Goal: Transaction & Acquisition: Purchase product/service

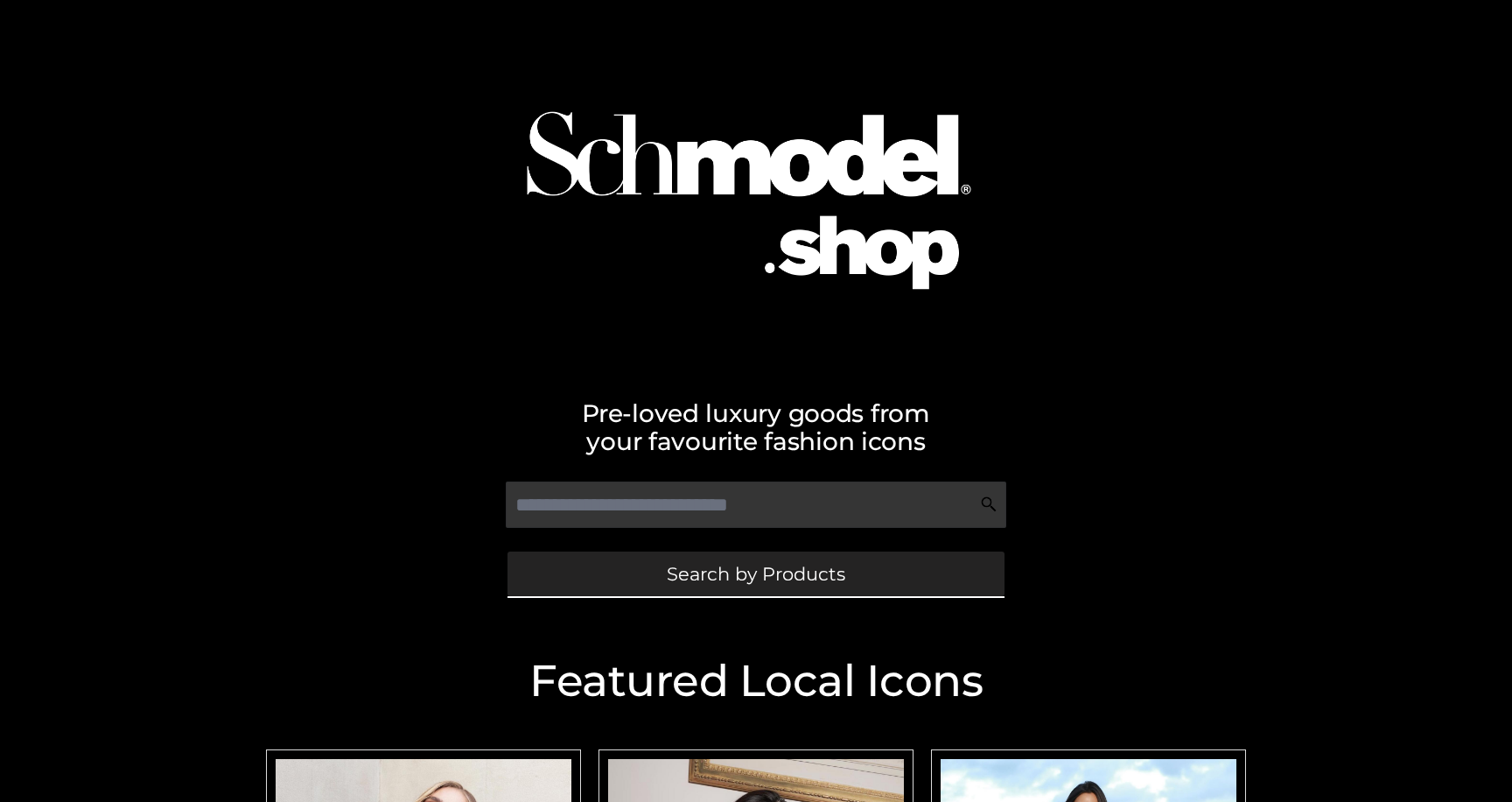
click at [586, 577] on link "Search by Products" at bounding box center [756, 573] width 497 height 45
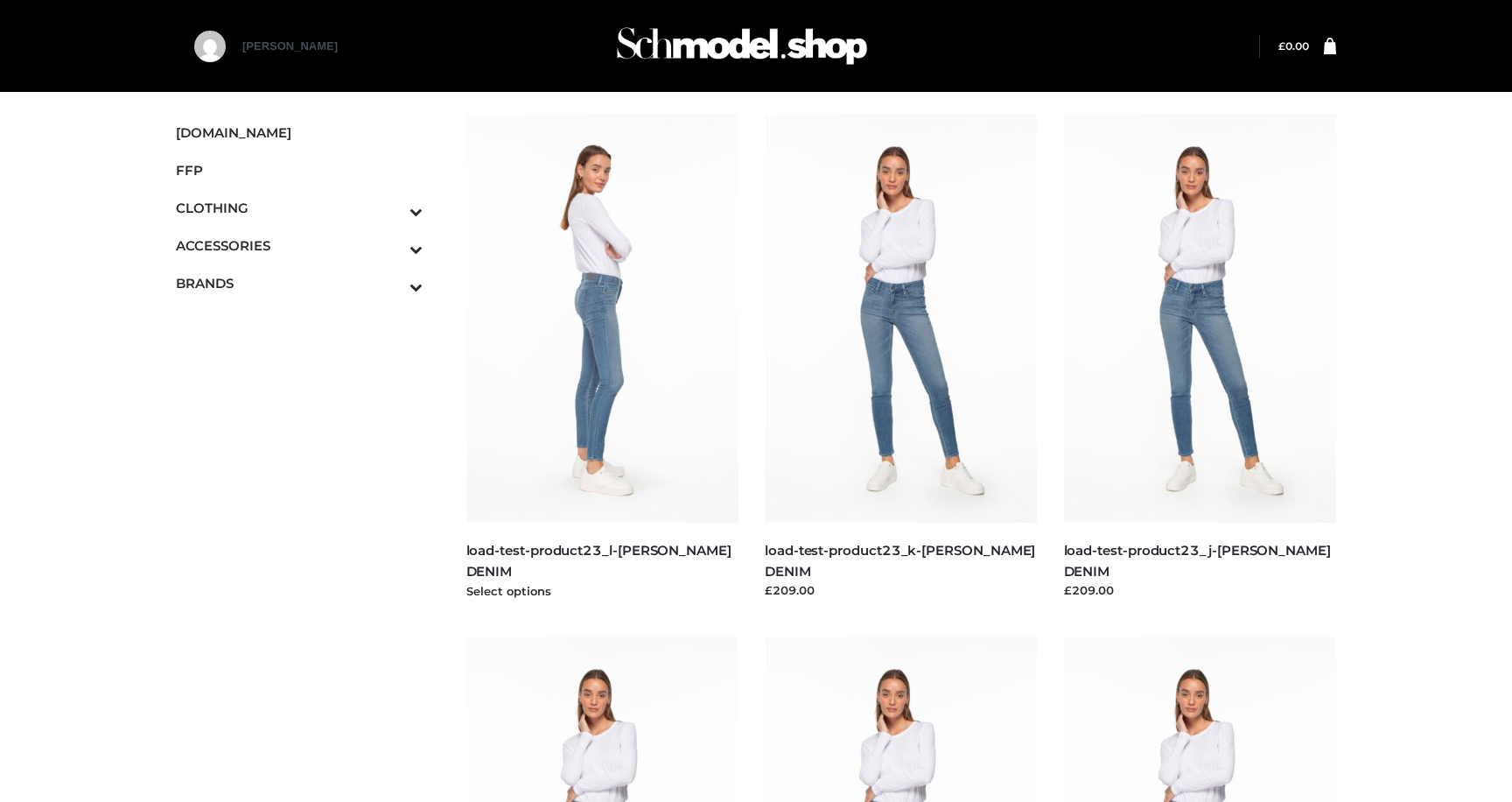
click at [601, 278] on img at bounding box center [602, 318] width 273 height 409
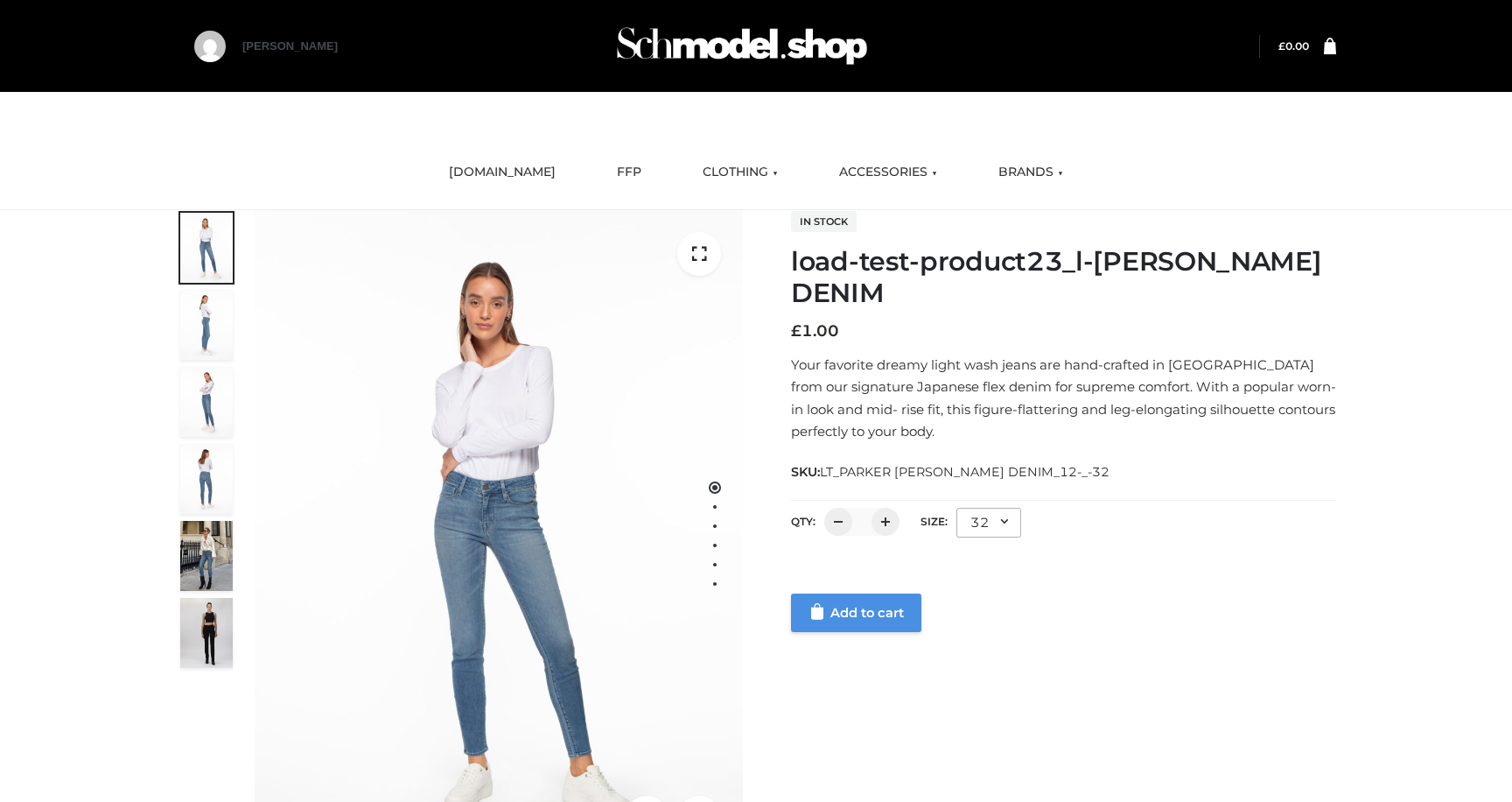
click at [853, 616] on link "Add to cart" at bounding box center [856, 613] width 130 height 39
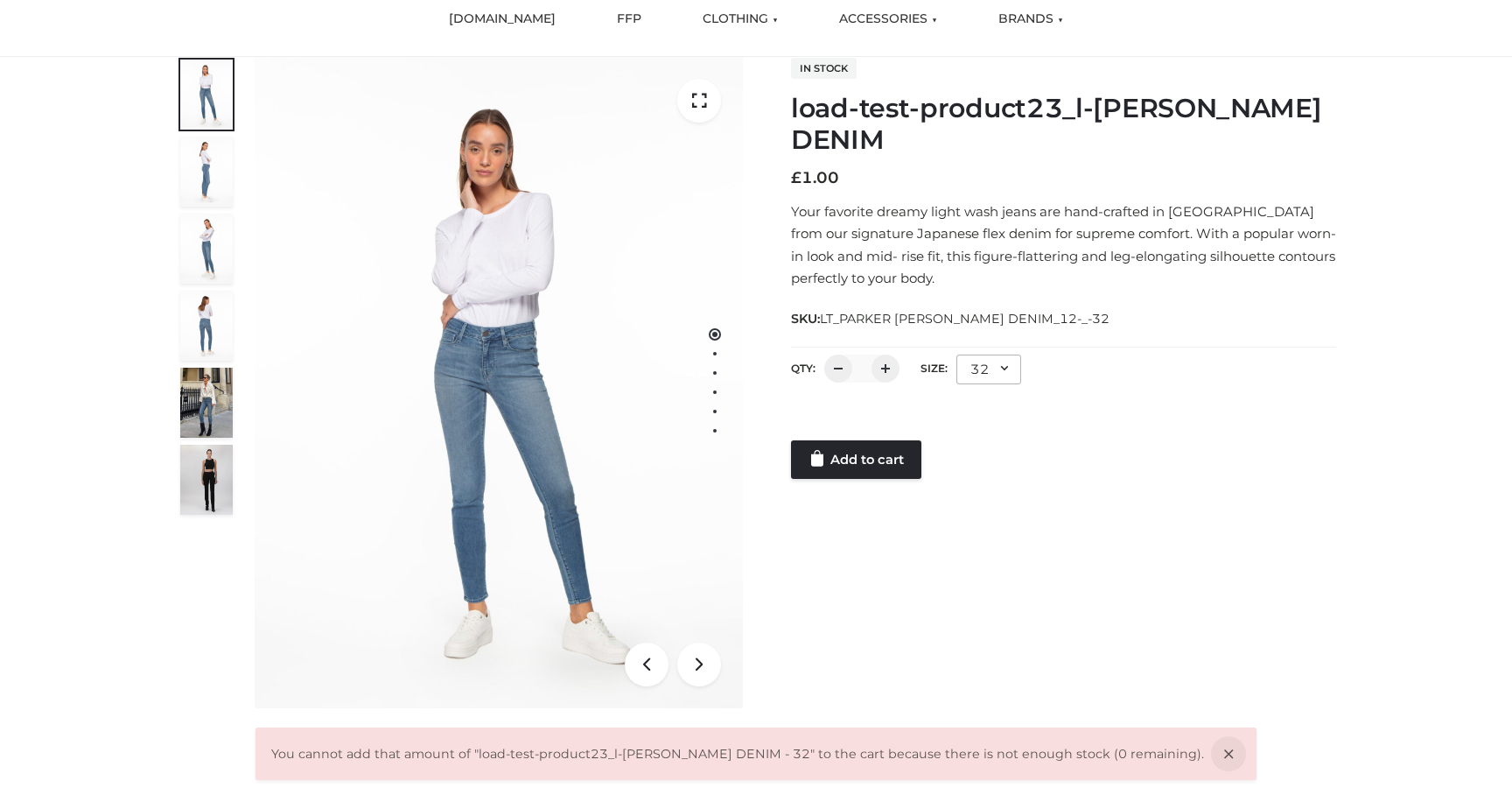
scroll to position [176, 0]
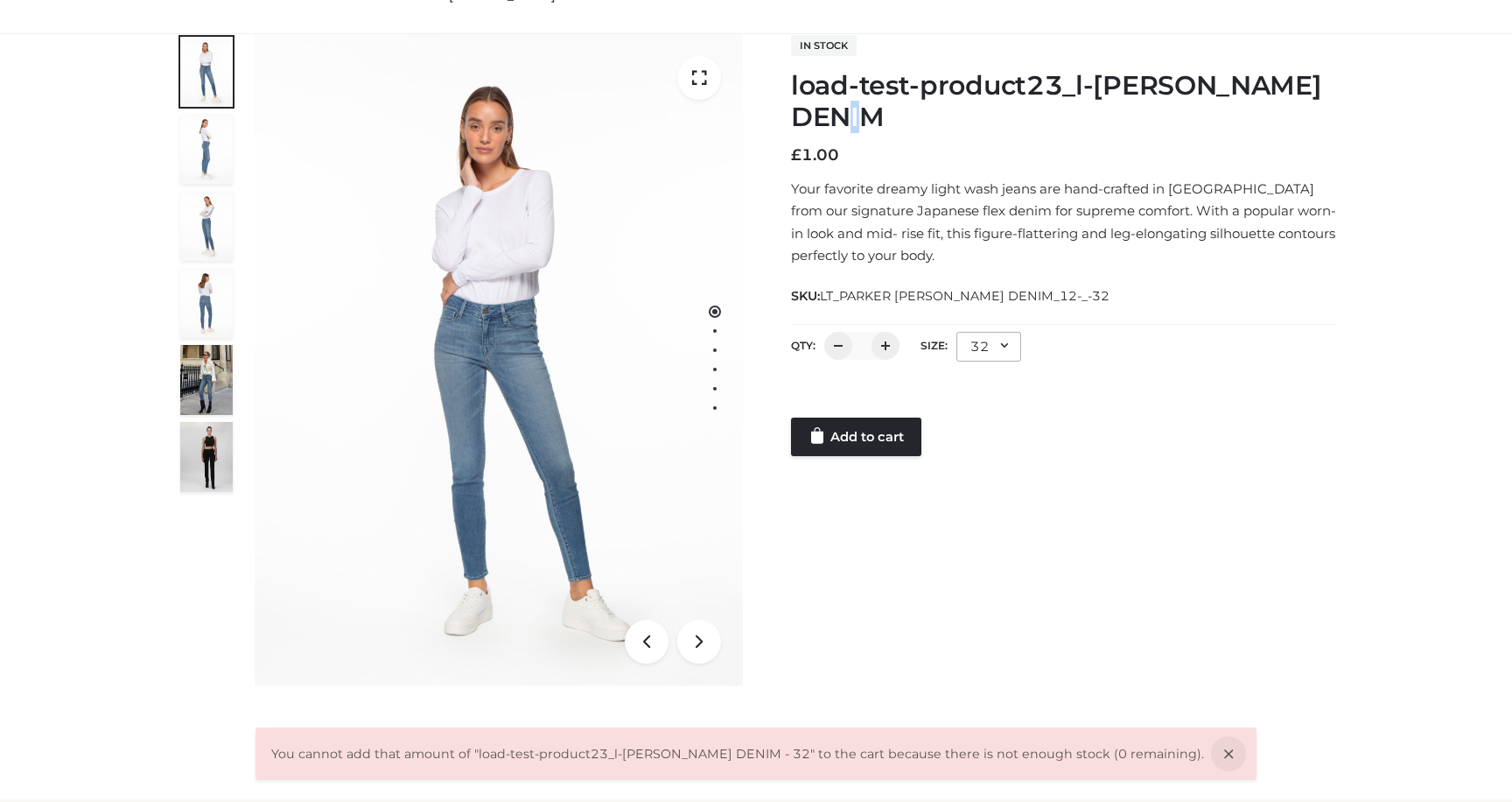
drag, startPoint x: 894, startPoint y: 118, endPoint x: 854, endPoint y: 117, distance: 40.0
click at [854, 117] on h1 "load-test-product23_l-[PERSON_NAME] DENIM" at bounding box center [1063, 101] width 545 height 63
click at [843, 117] on h1 "load-test-product23_l-[PERSON_NAME] DENIM" at bounding box center [1063, 101] width 545 height 63
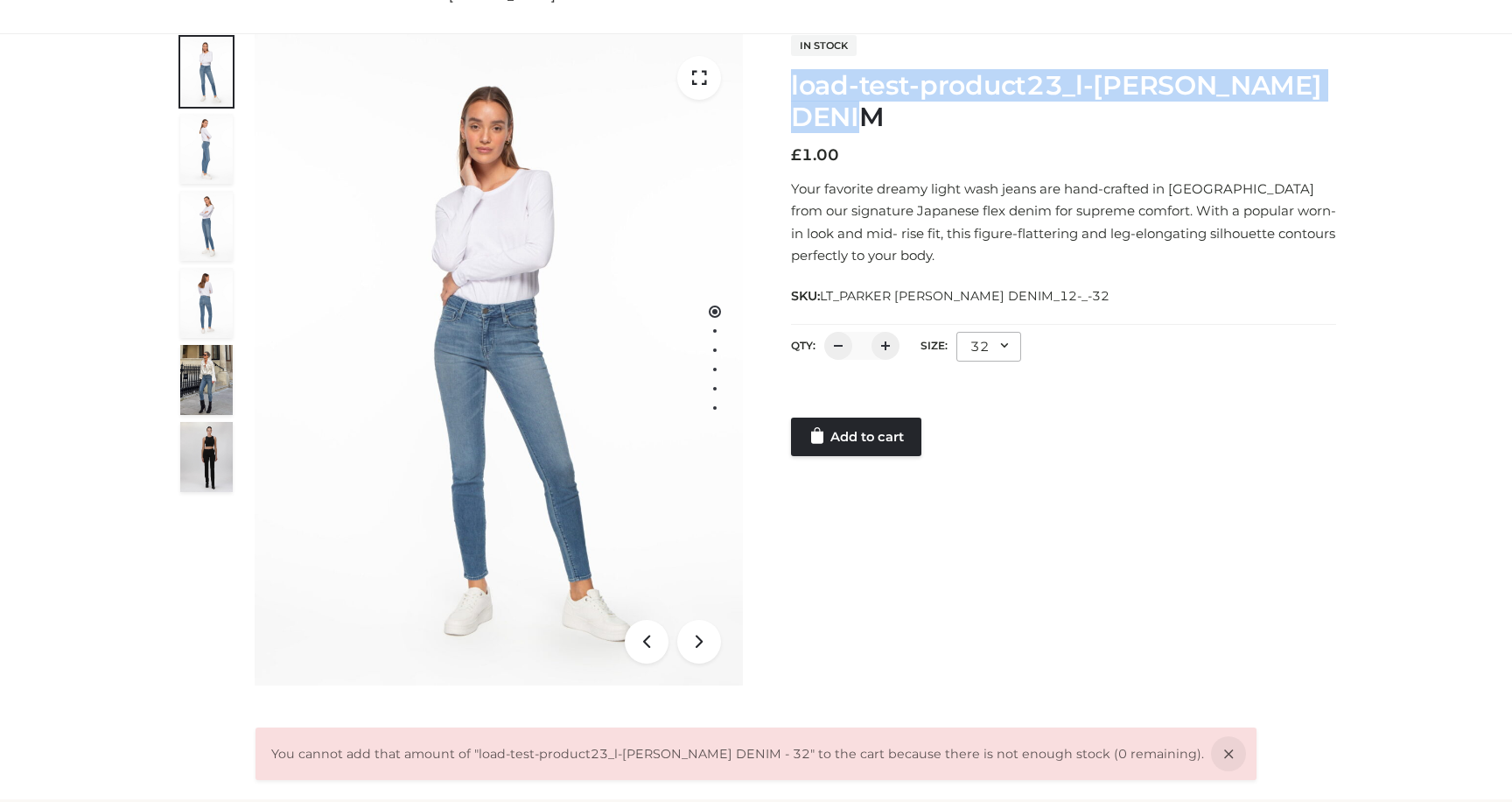
drag, startPoint x: 910, startPoint y: 113, endPoint x: 792, endPoint y: 91, distance: 120.0
click at [792, 91] on h1 "load-test-product23_l-[PERSON_NAME] DENIM" at bounding box center [1063, 101] width 545 height 63
copy h1 "load-test-product23_l-[PERSON_NAME] DENIM"
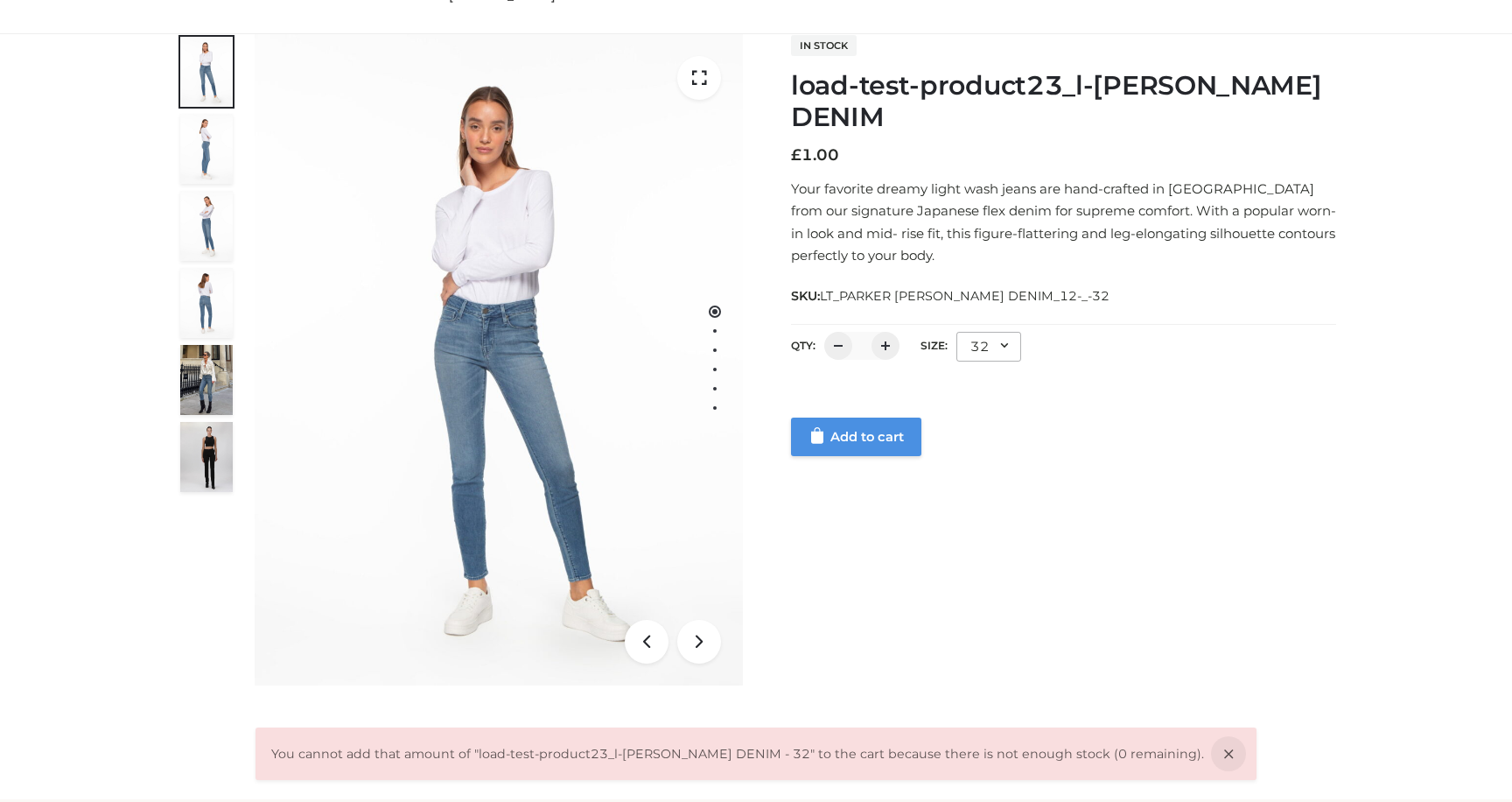
click at [817, 436] on icon at bounding box center [817, 435] width 13 height 17
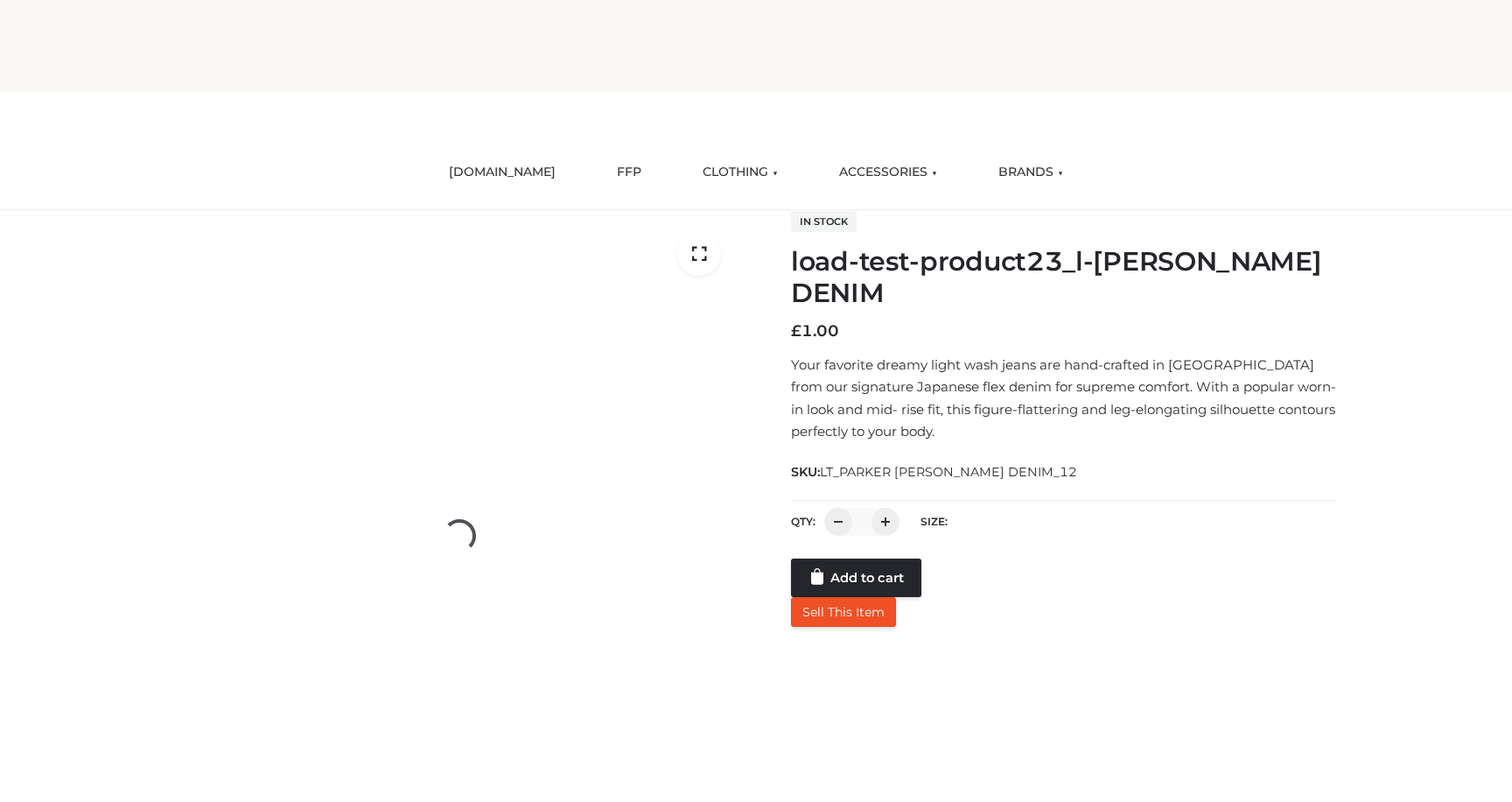
scroll to position [176, 0]
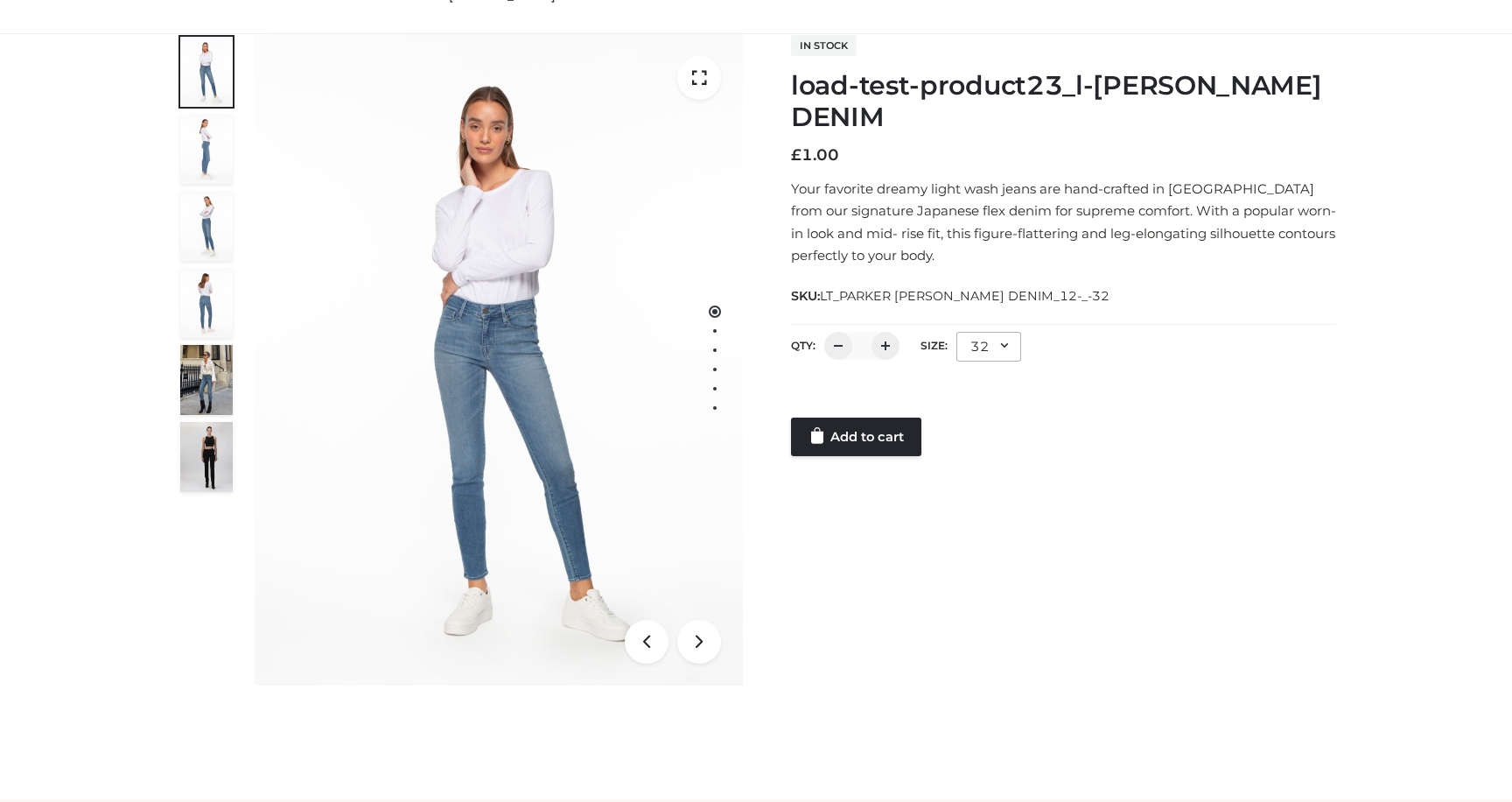
click at [846, 404] on div at bounding box center [1063, 400] width 545 height 35
click at [846, 426] on link "Add to cart" at bounding box center [856, 437] width 130 height 39
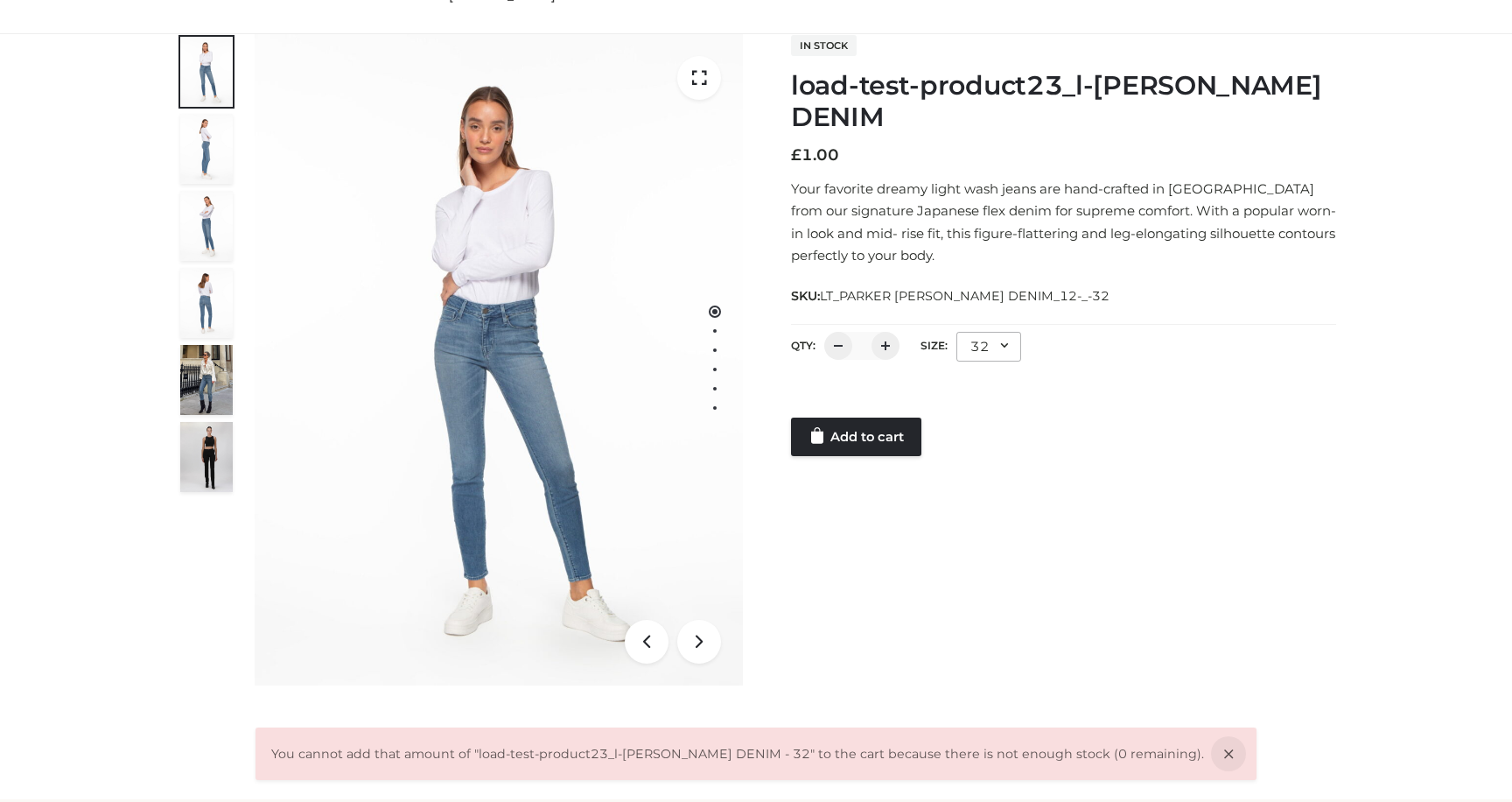
click at [1001, 340] on div "32" at bounding box center [989, 346] width 65 height 30
click at [979, 412] on li "24" at bounding box center [1035, 420] width 158 height 39
click at [876, 437] on link "Add to cart" at bounding box center [856, 437] width 130 height 39
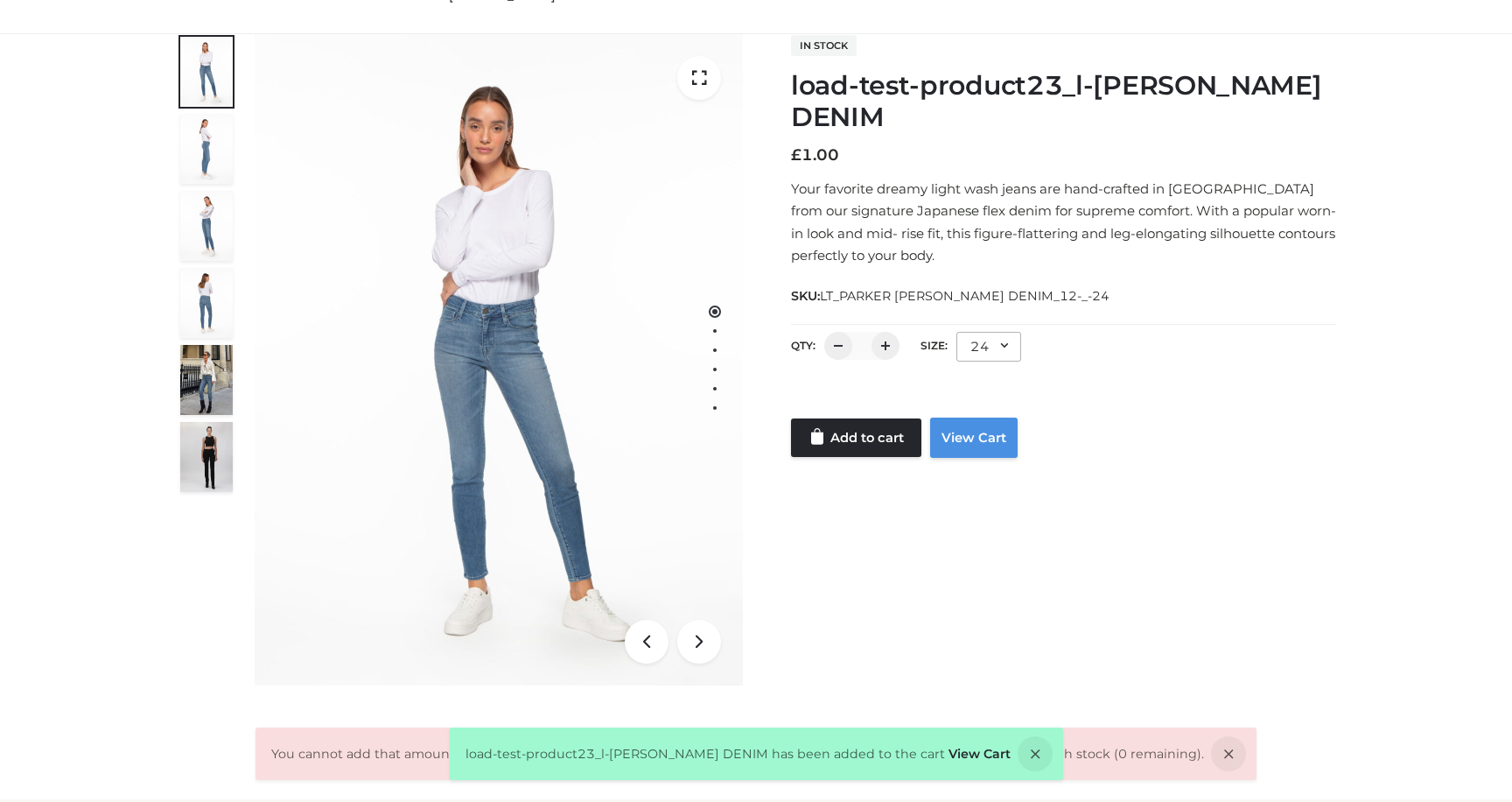
click at [986, 442] on link "View Cart" at bounding box center [974, 437] width 88 height 40
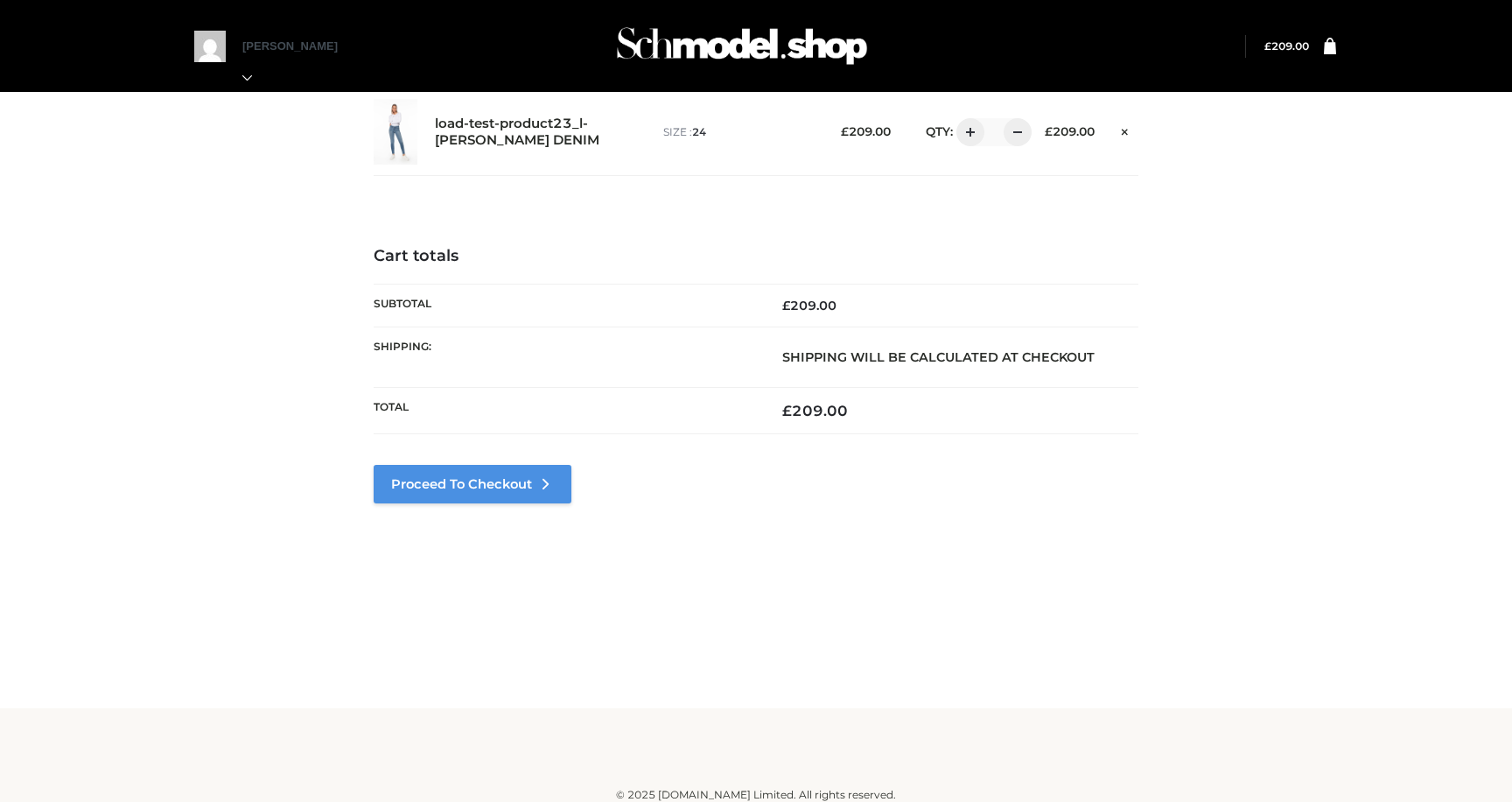
click at [495, 487] on link "Proceed to Checkout" at bounding box center [472, 484] width 198 height 39
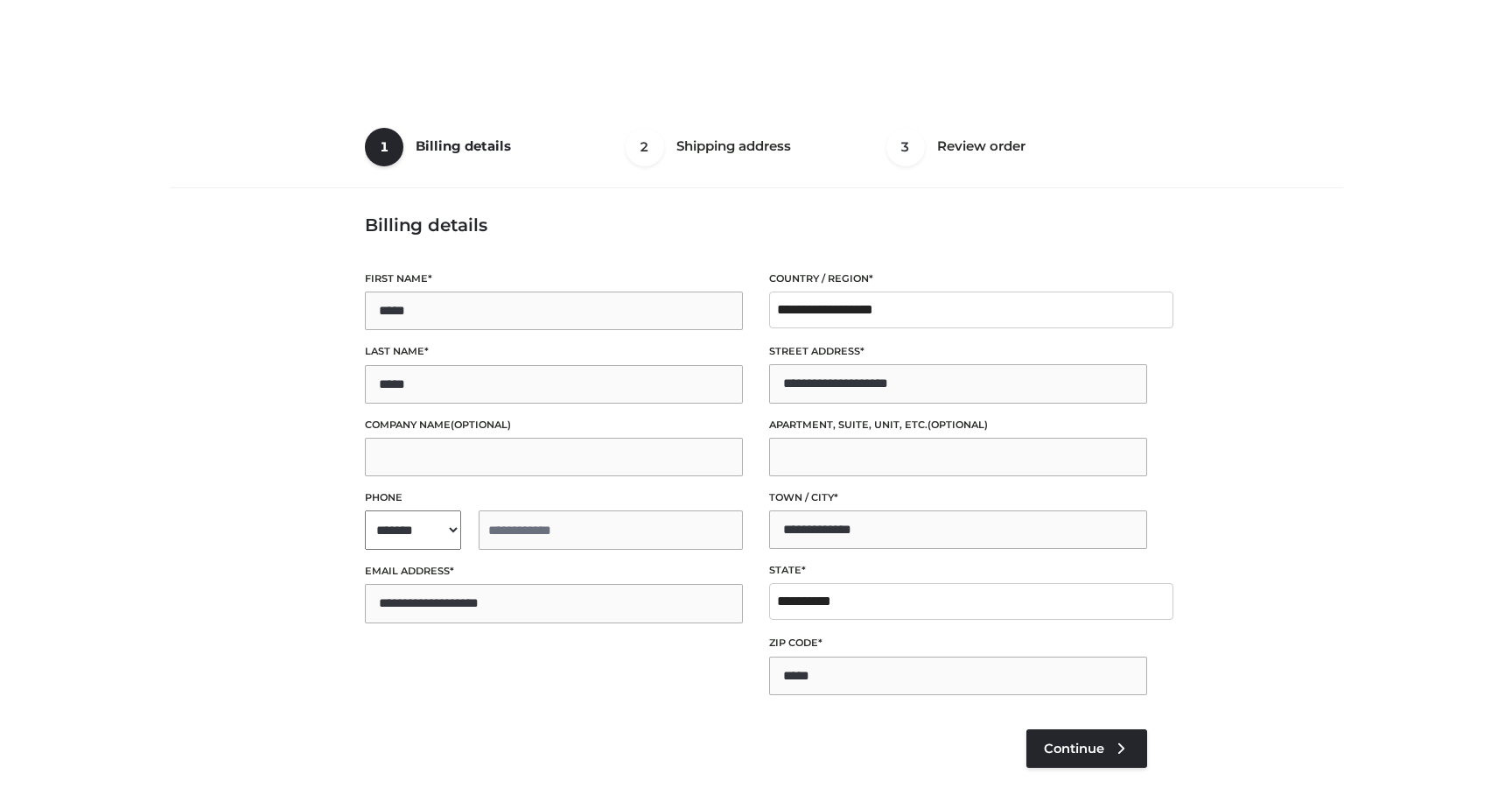
select select "**"
type input "**********"
select select "**"
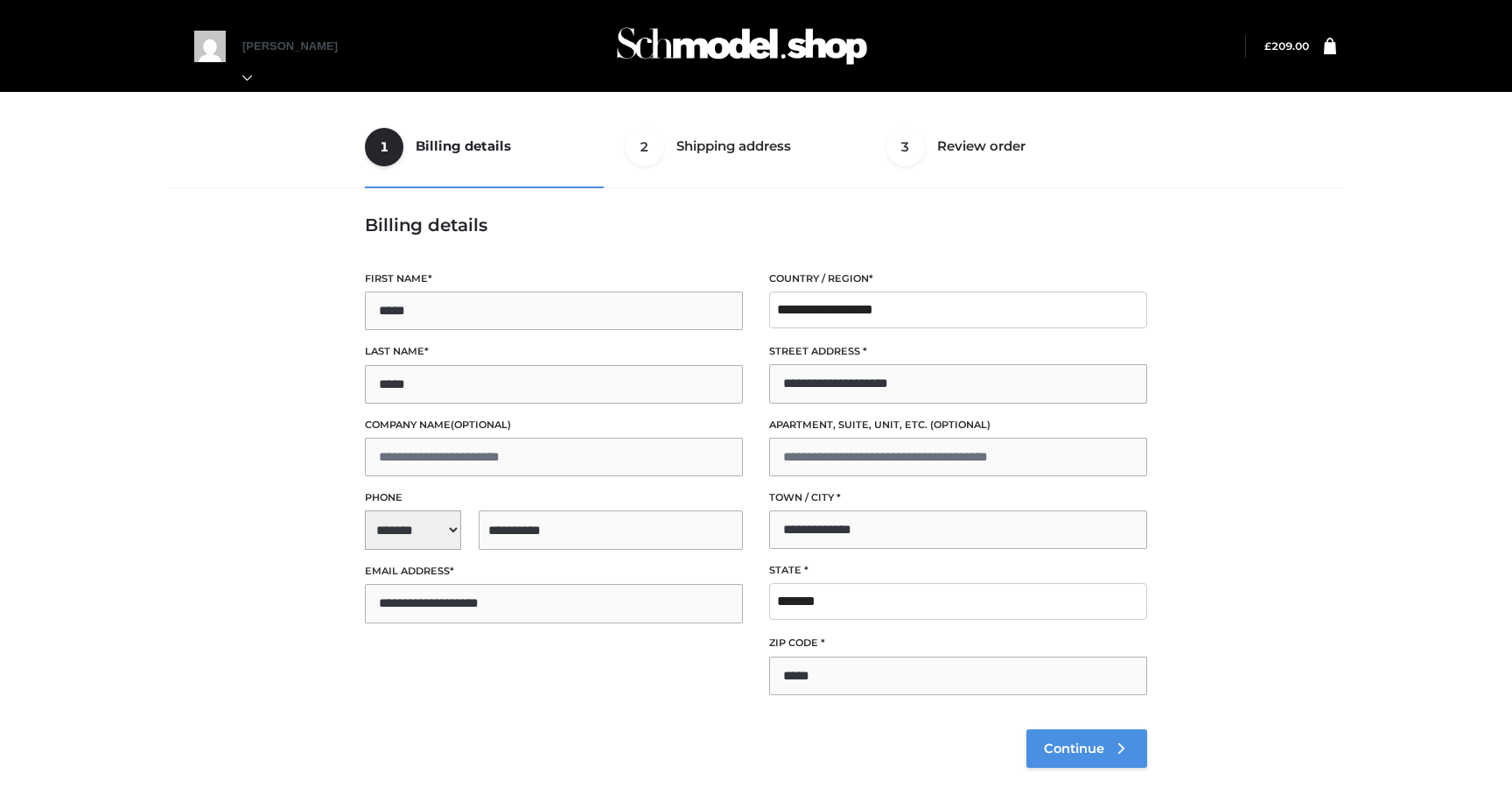
click at [1064, 761] on link "Continue" at bounding box center [1087, 748] width 121 height 39
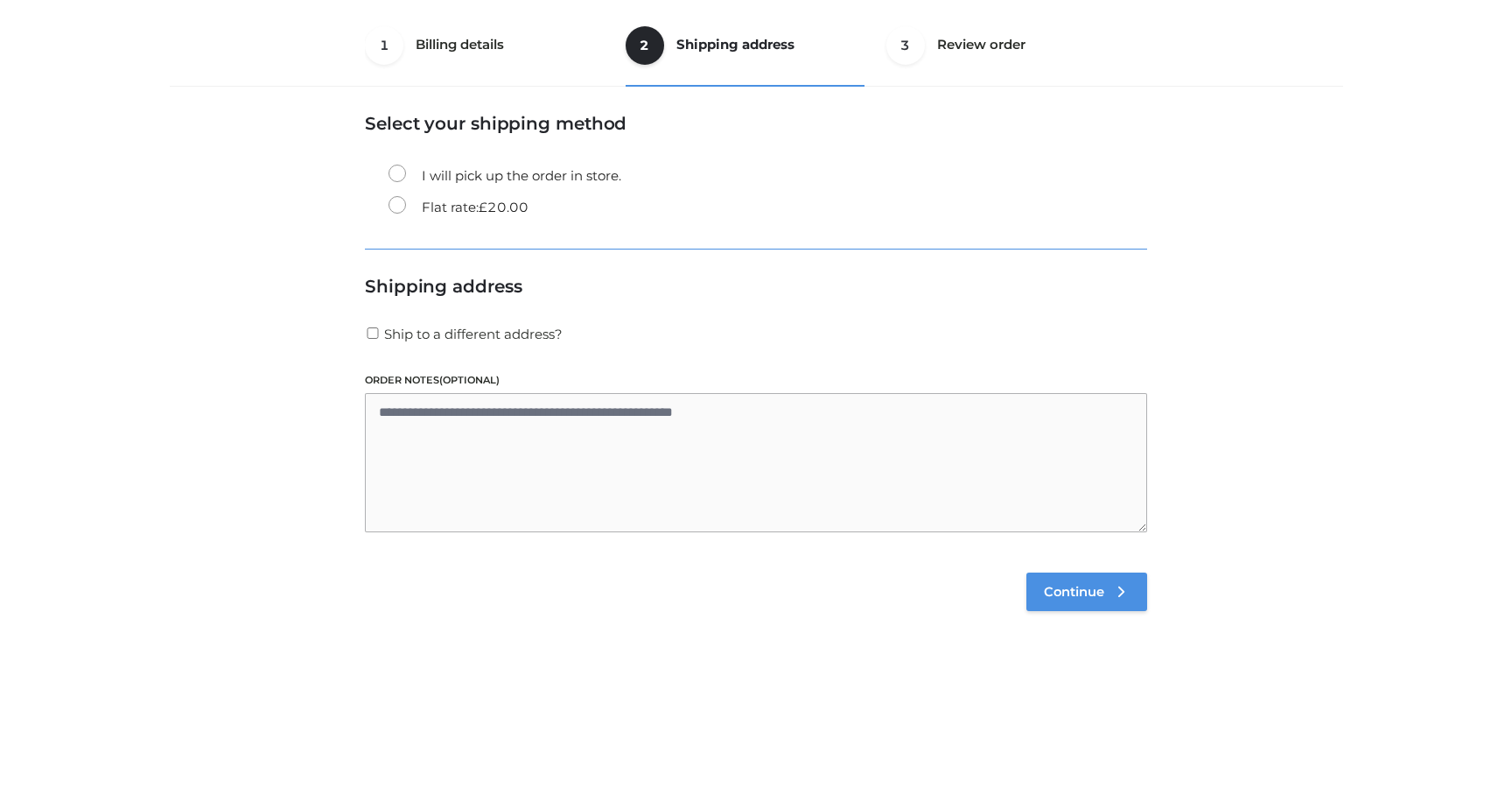
scroll to position [106, 0]
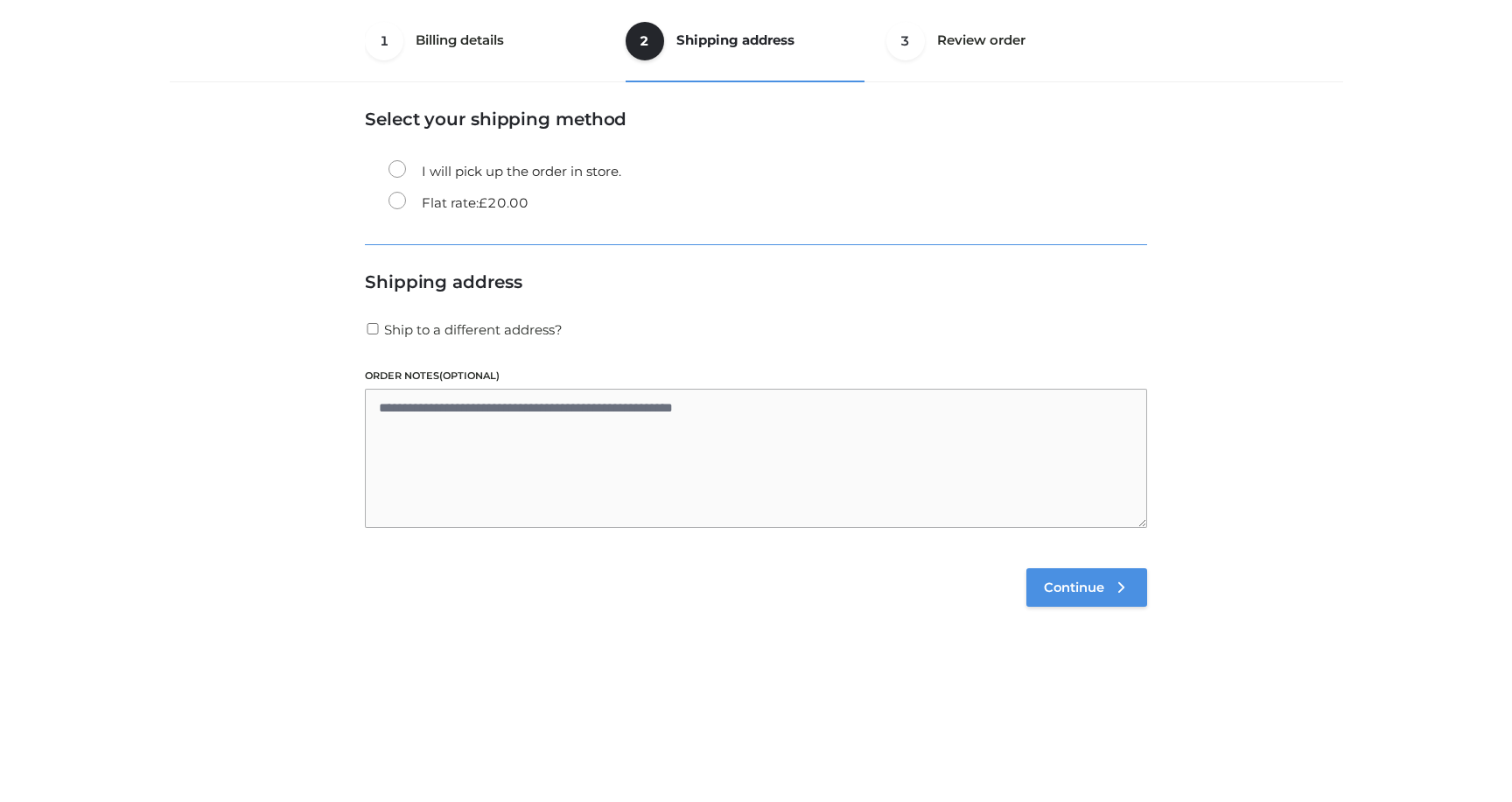
click at [1094, 583] on span "Continue" at bounding box center [1074, 587] width 60 height 16
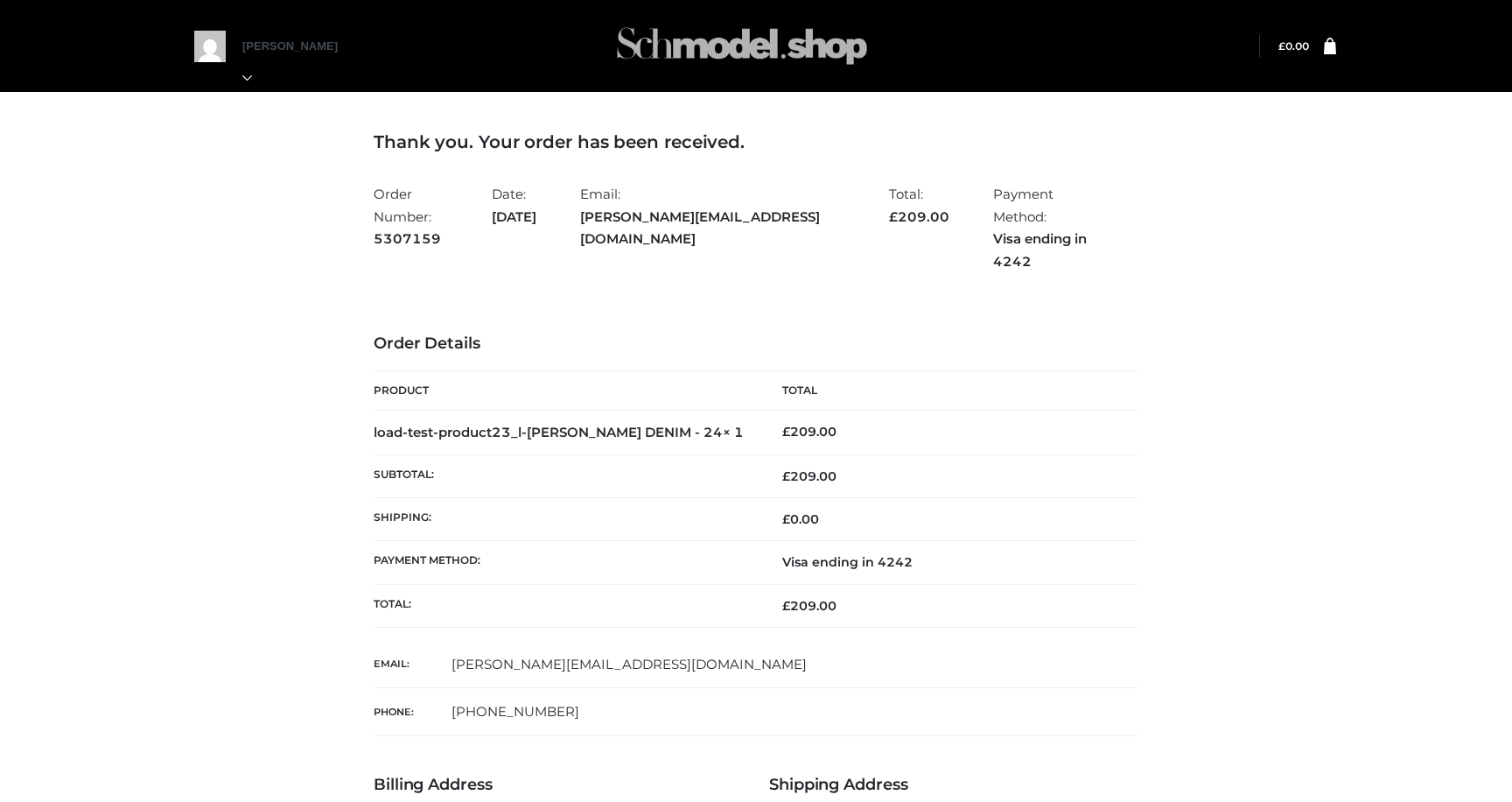
click at [694, 51] on img at bounding box center [742, 46] width 263 height 69
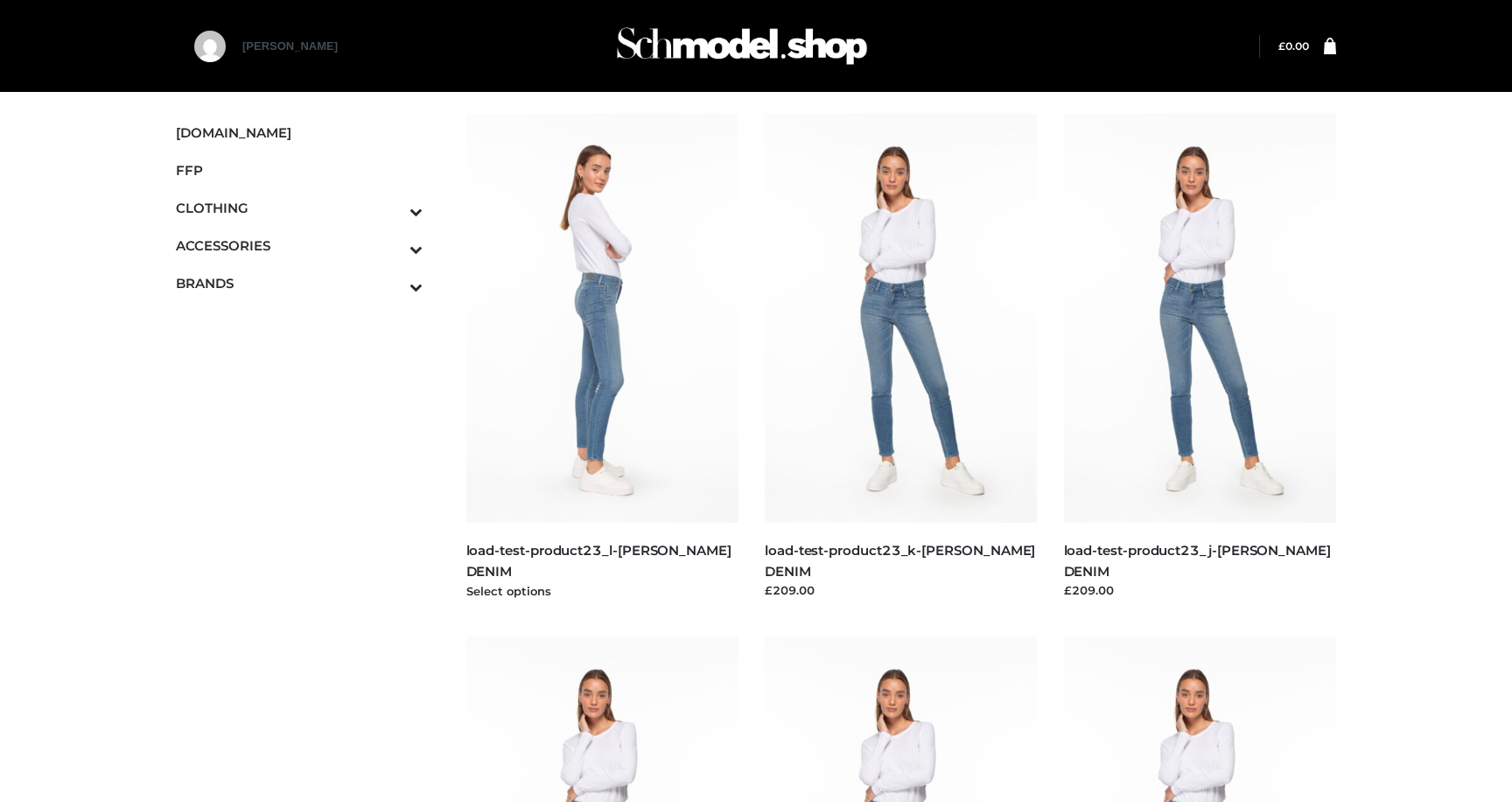
click at [601, 280] on img at bounding box center [602, 318] width 273 height 409
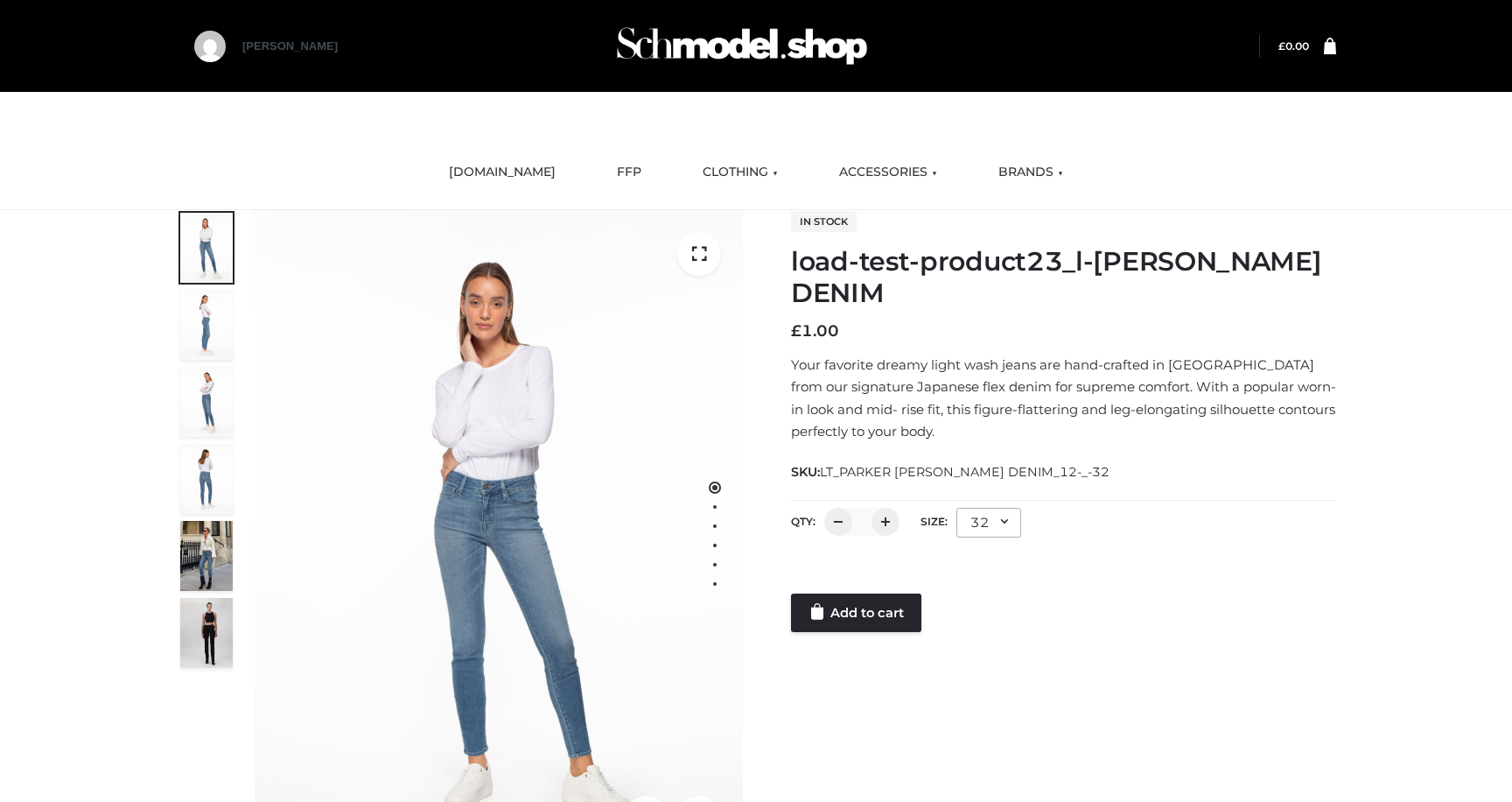
click at [976, 524] on div "32" at bounding box center [989, 523] width 65 height 30
click at [985, 605] on li "24" at bounding box center [1035, 597] width 158 height 39
click at [867, 615] on link "Add to cart" at bounding box center [856, 613] width 130 height 39
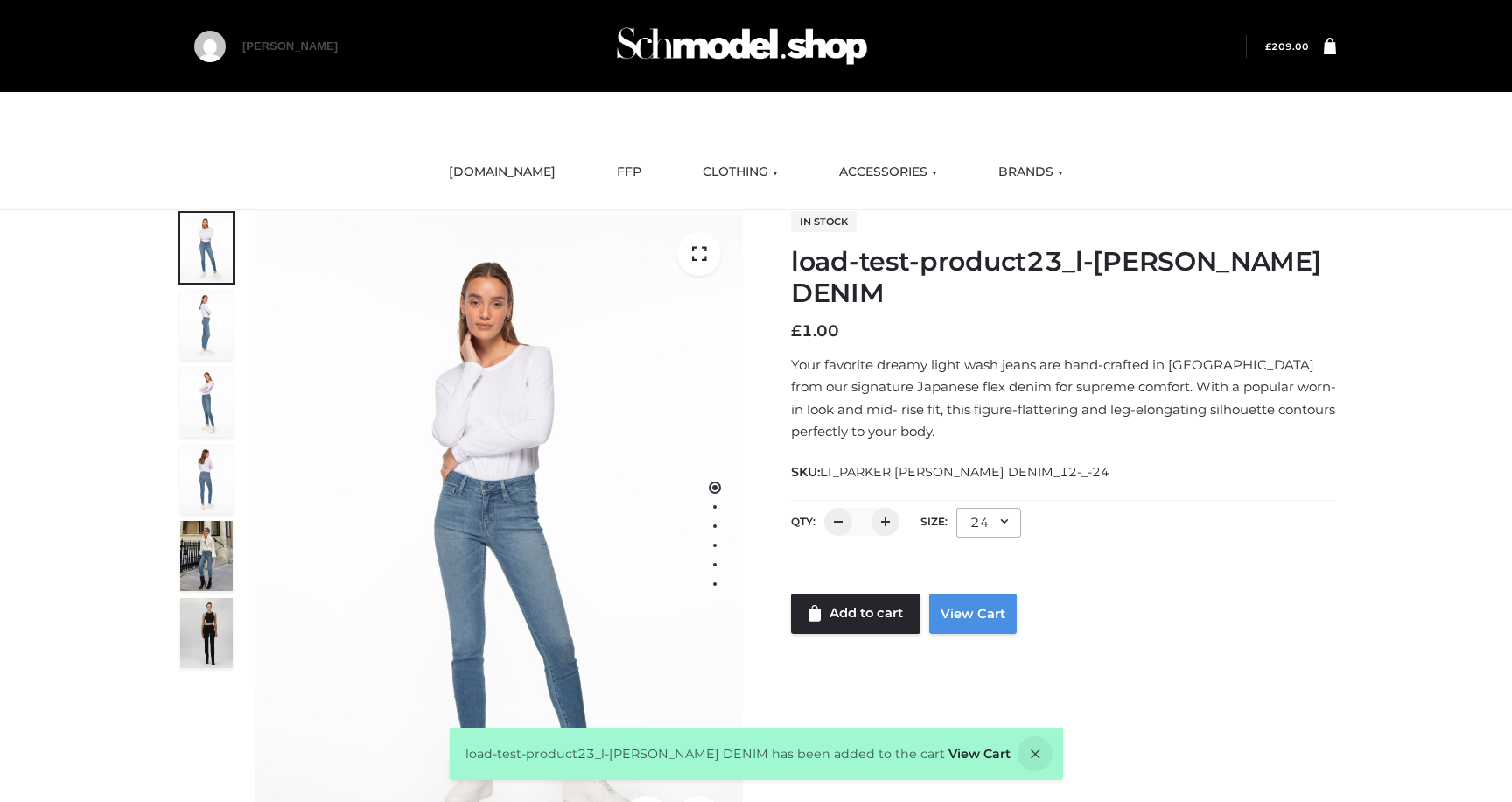
click at [976, 622] on link "View Cart" at bounding box center [973, 613] width 88 height 40
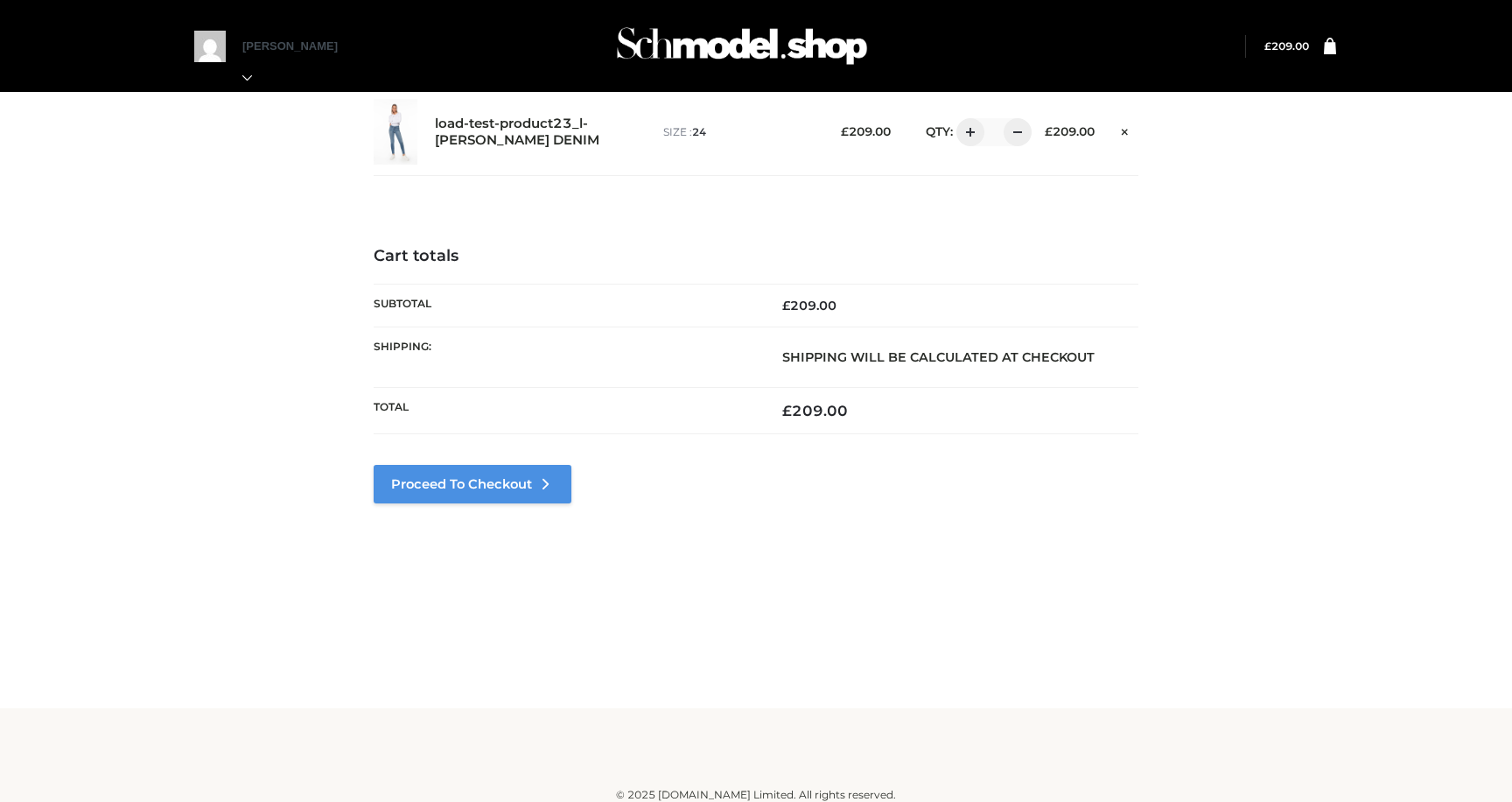
click at [513, 485] on link "Proceed to Checkout" at bounding box center [472, 484] width 198 height 39
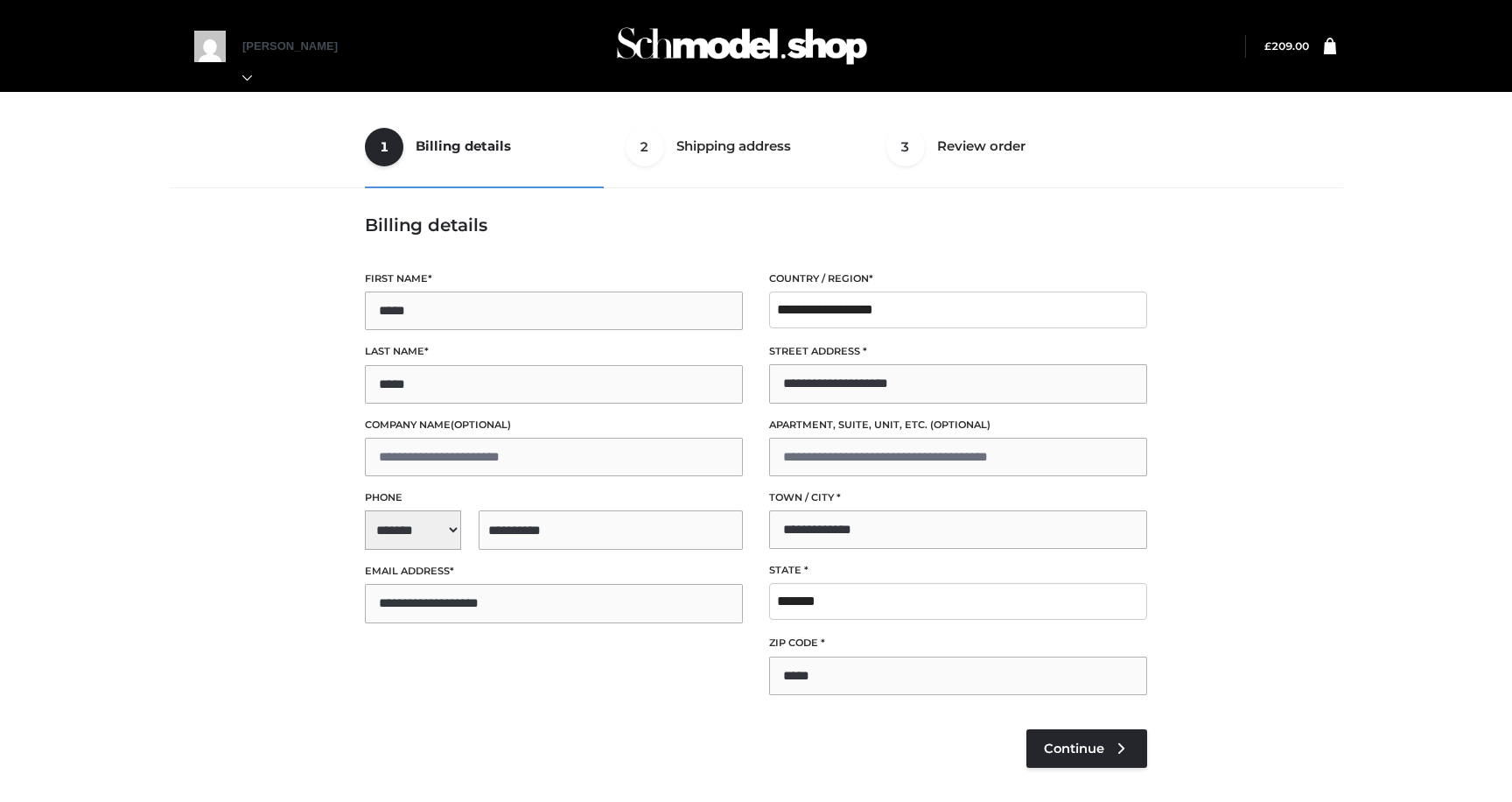
select select "**"
click at [1066, 759] on link "Continue" at bounding box center [1087, 748] width 121 height 39
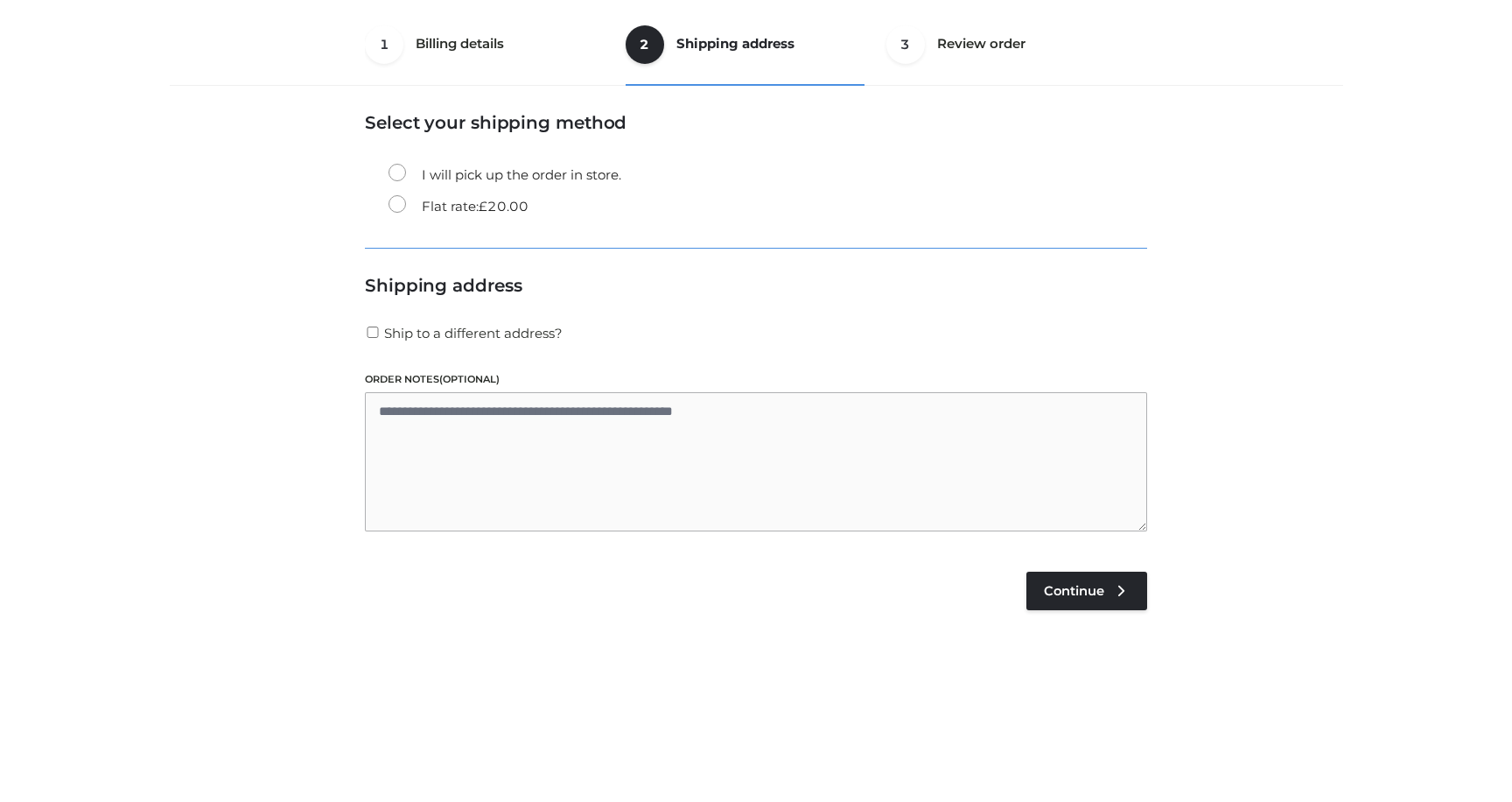
scroll to position [106, 0]
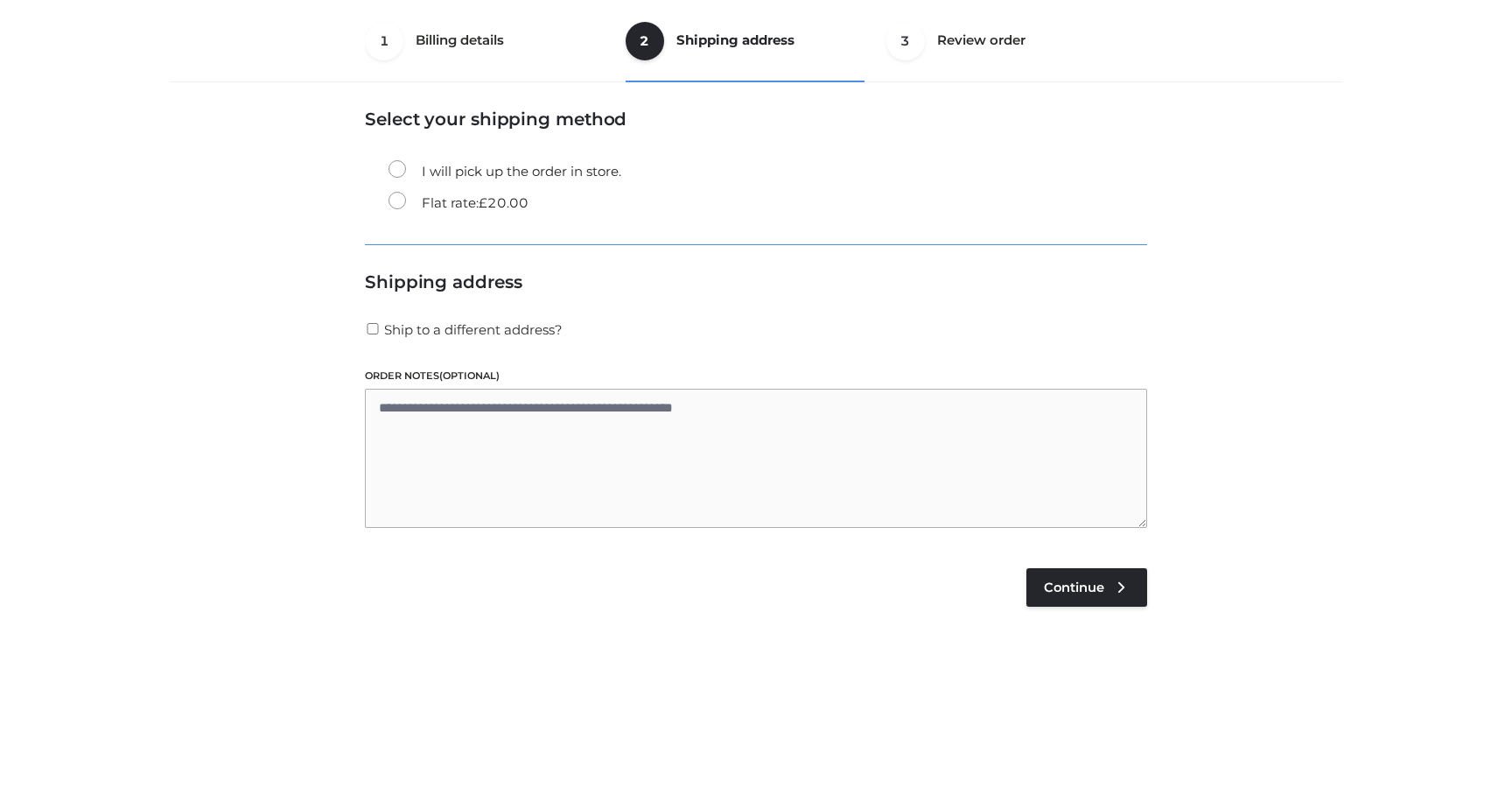
click at [486, 200] on span "£" at bounding box center [483, 202] width 9 height 17
click at [1089, 596] on link "Continue" at bounding box center [1087, 588] width 121 height 39
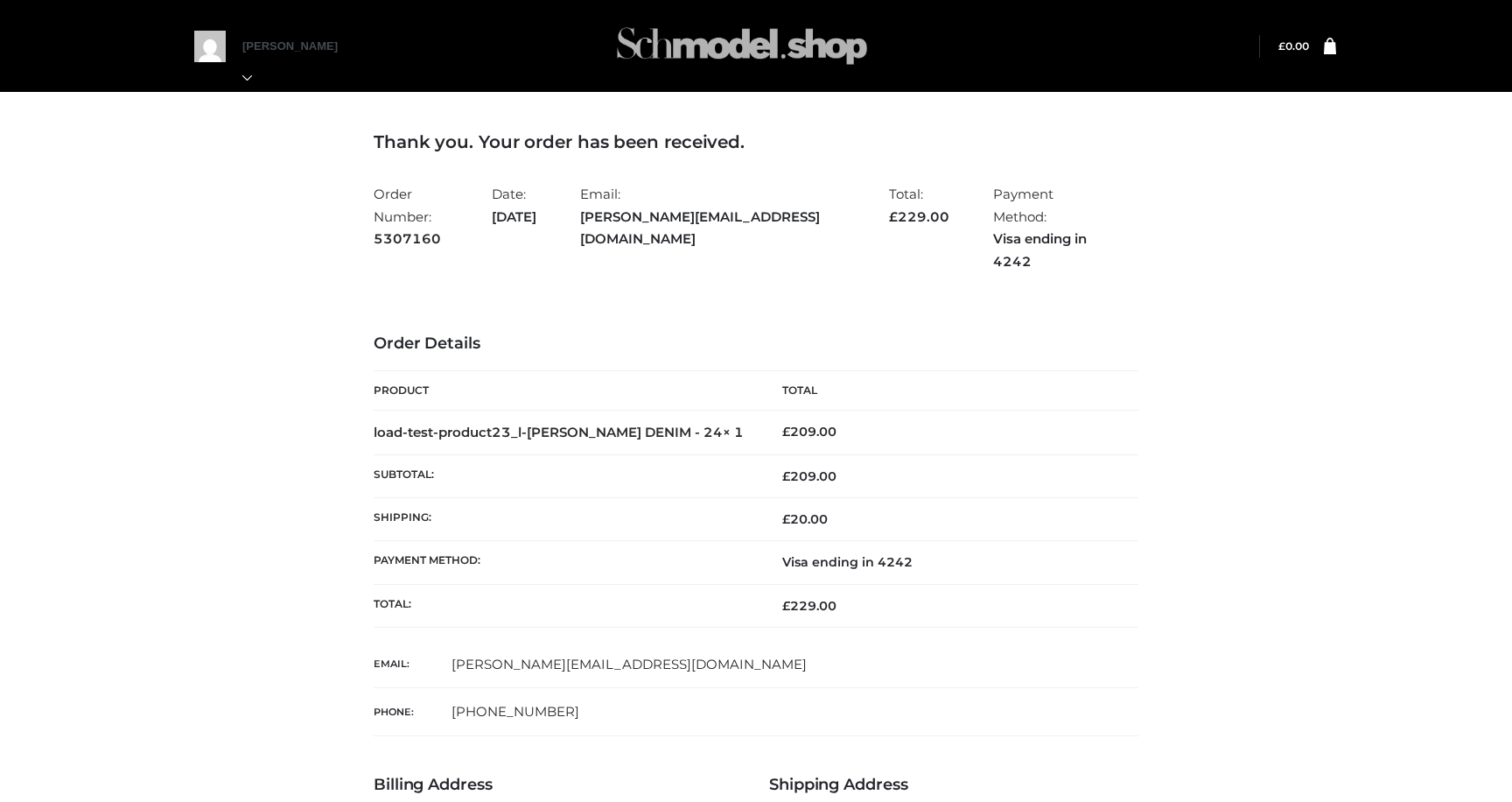
click at [678, 50] on img at bounding box center [742, 46] width 263 height 69
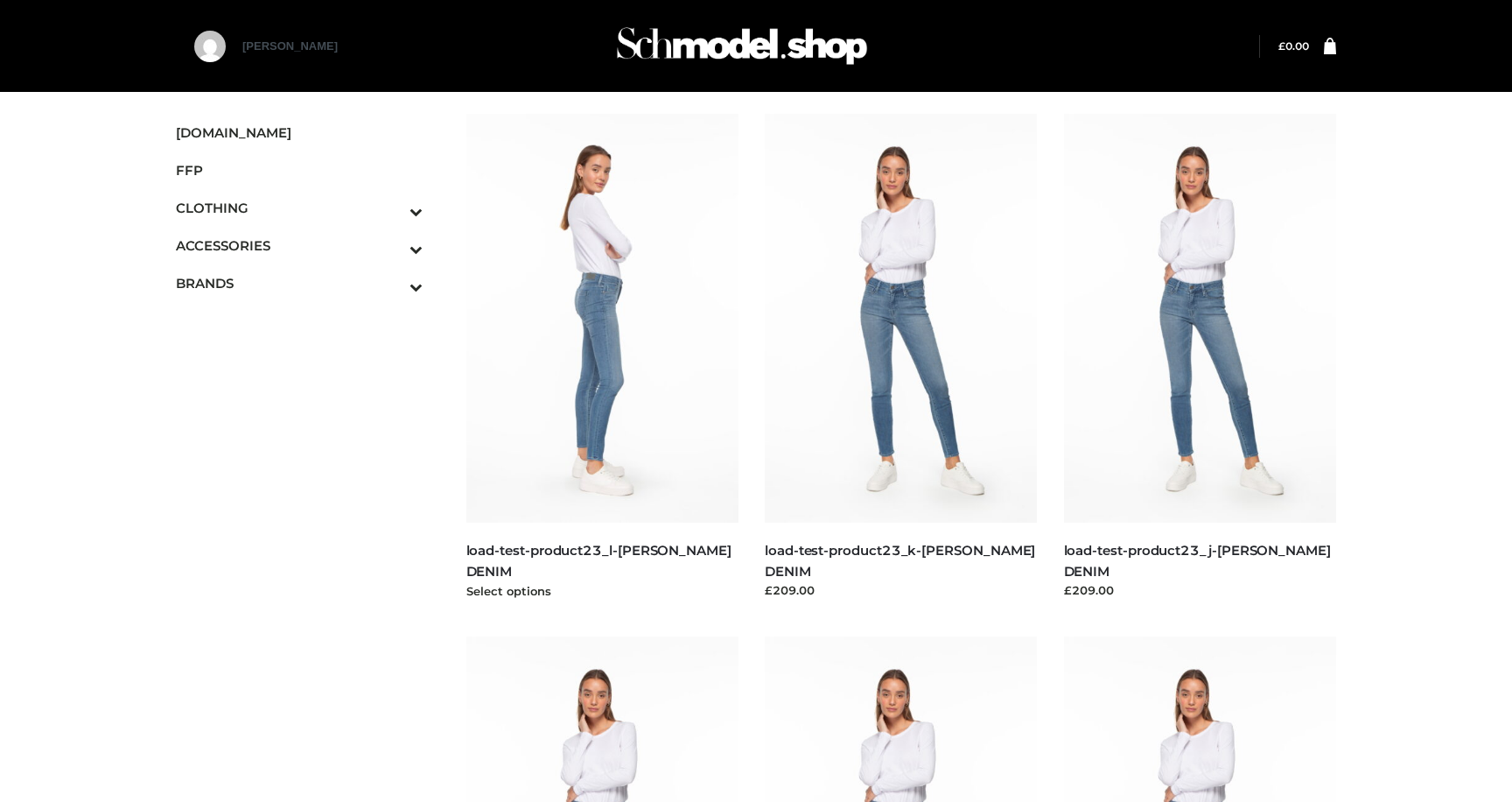
click at [577, 413] on img at bounding box center [602, 318] width 273 height 409
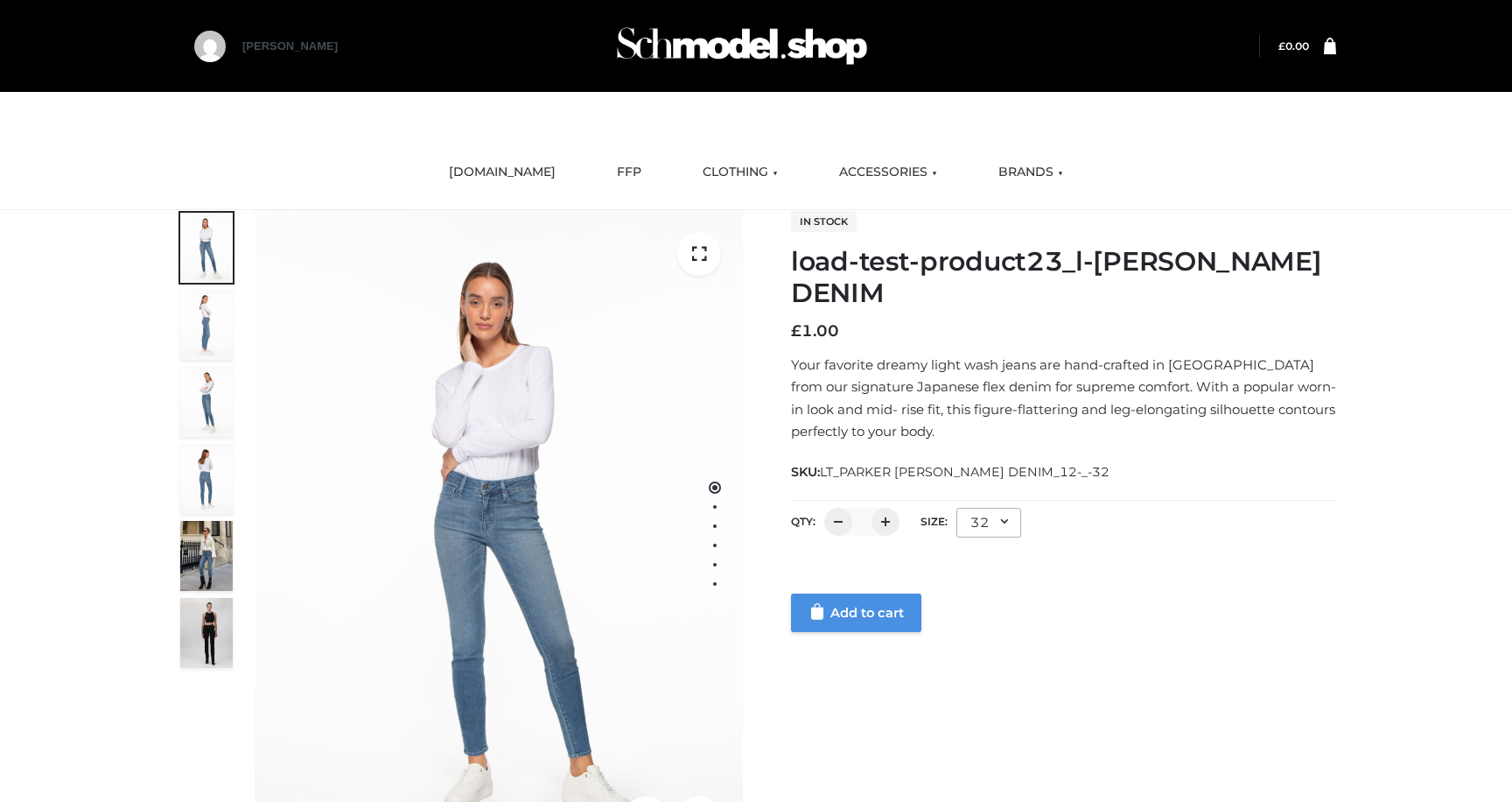
click at [866, 614] on link "Add to cart" at bounding box center [856, 613] width 130 height 39
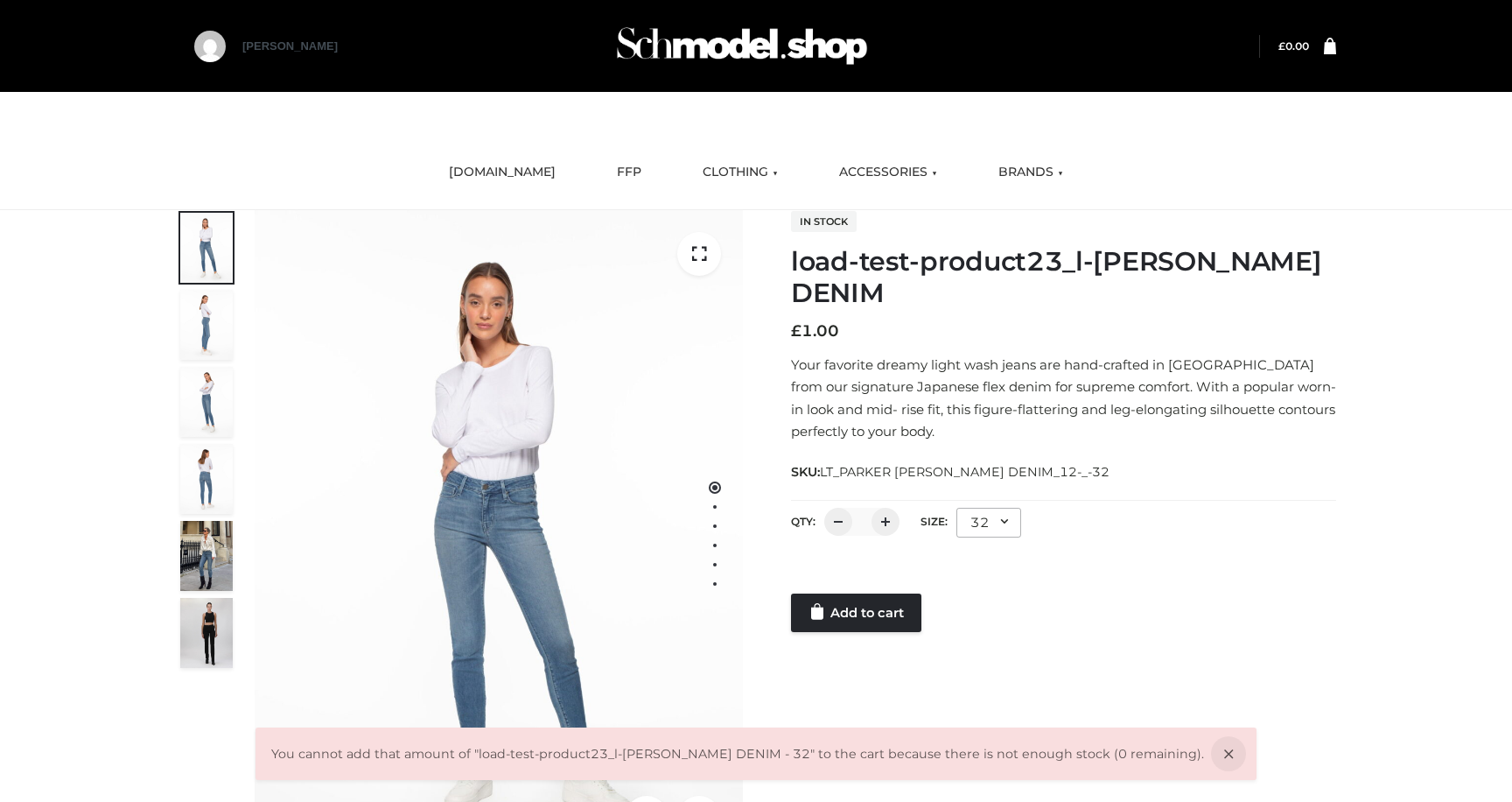
click at [975, 522] on div "32" at bounding box center [989, 523] width 65 height 30
click at [984, 593] on li "24" at bounding box center [1035, 597] width 158 height 39
click at [863, 625] on link "Add to cart" at bounding box center [856, 613] width 130 height 39
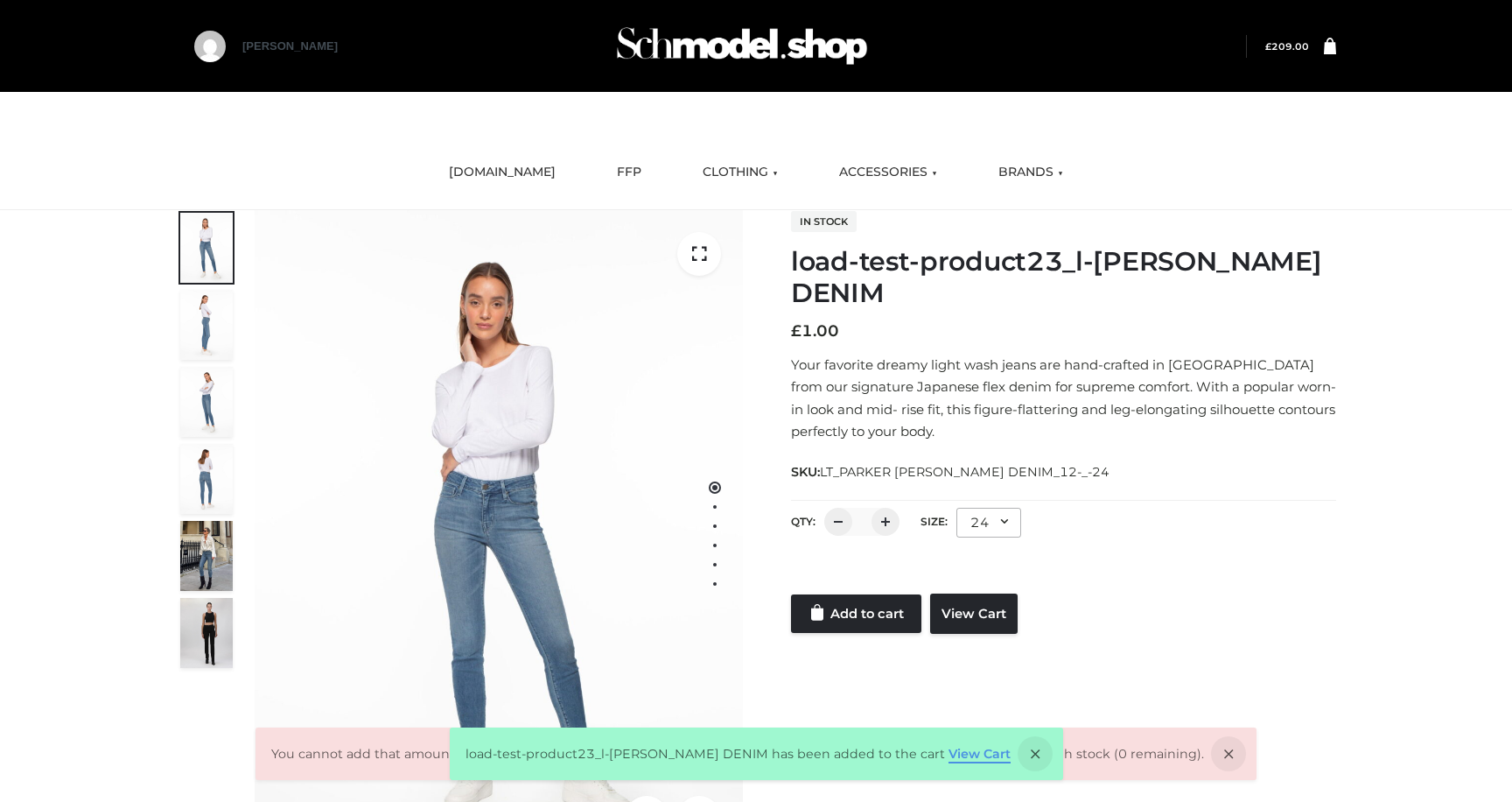
click at [955, 752] on link "View Cart" at bounding box center [980, 753] width 62 height 16
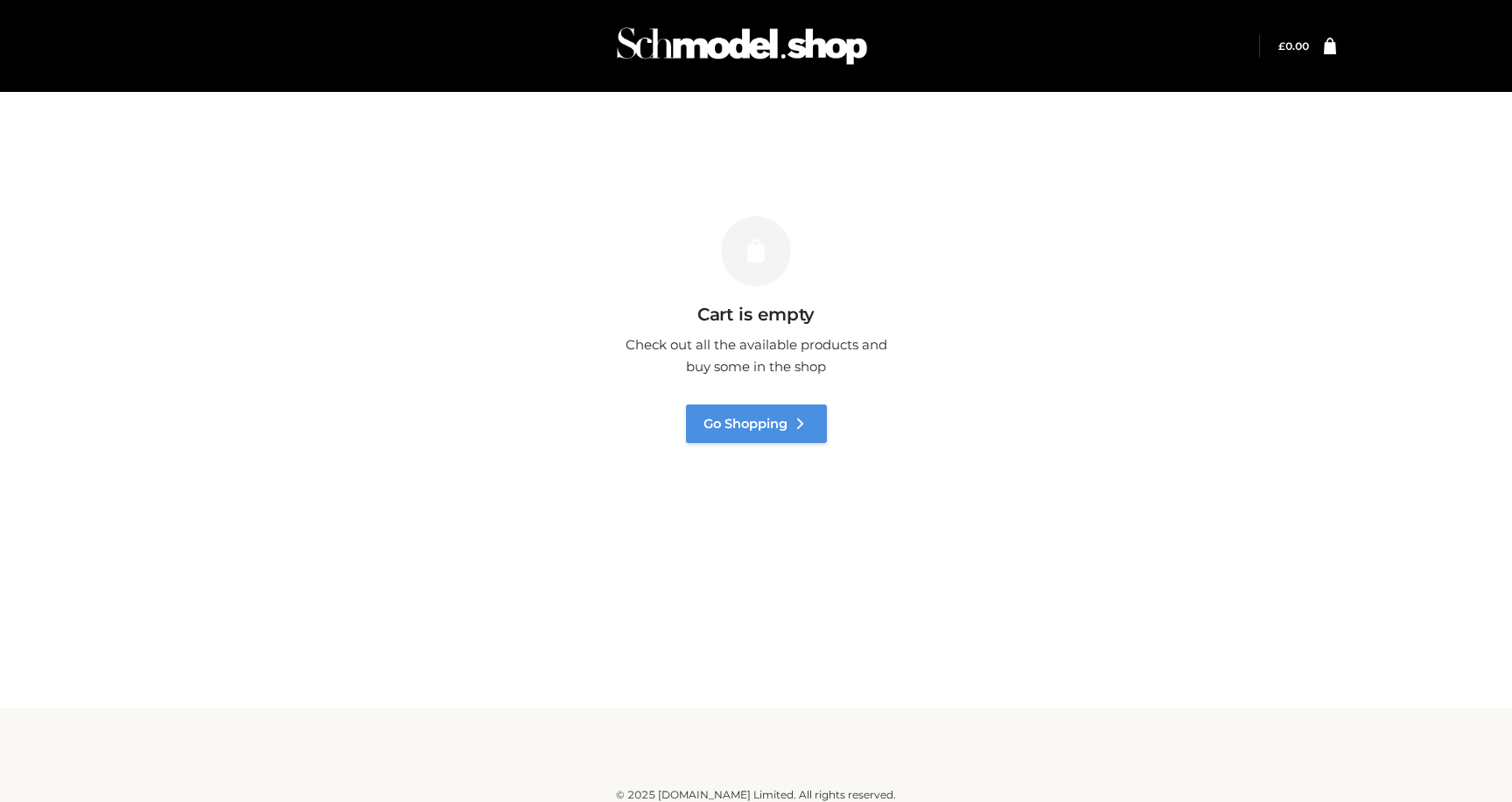
click at [753, 423] on link "Go Shopping" at bounding box center [756, 423] width 141 height 39
click at [711, 60] on img at bounding box center [742, 46] width 263 height 69
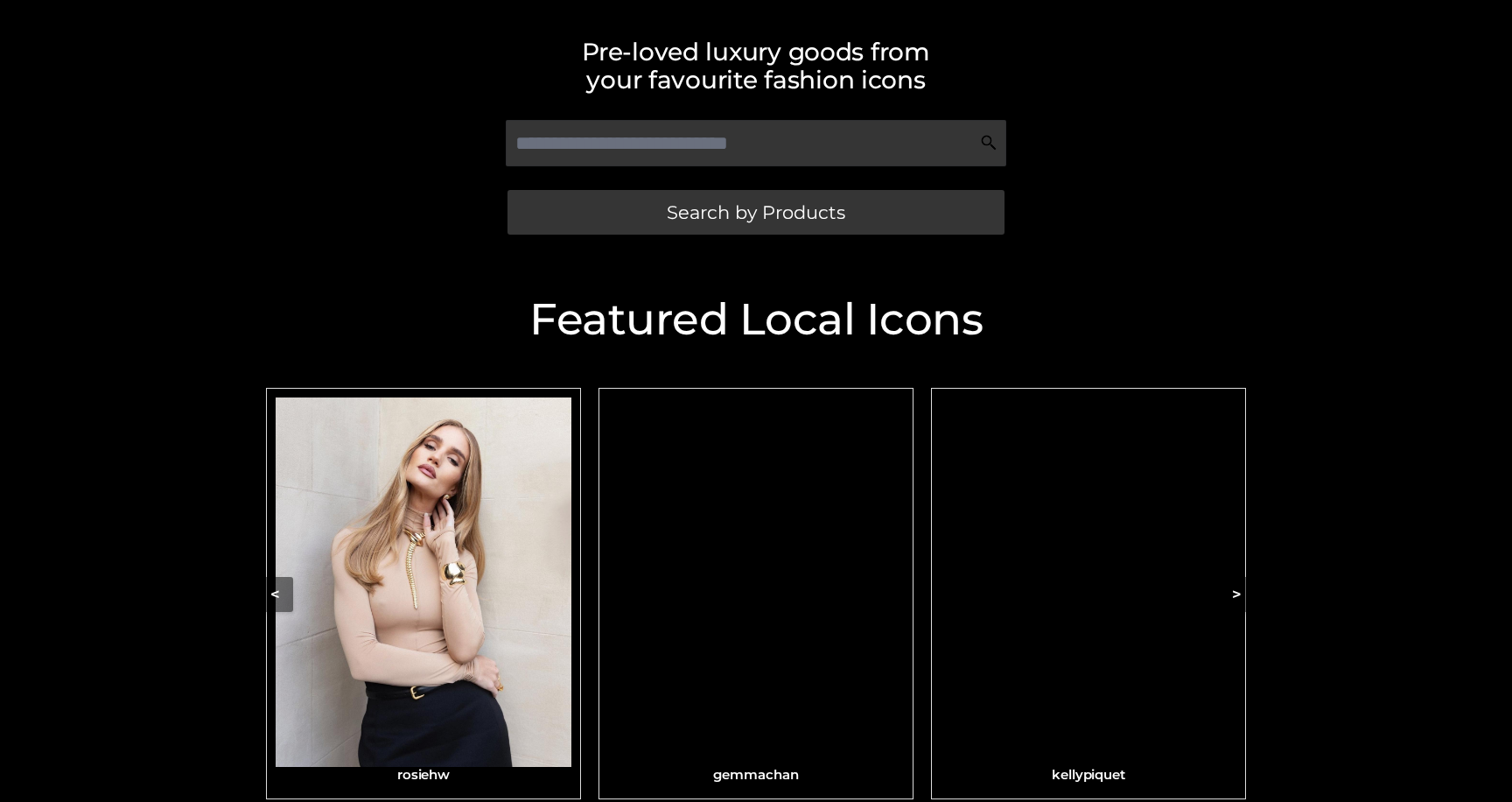
scroll to position [362, 0]
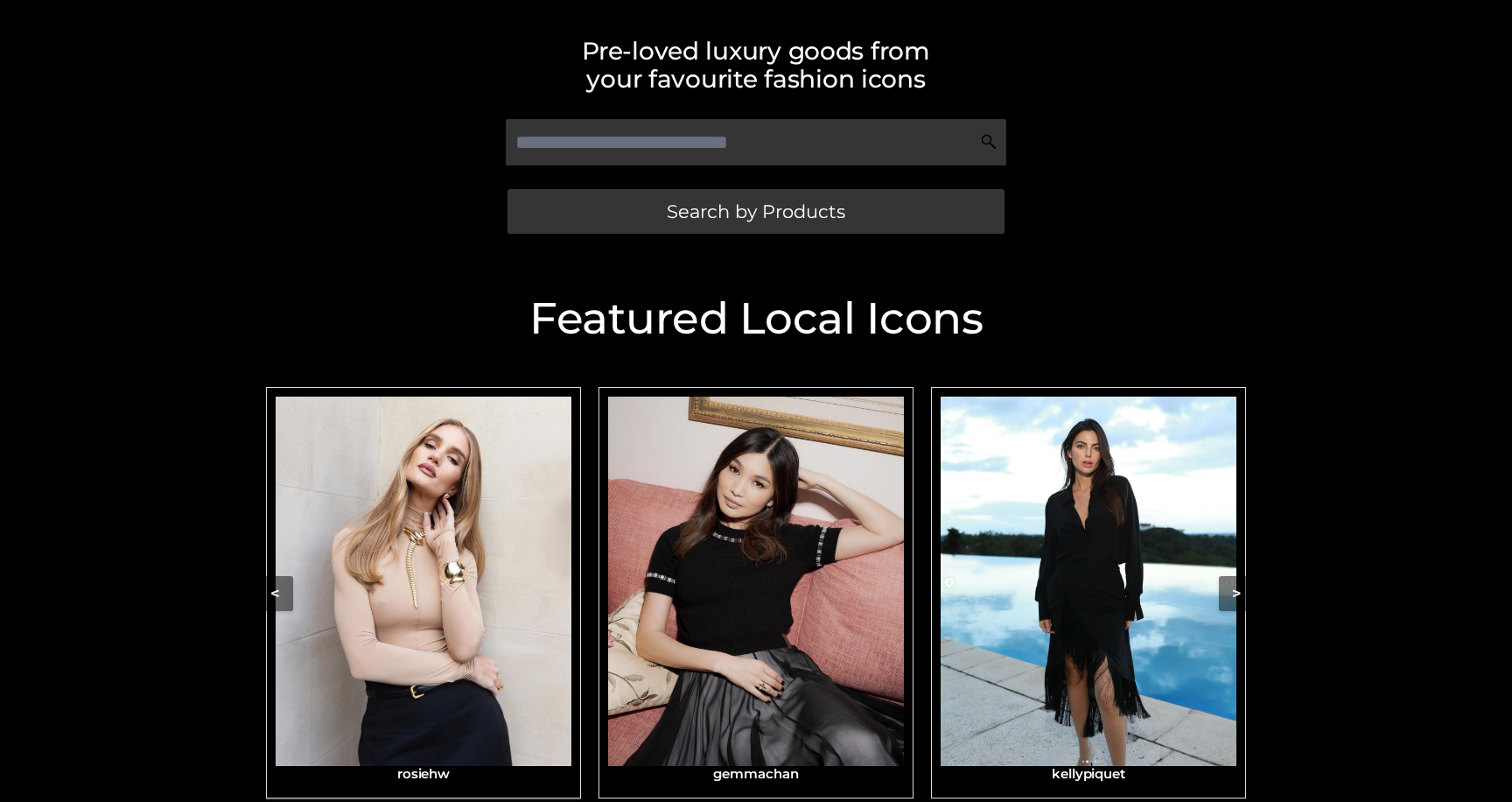
click at [493, 567] on img "Carousel Navigation" at bounding box center [423, 581] width 296 height 370
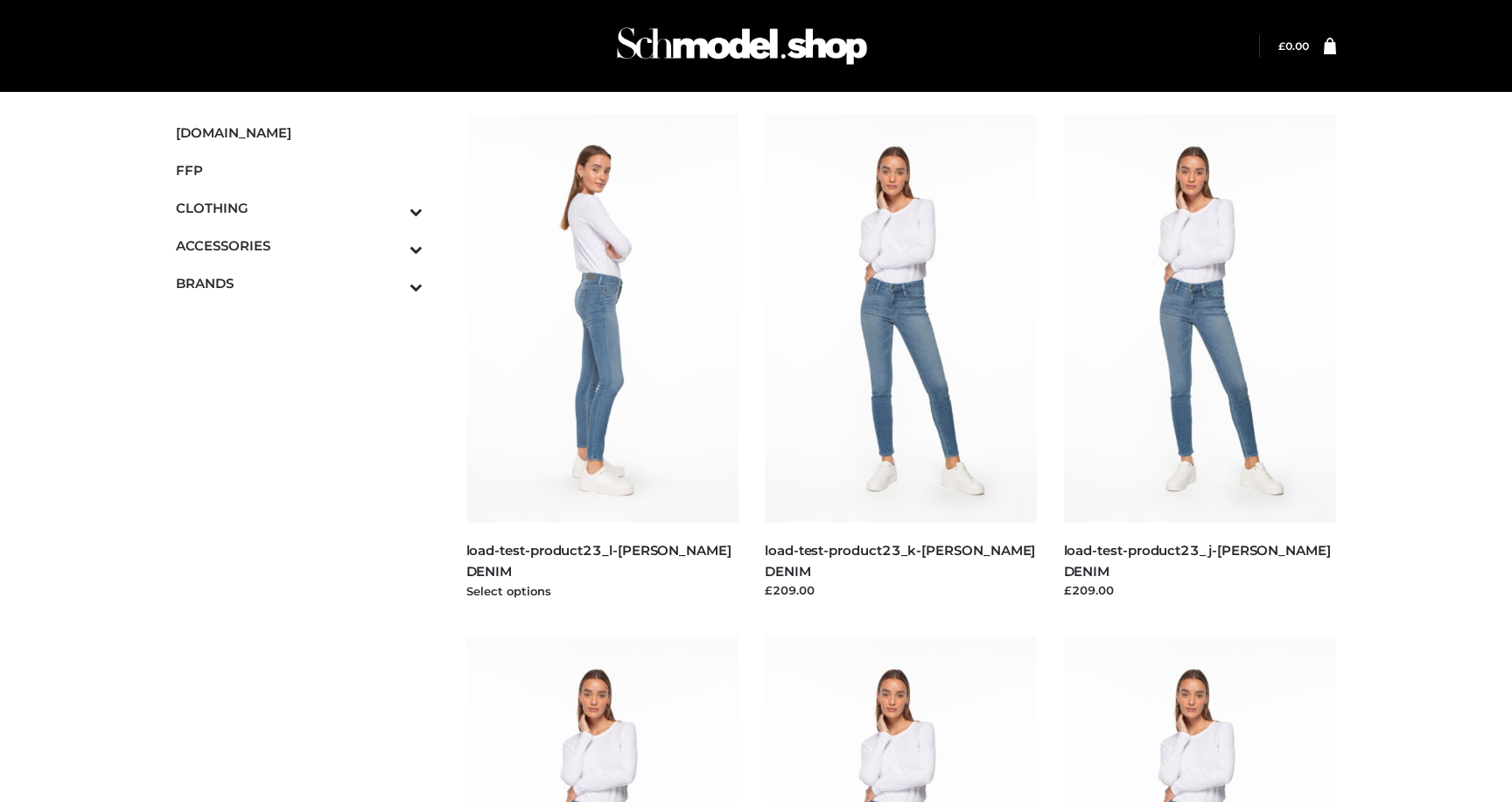
click at [597, 339] on img at bounding box center [602, 318] width 273 height 409
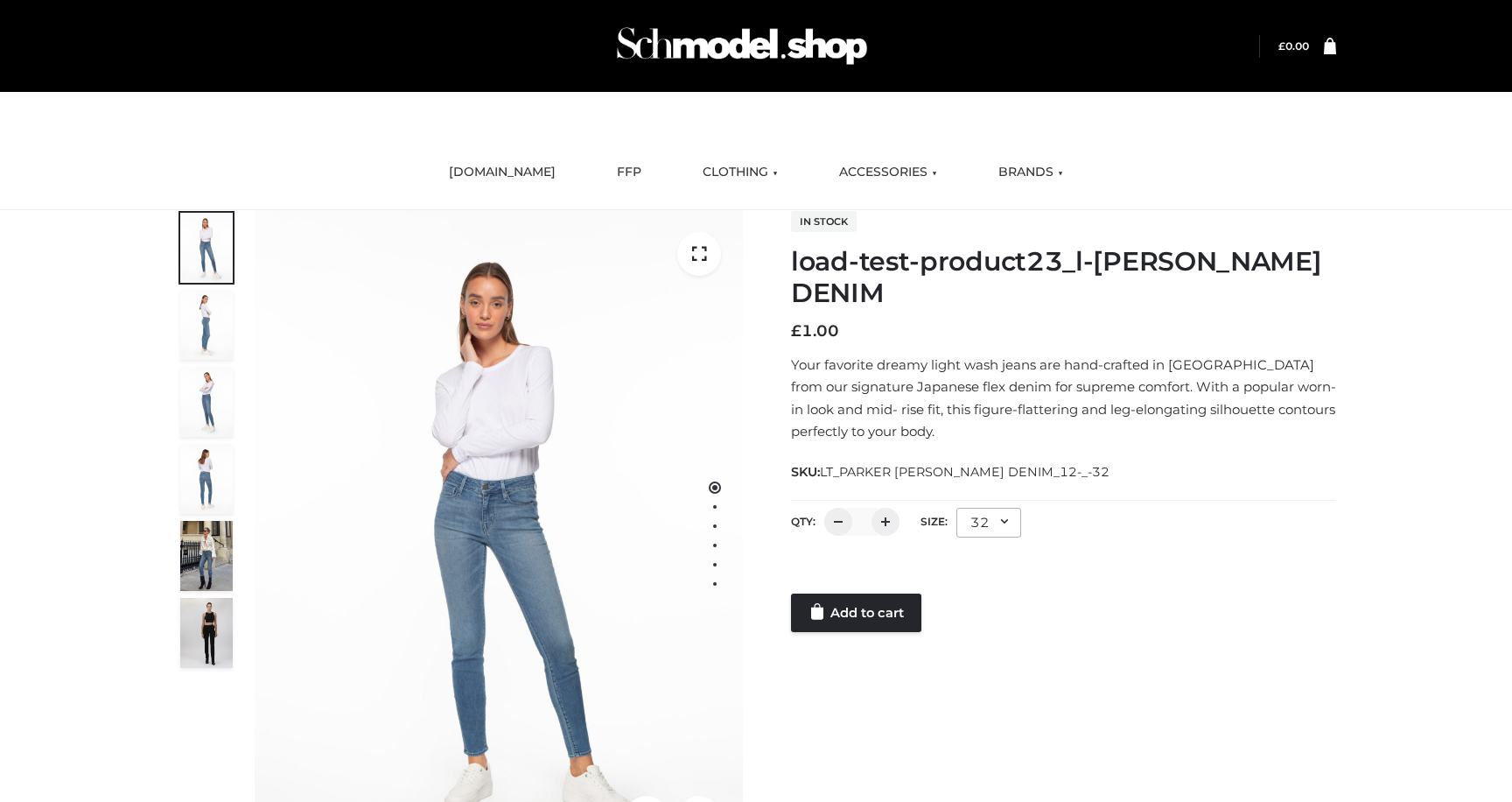
click at [989, 516] on div "32" at bounding box center [989, 523] width 65 height 30
click at [981, 623] on li "25" at bounding box center [1035, 635] width 158 height 39
click at [876, 620] on link "Add to cart" at bounding box center [856, 613] width 130 height 39
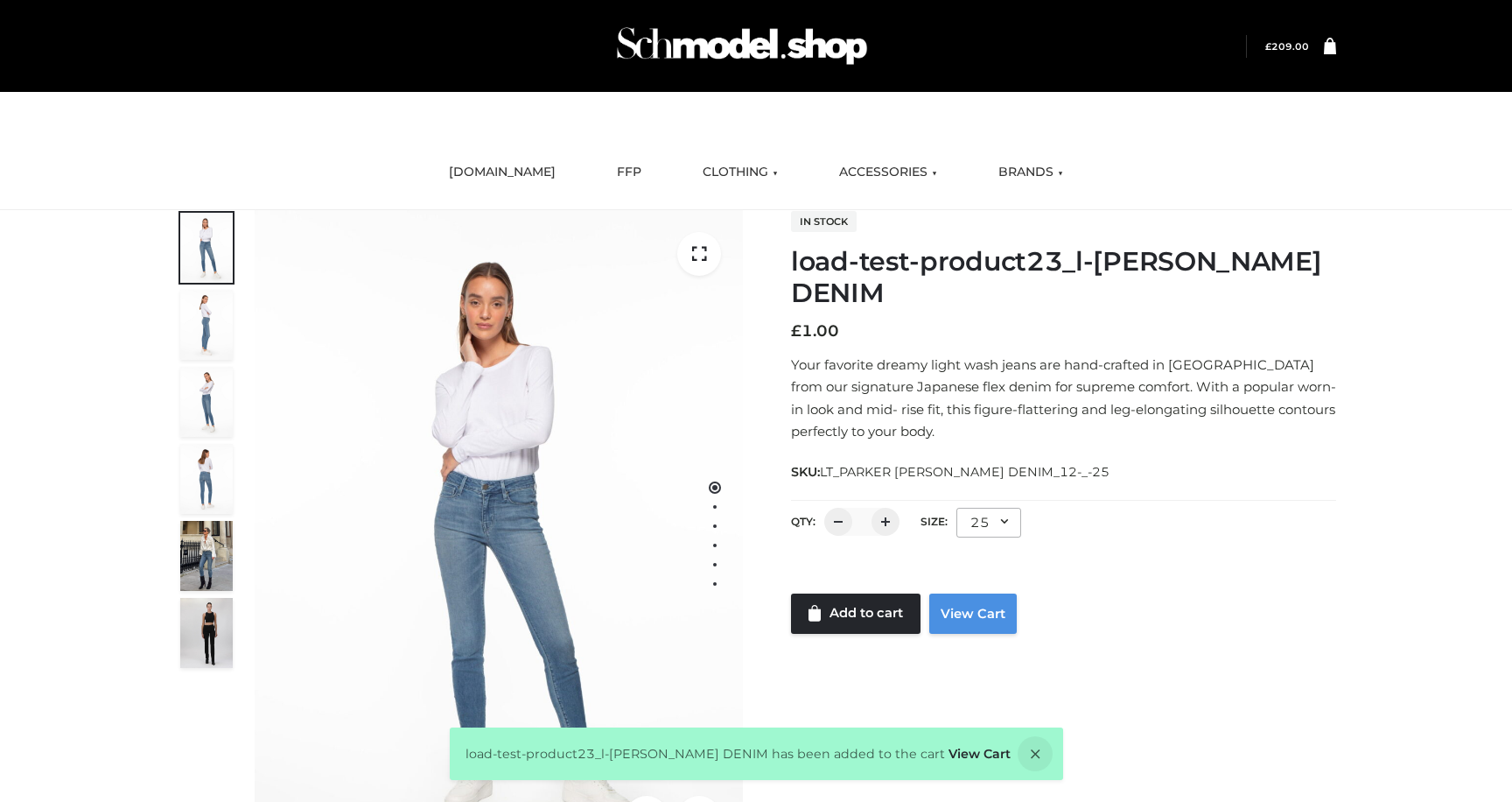
click at [998, 608] on link "View Cart" at bounding box center [973, 613] width 88 height 40
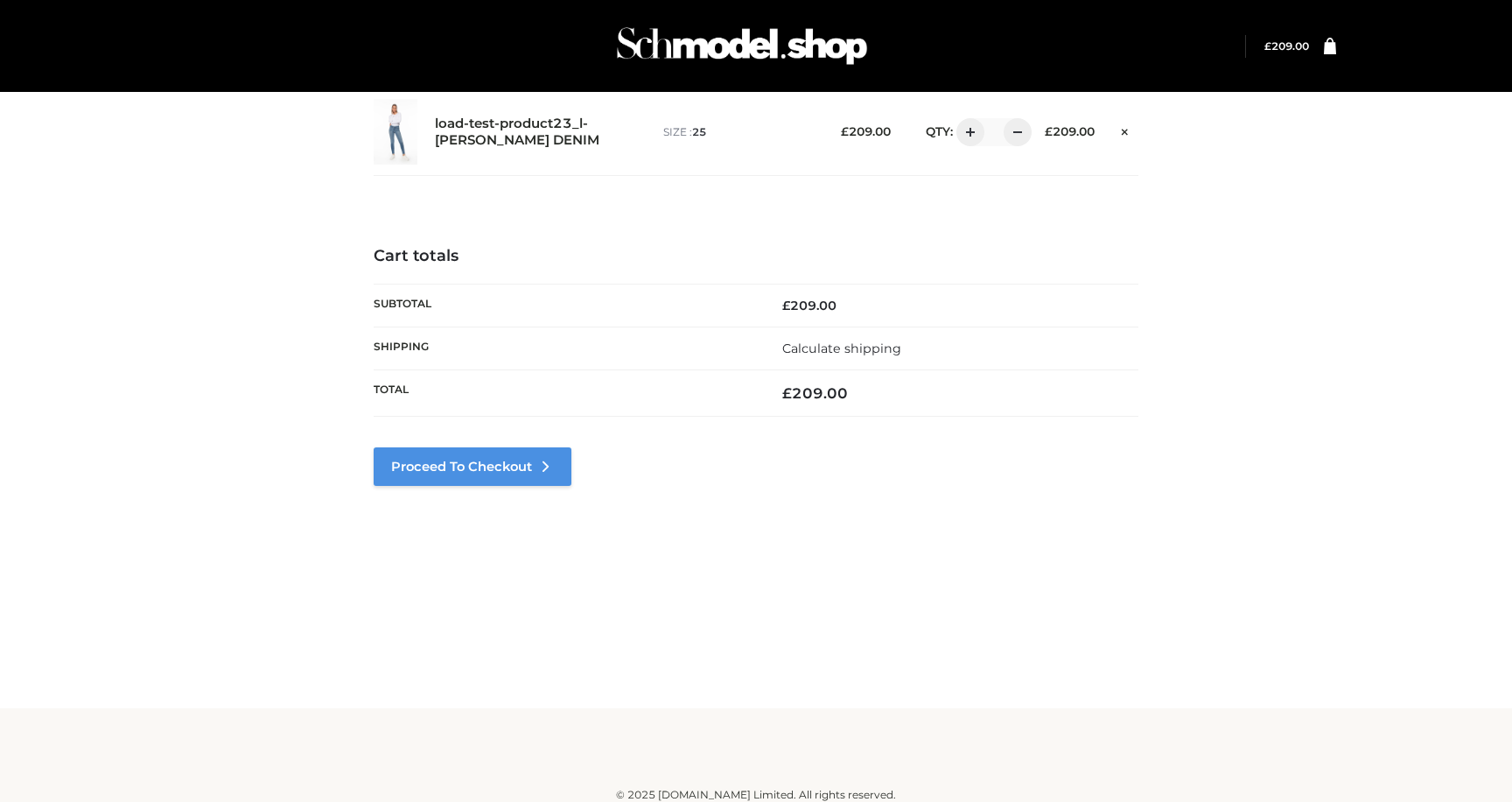
click at [540, 470] on icon at bounding box center [545, 466] width 18 height 18
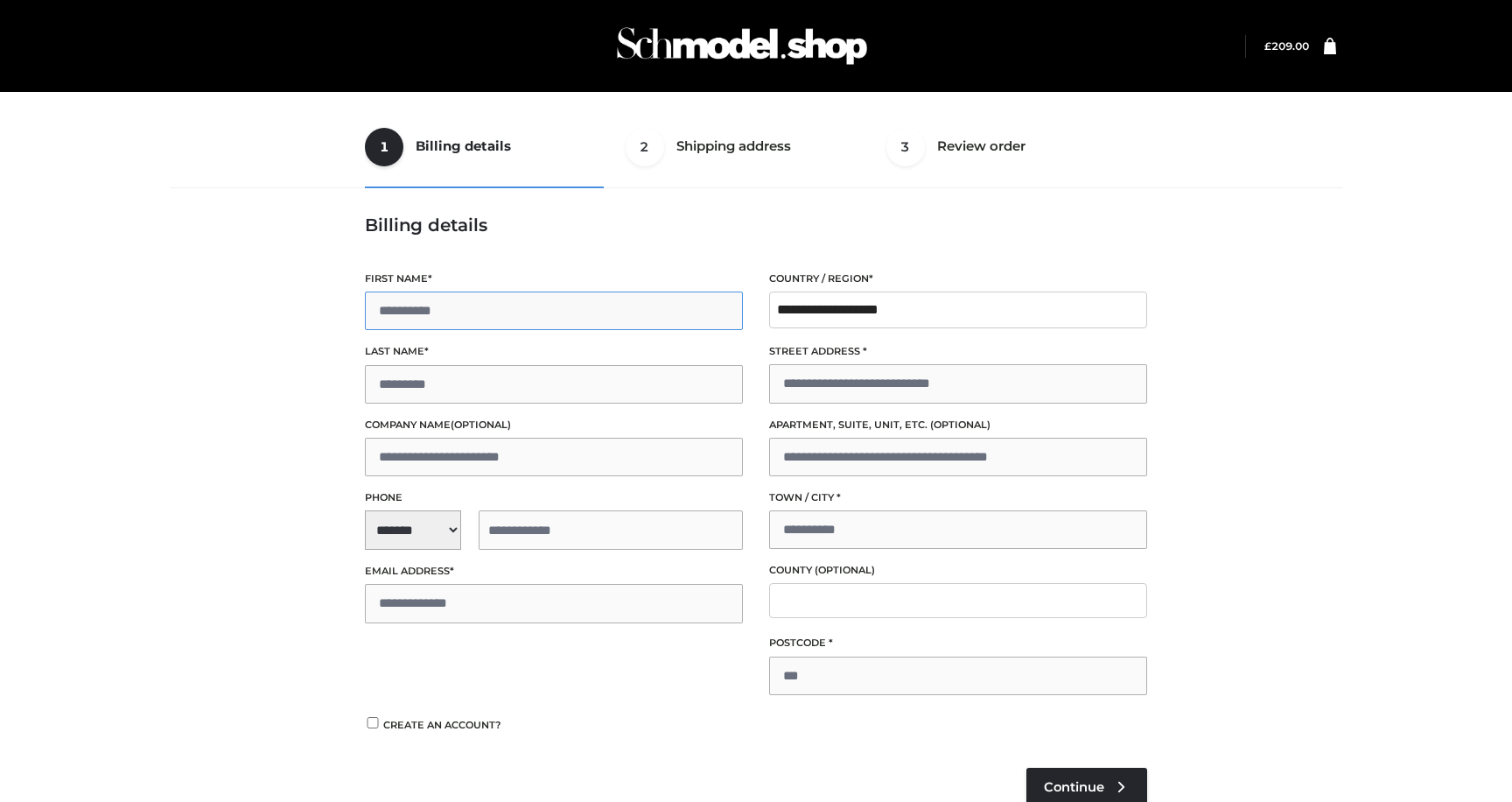
click at [603, 321] on input "First name *" at bounding box center [554, 310] width 378 height 39
type input "*****"
type input "**********"
type input "********"
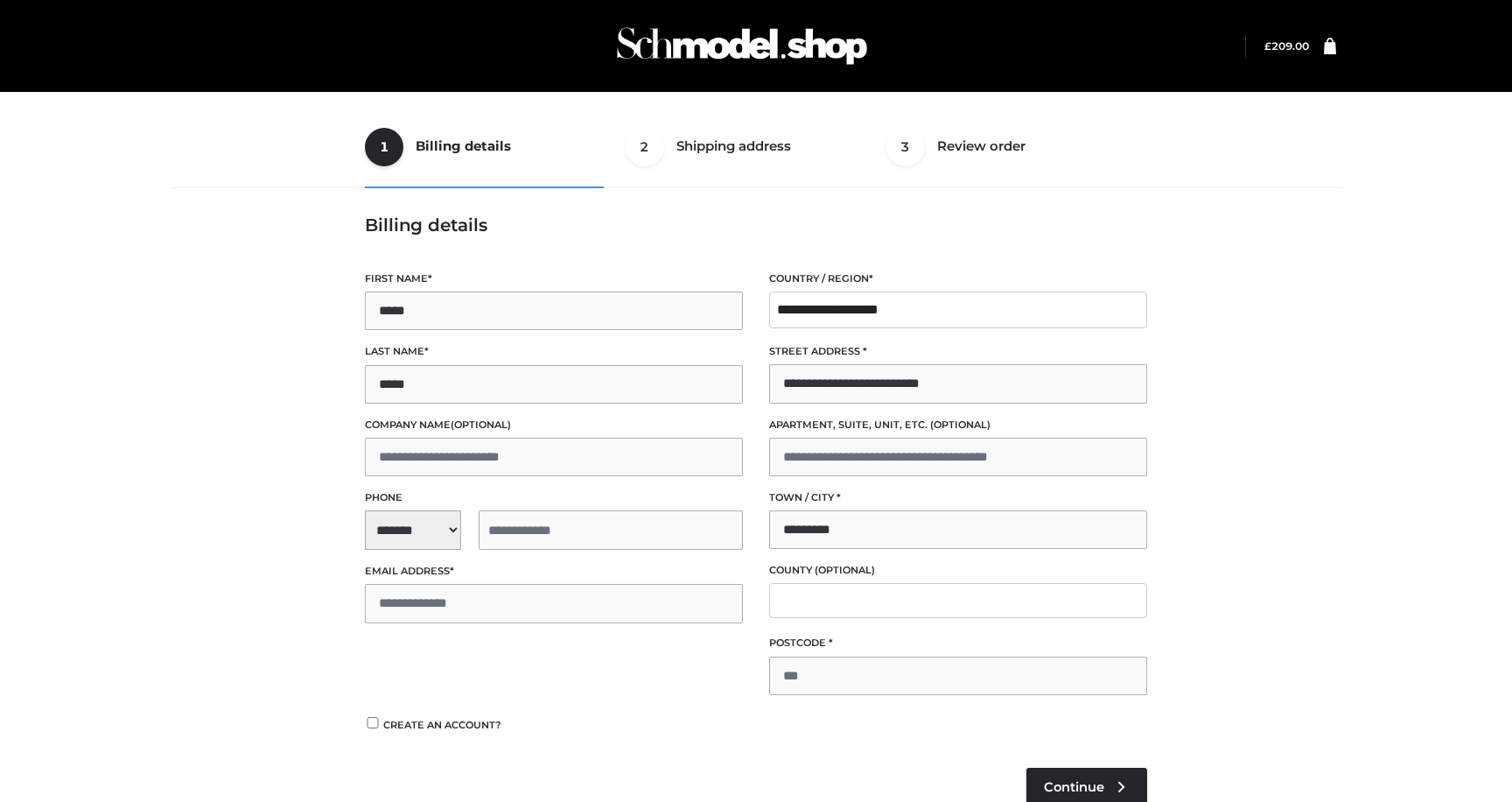
type input "**********"
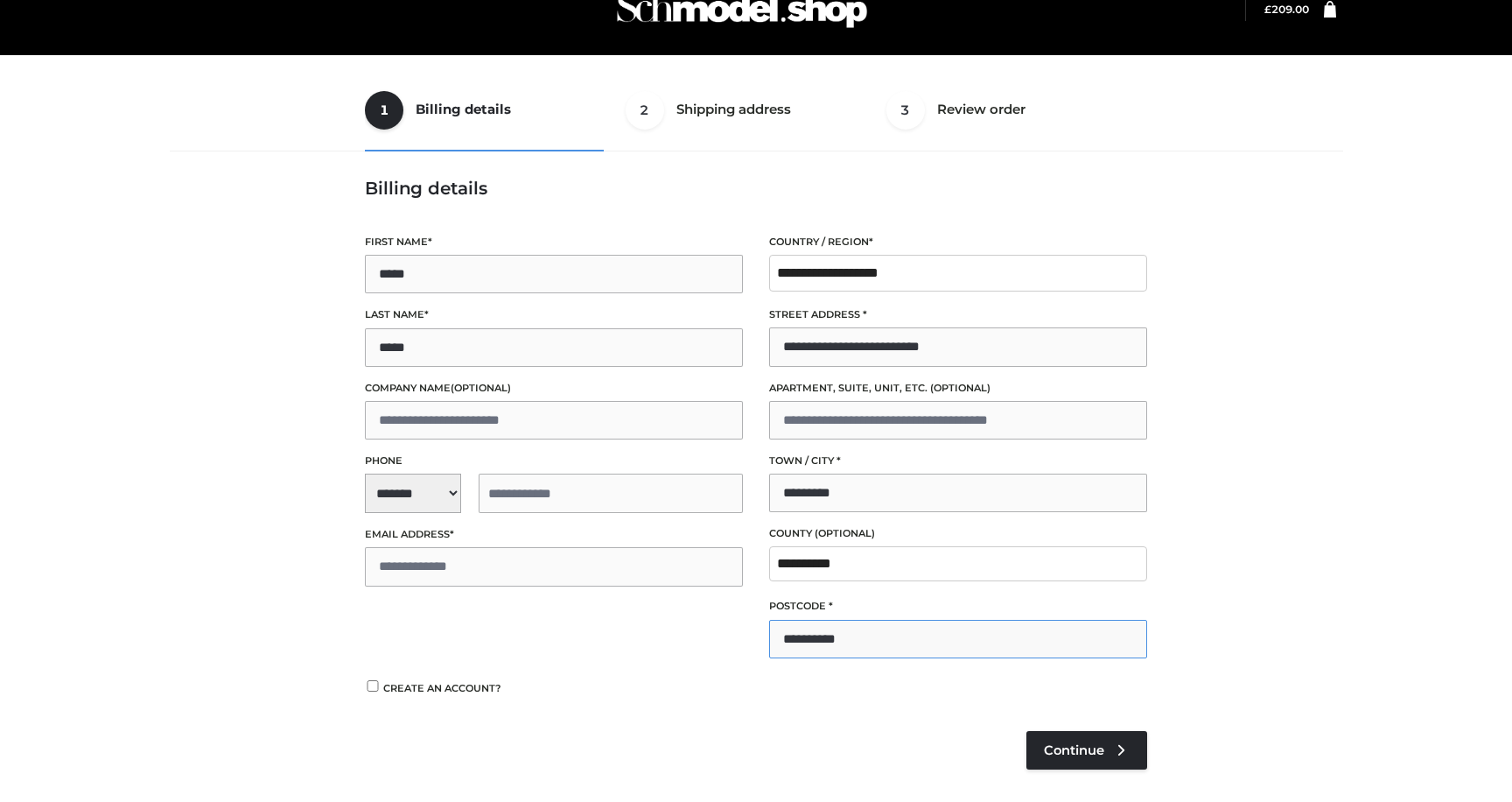
scroll to position [64, 0]
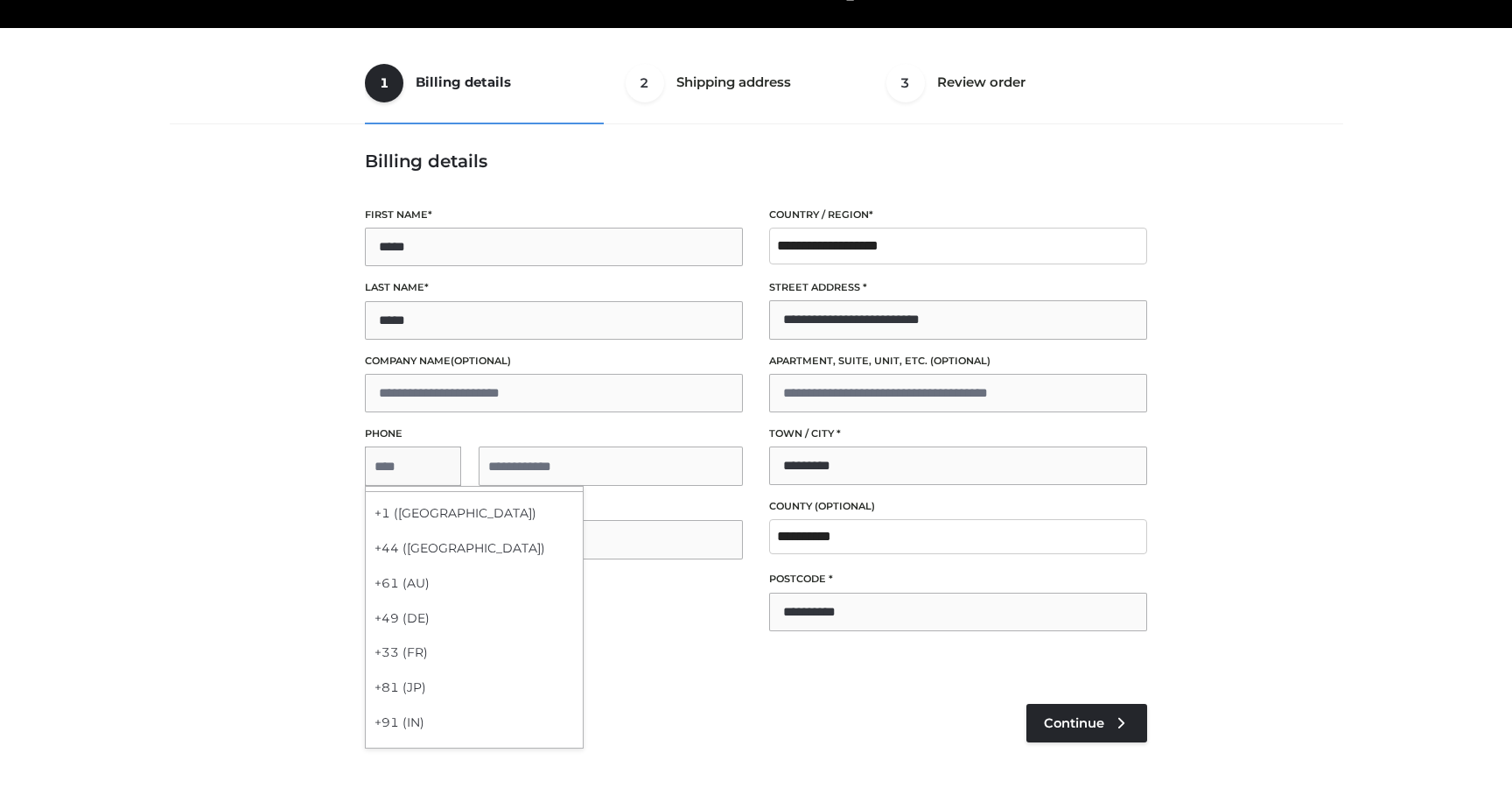
click at [396, 464] on span "**********" at bounding box center [554, 466] width 378 height 39
click at [397, 510] on div "+1 (US)" at bounding box center [474, 514] width 217 height 35
select select "**"
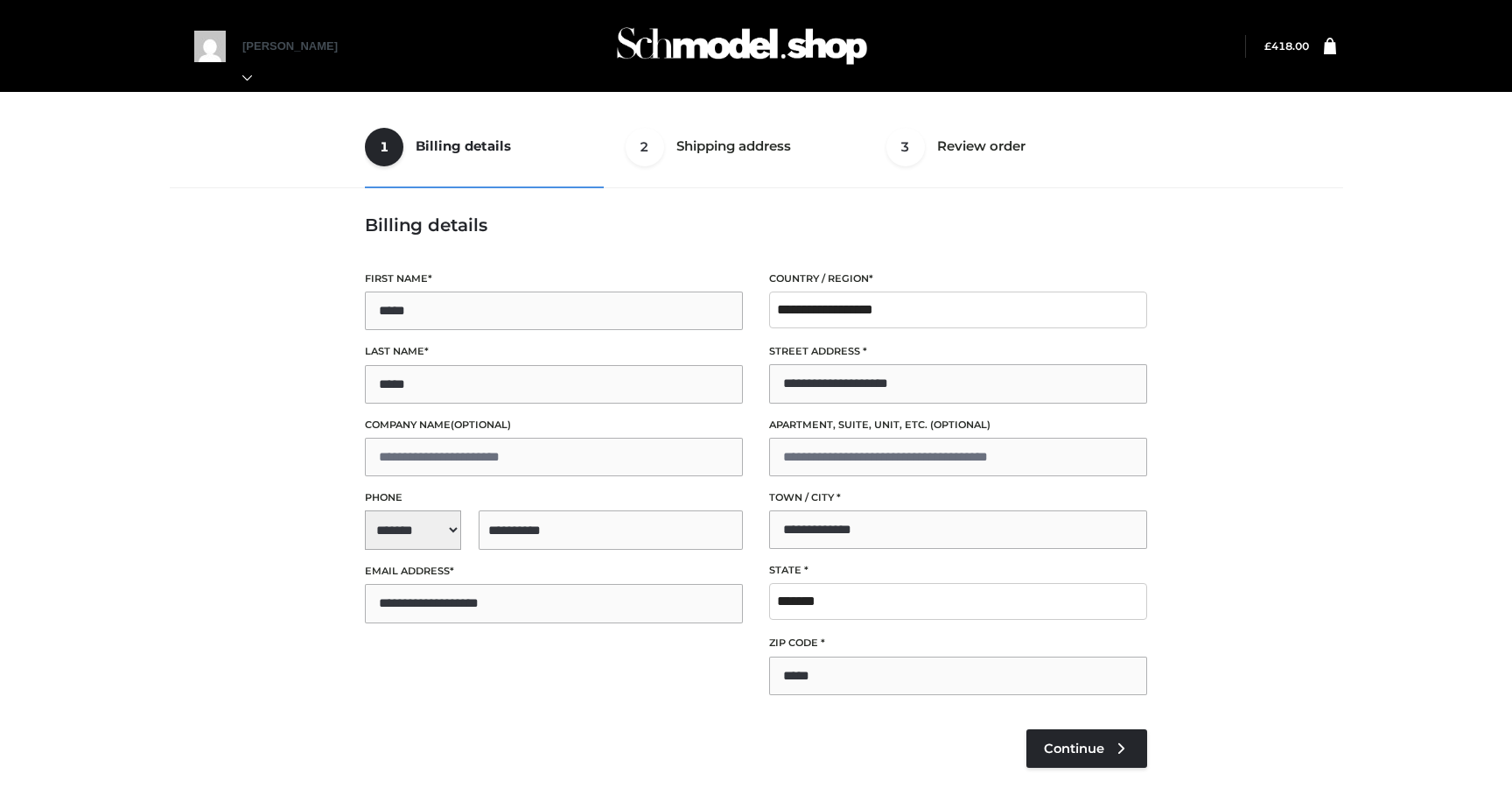
select select "**"
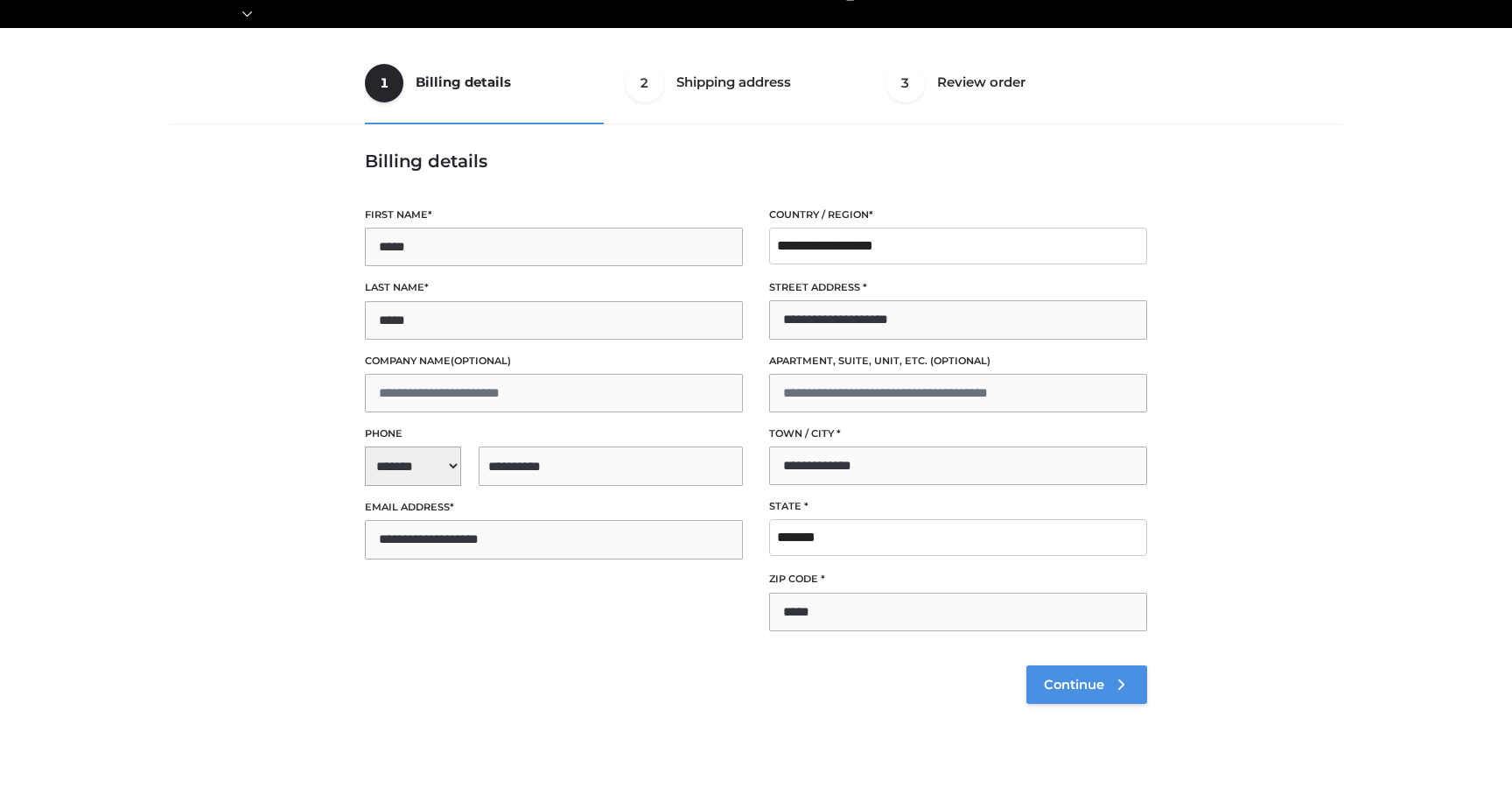
click at [1134, 699] on link "Continue" at bounding box center [1087, 684] width 121 height 39
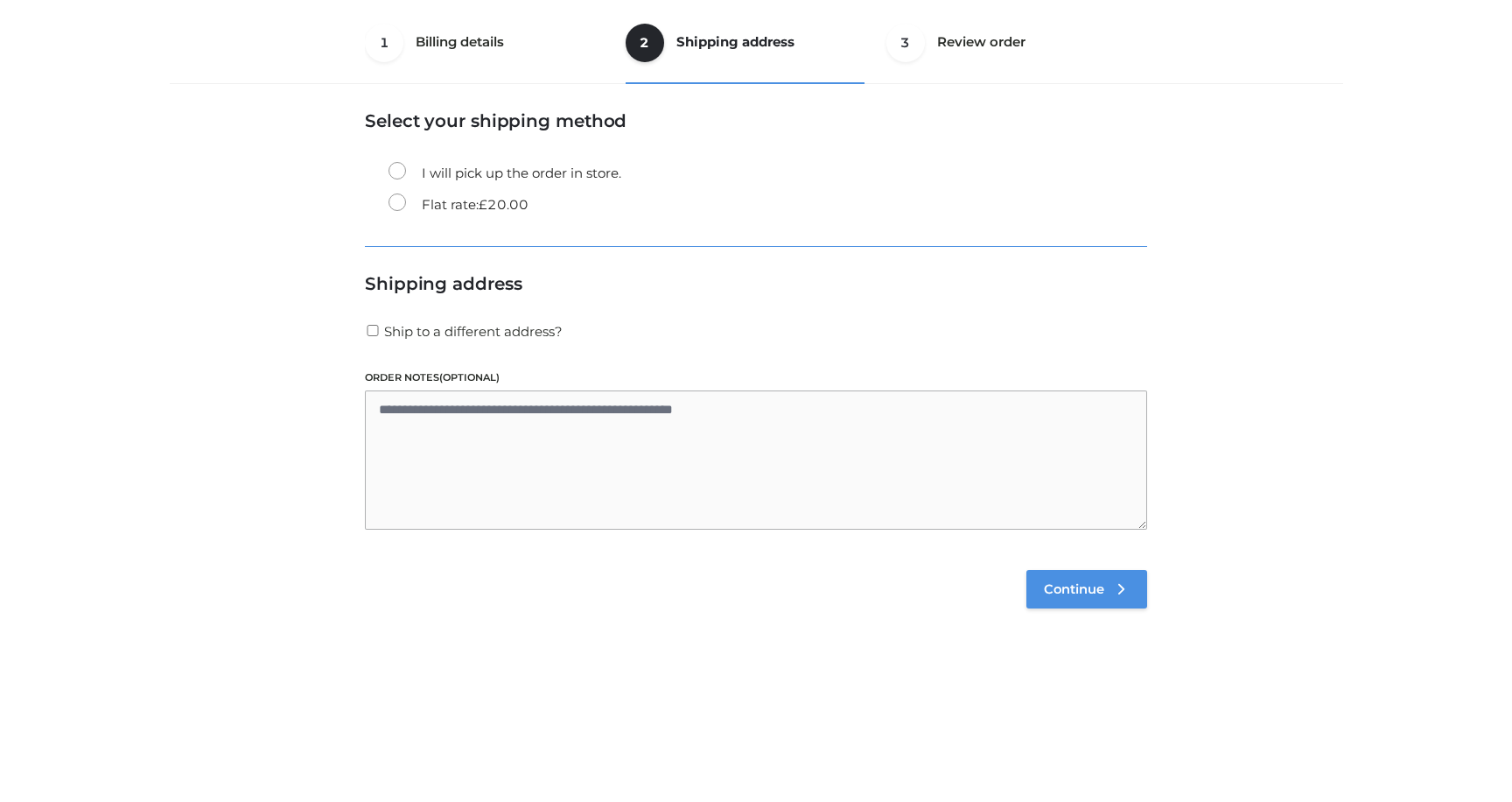
scroll to position [106, 0]
click at [1086, 581] on span "Continue" at bounding box center [1074, 587] width 60 height 16
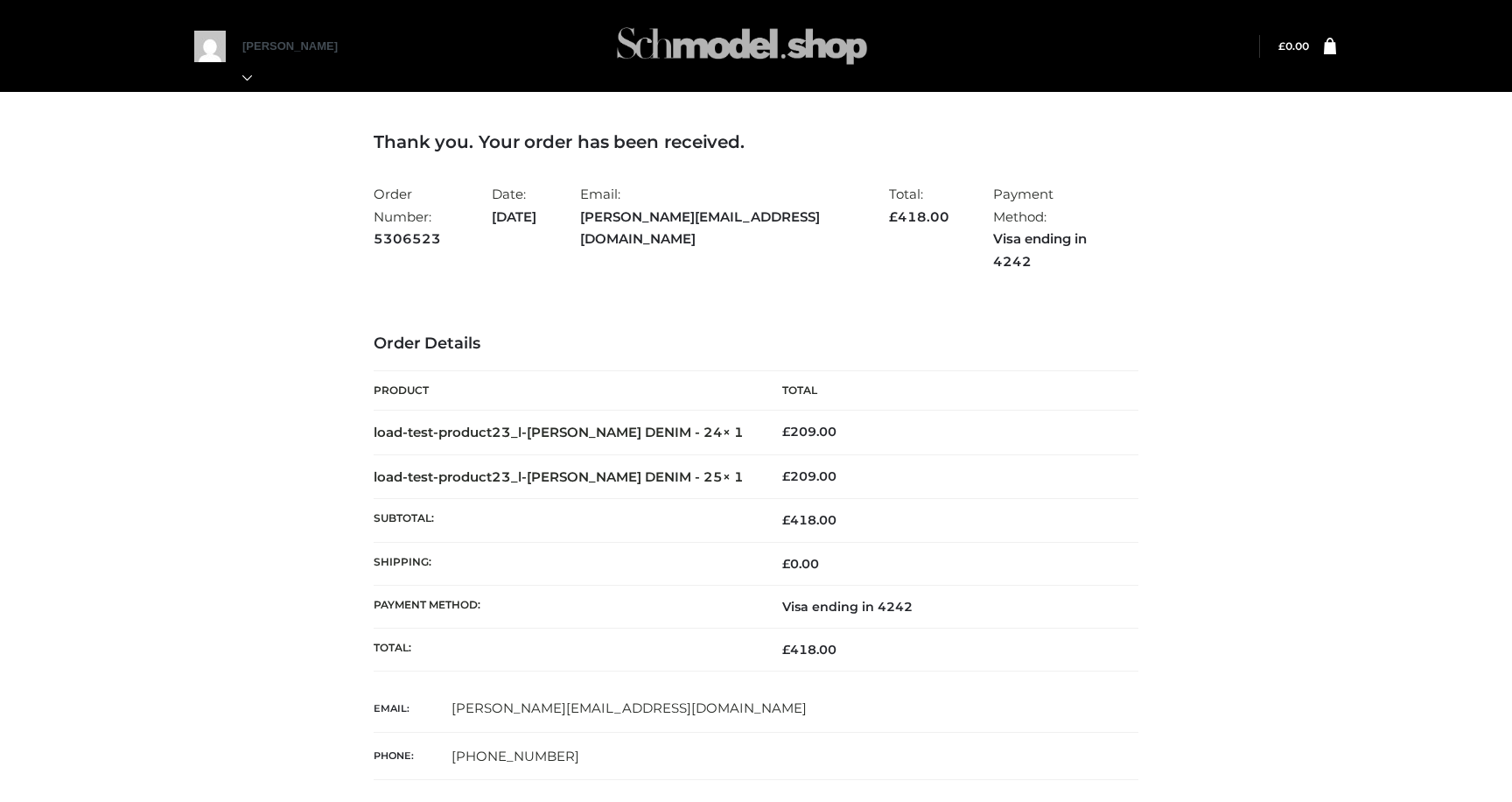
click at [682, 66] on img at bounding box center [742, 46] width 263 height 69
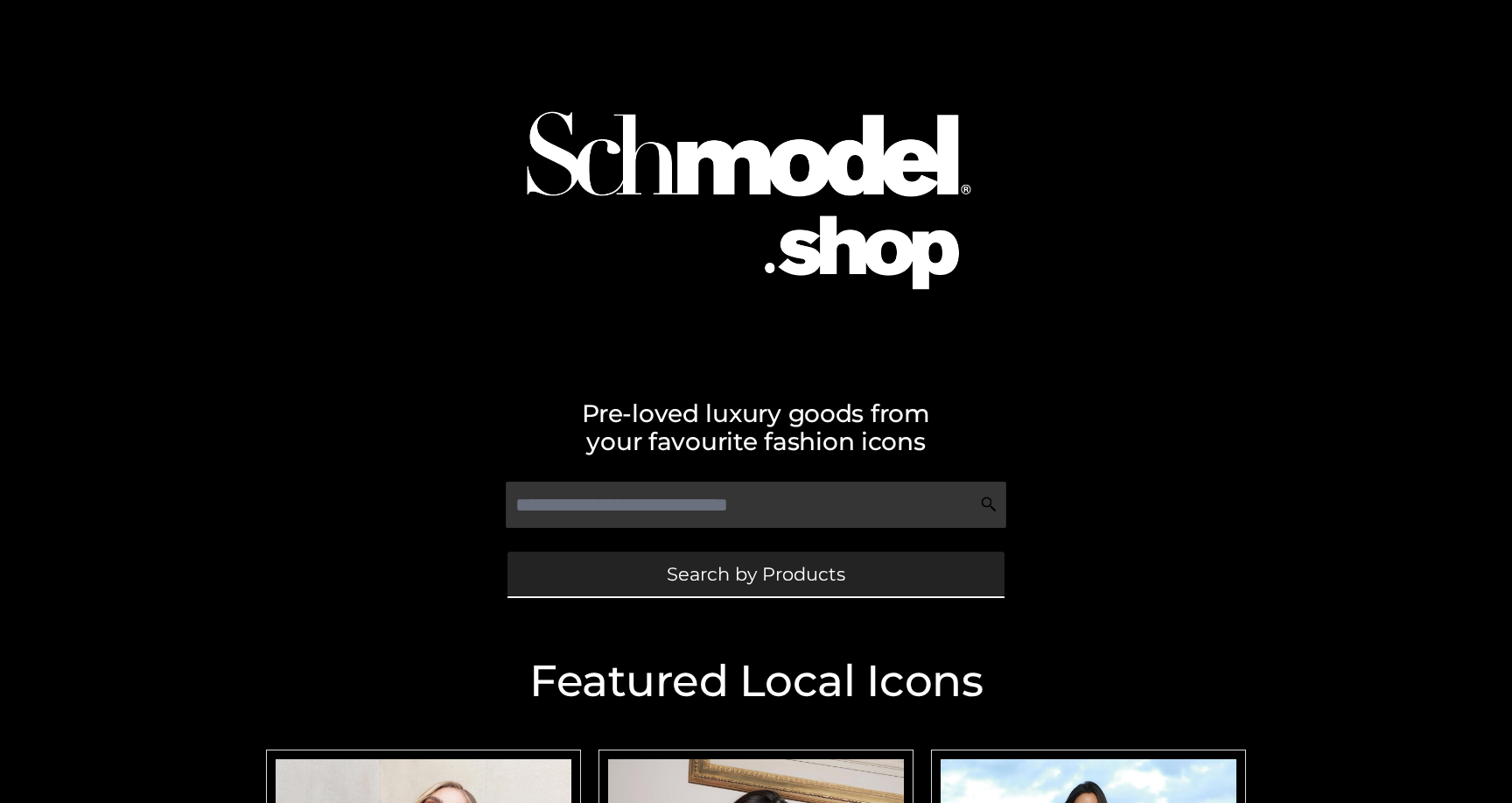
click at [666, 585] on link "Search by Products" at bounding box center [756, 573] width 497 height 45
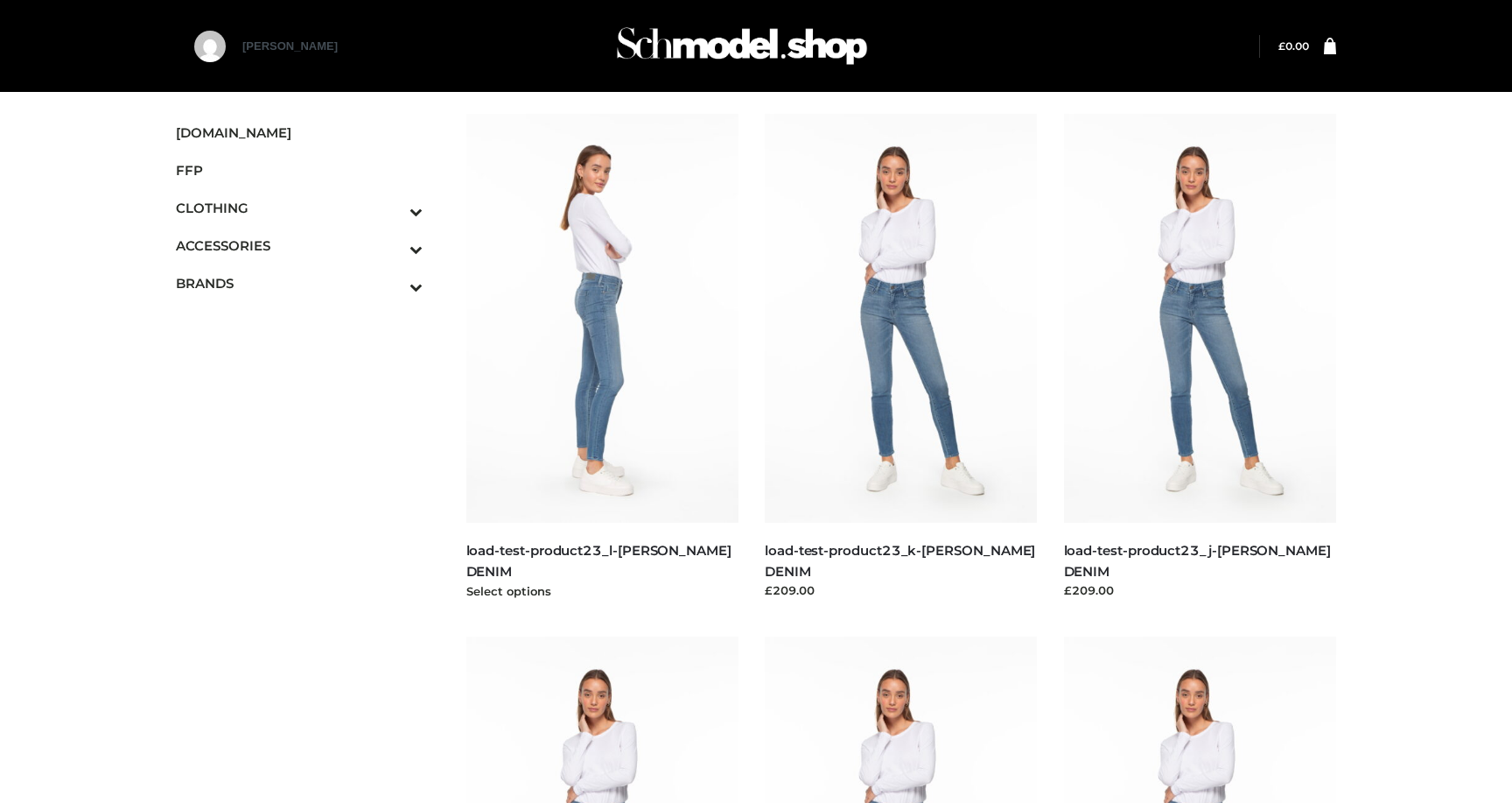
click at [533, 293] on img at bounding box center [602, 318] width 273 height 409
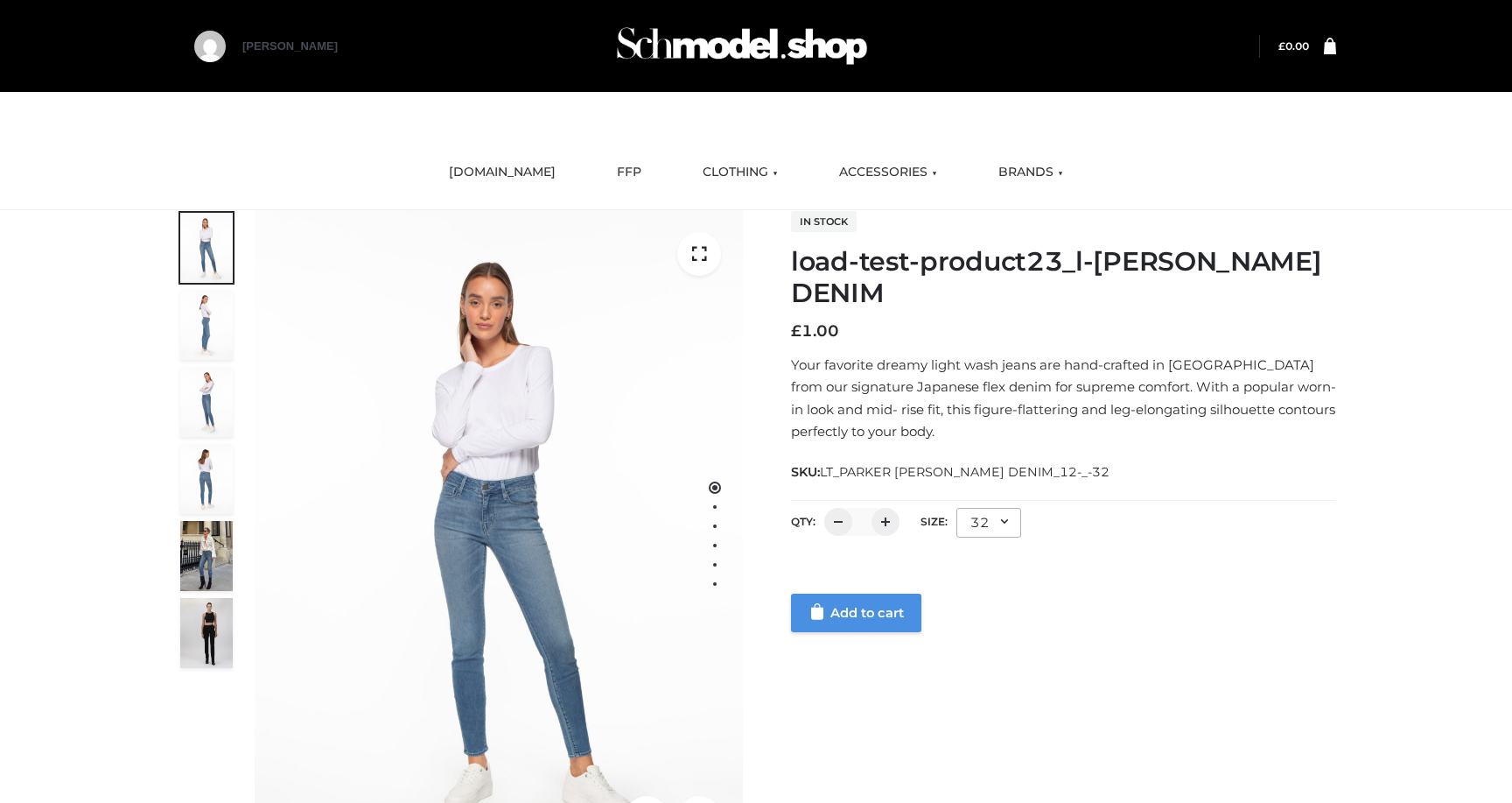
click at [898, 623] on link "Add to cart" at bounding box center [856, 613] width 130 height 39
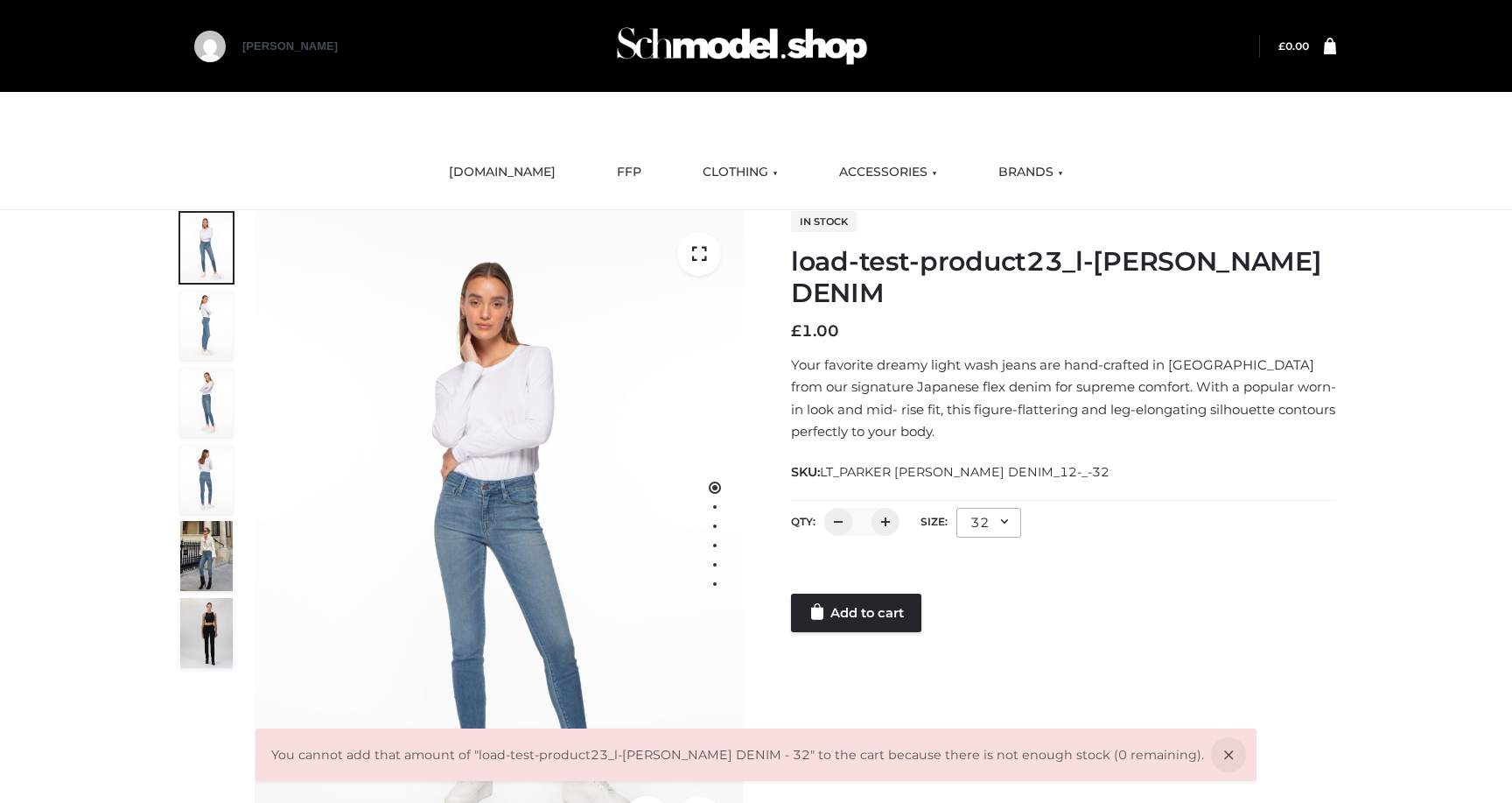
click at [985, 527] on div "32" at bounding box center [989, 523] width 65 height 30
click at [968, 585] on li "24" at bounding box center [1035, 597] width 158 height 39
click at [867, 639] on div "1 / 6 In stock load-test-product23_l-PARKER SMITH DENIM £ 1.00 Your favorite dr…" at bounding box center [755, 535] width 1186 height 651
click at [872, 616] on link "Add to cart" at bounding box center [856, 613] width 130 height 39
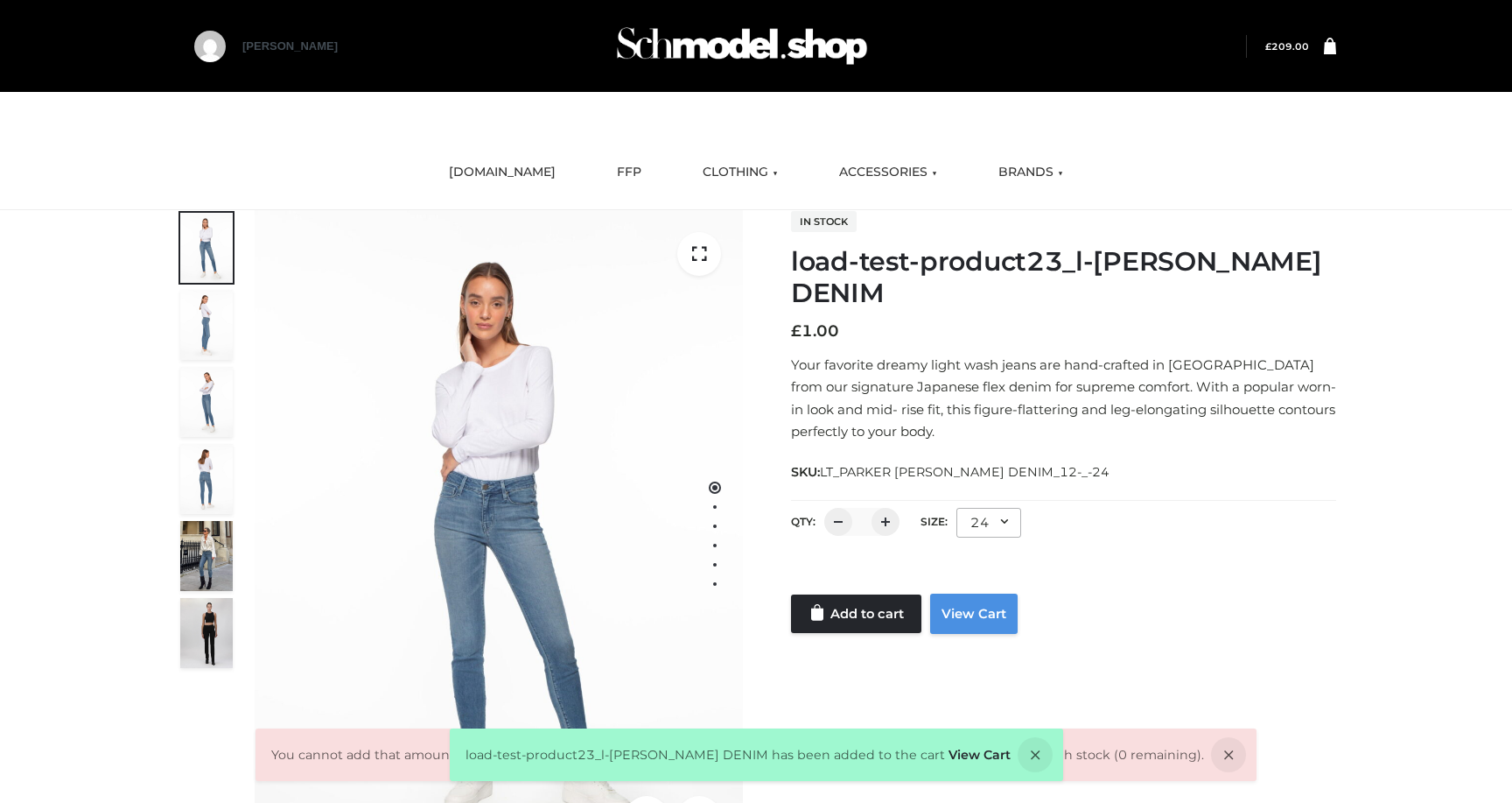
click at [966, 624] on link "View Cart" at bounding box center [974, 613] width 88 height 40
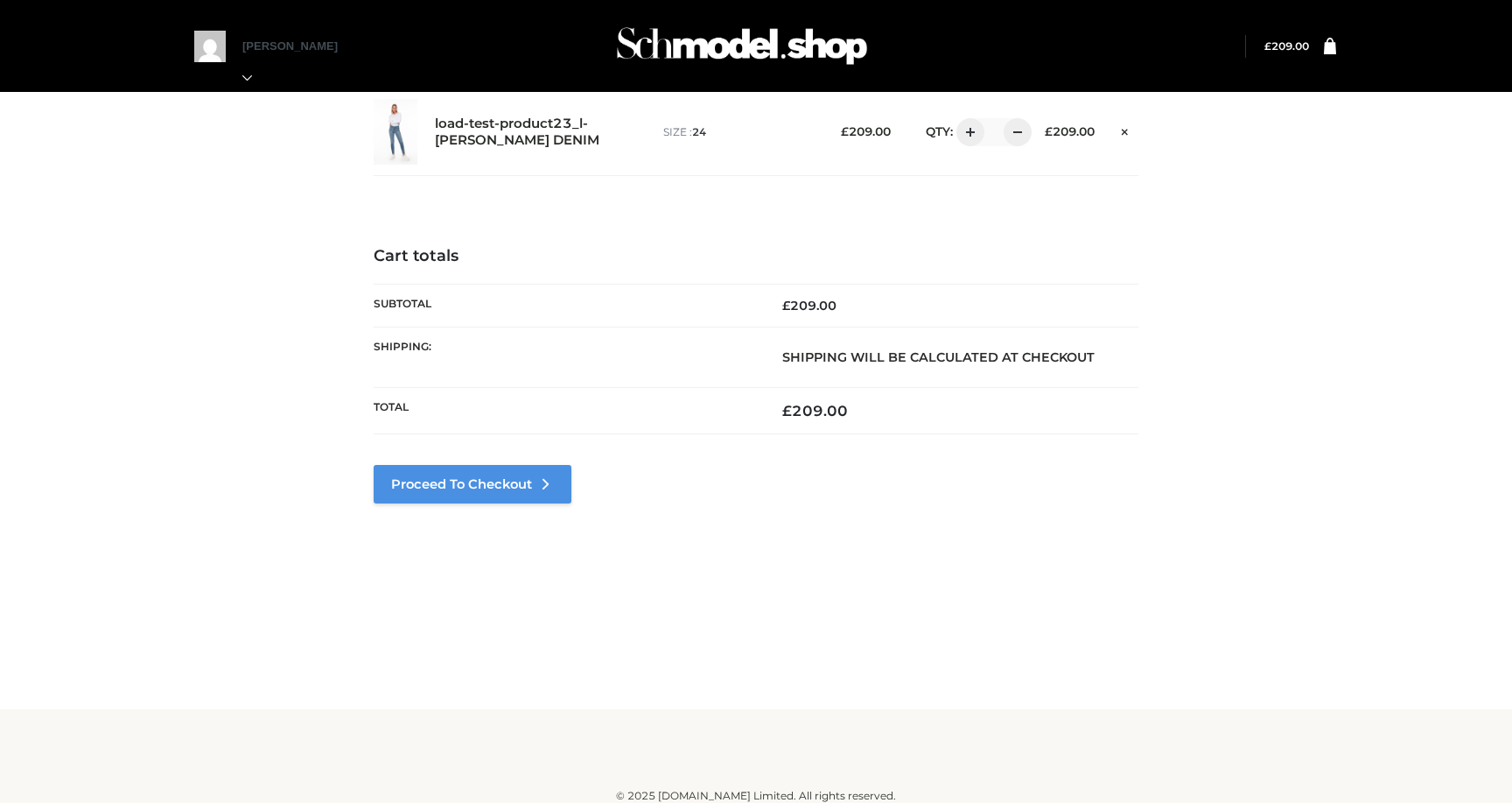
click at [542, 467] on link "Proceed to Checkout" at bounding box center [472, 484] width 198 height 39
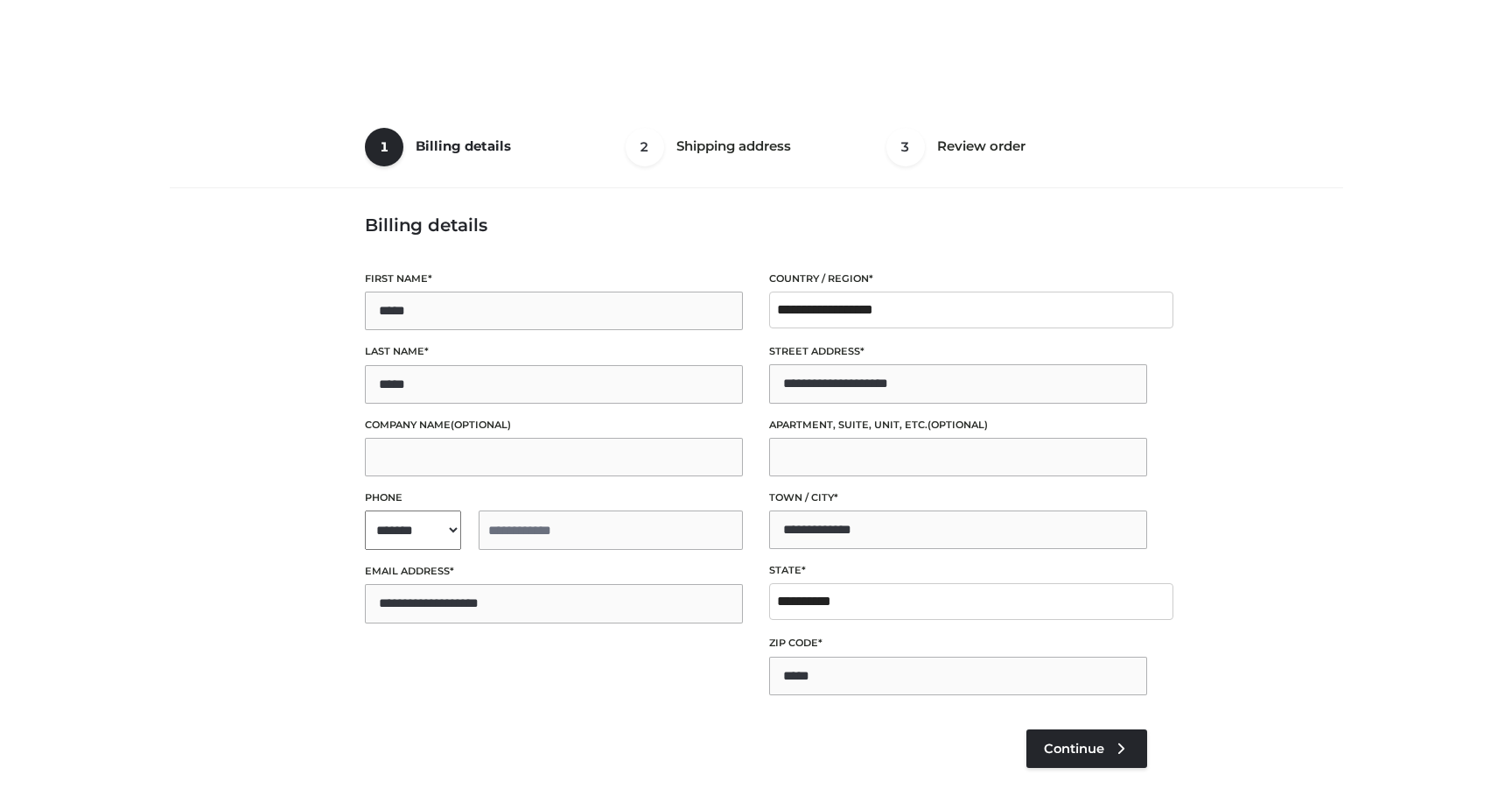
select select "**"
type input "**********"
select select "**"
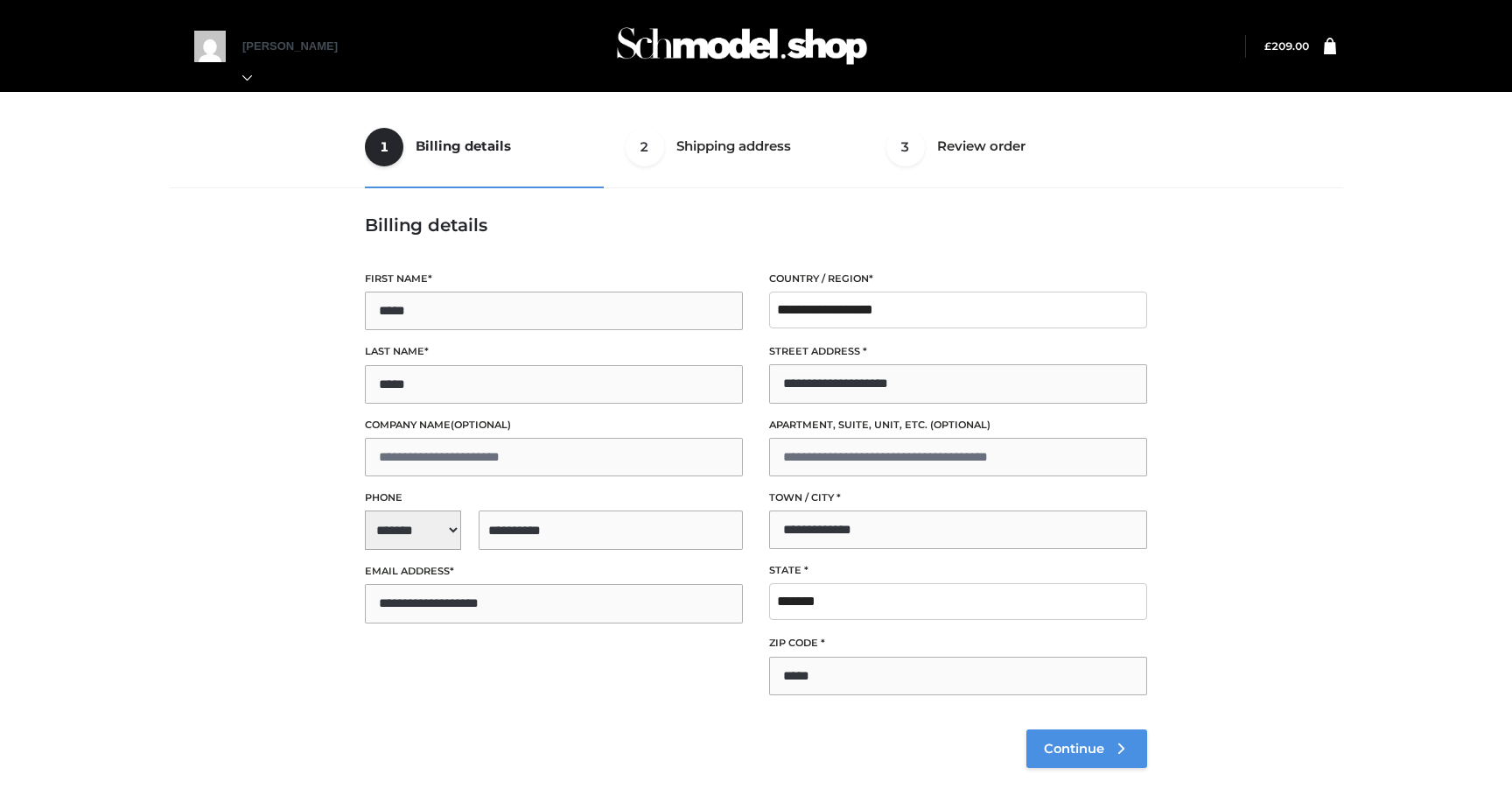
click at [1072, 749] on span "Continue" at bounding box center [1074, 748] width 60 height 16
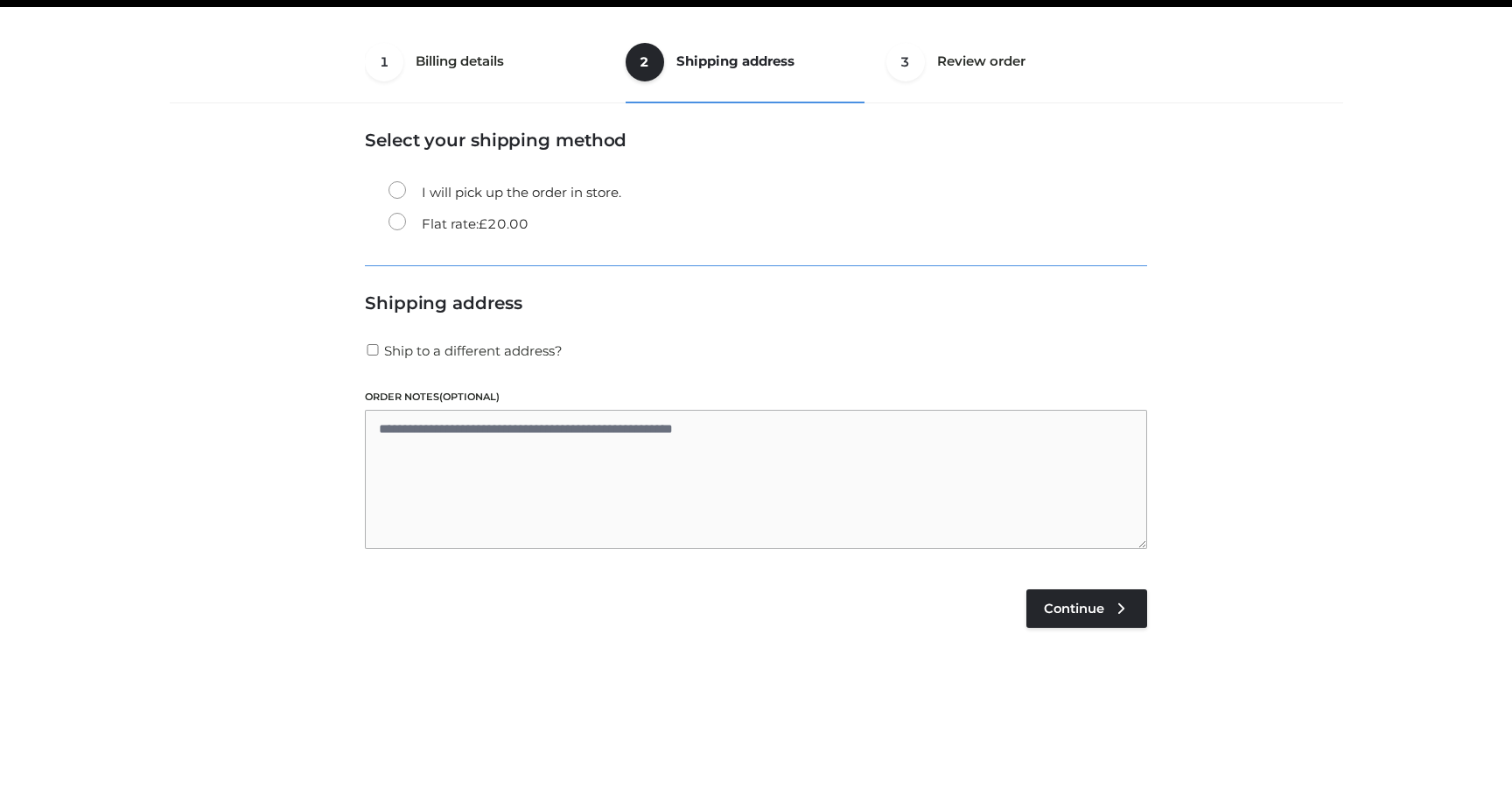
scroll to position [106, 0]
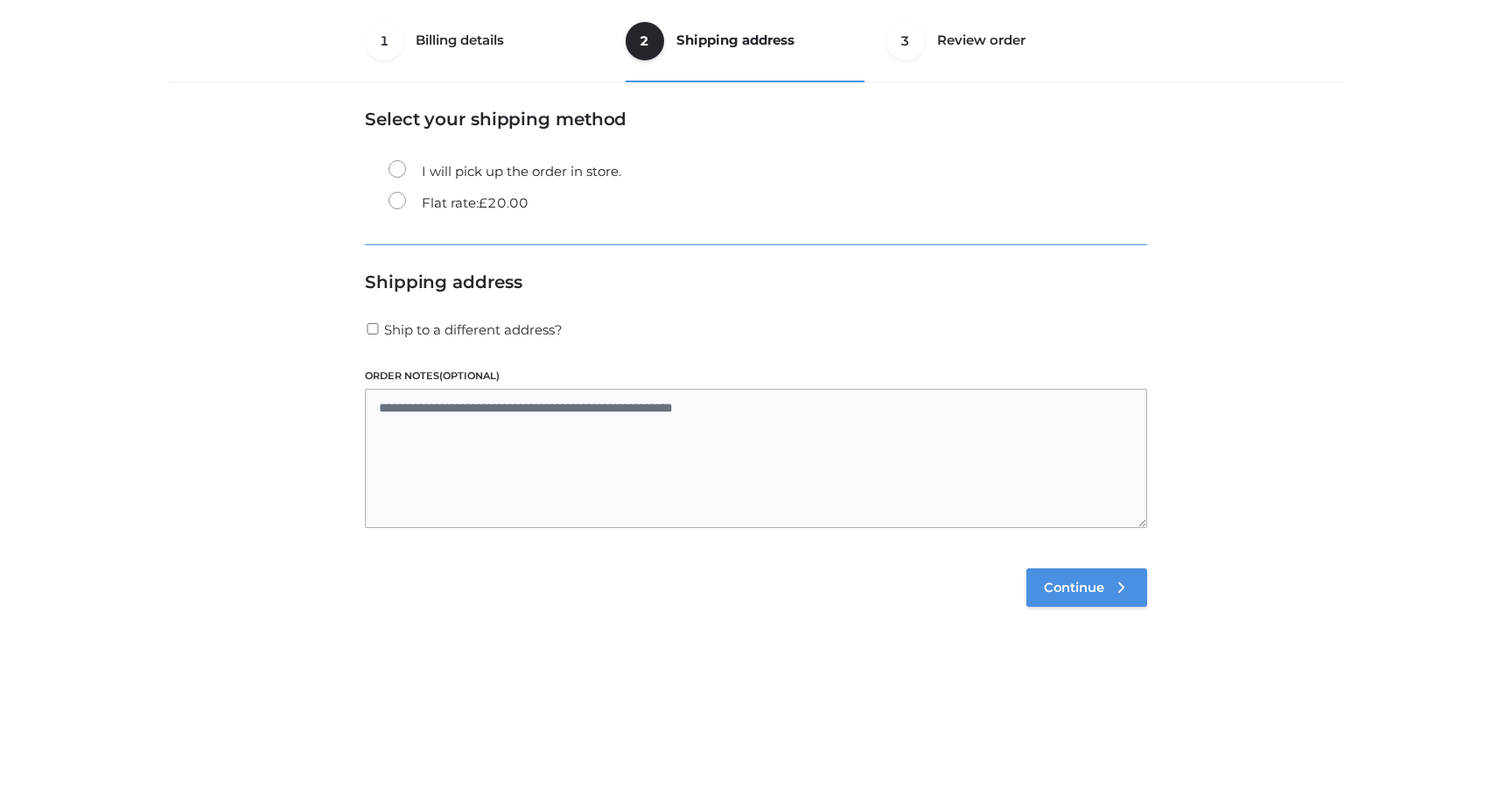
click at [1069, 569] on link "Continue" at bounding box center [1087, 588] width 121 height 39
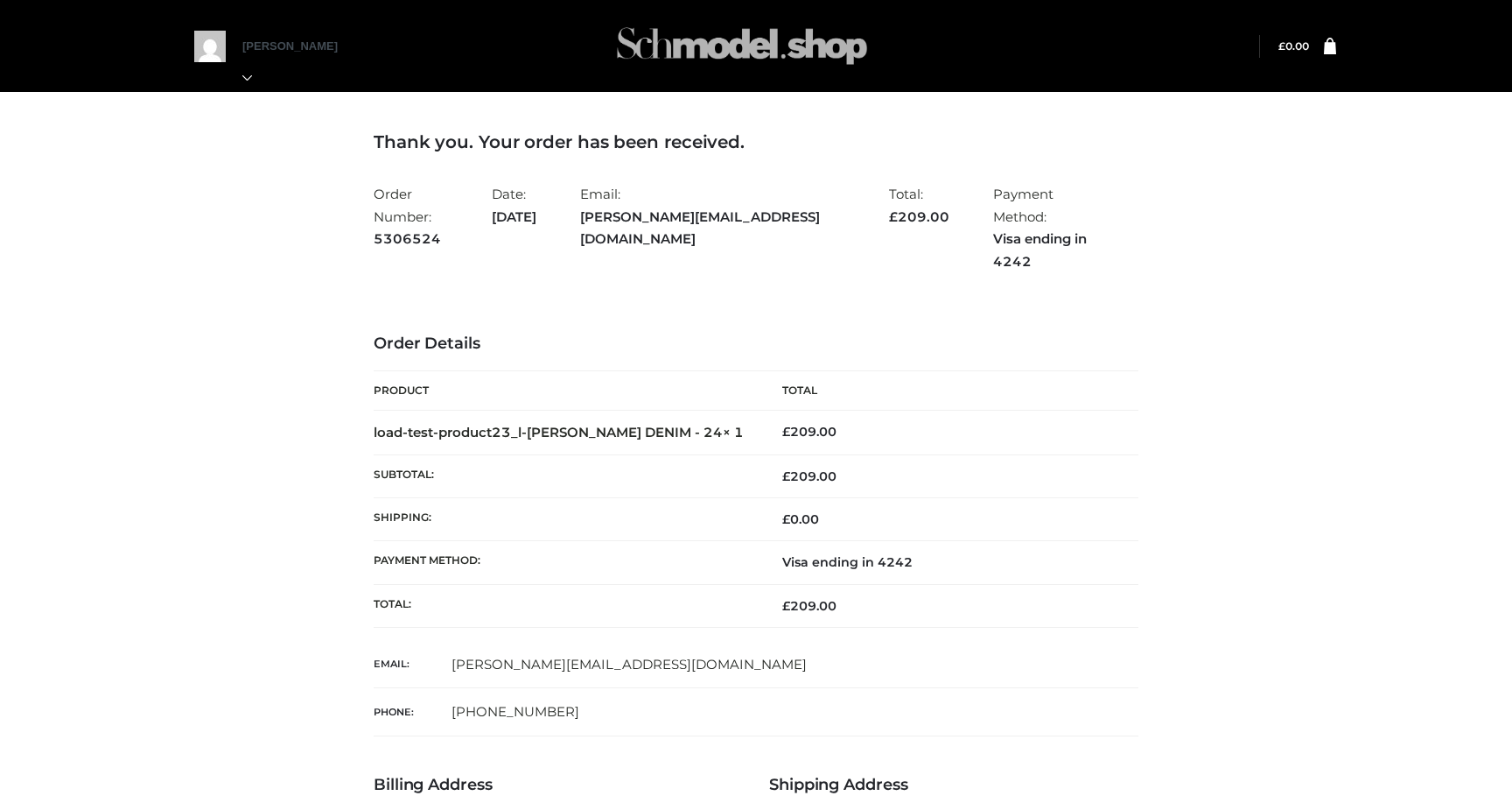
click at [674, 35] on img at bounding box center [742, 46] width 263 height 69
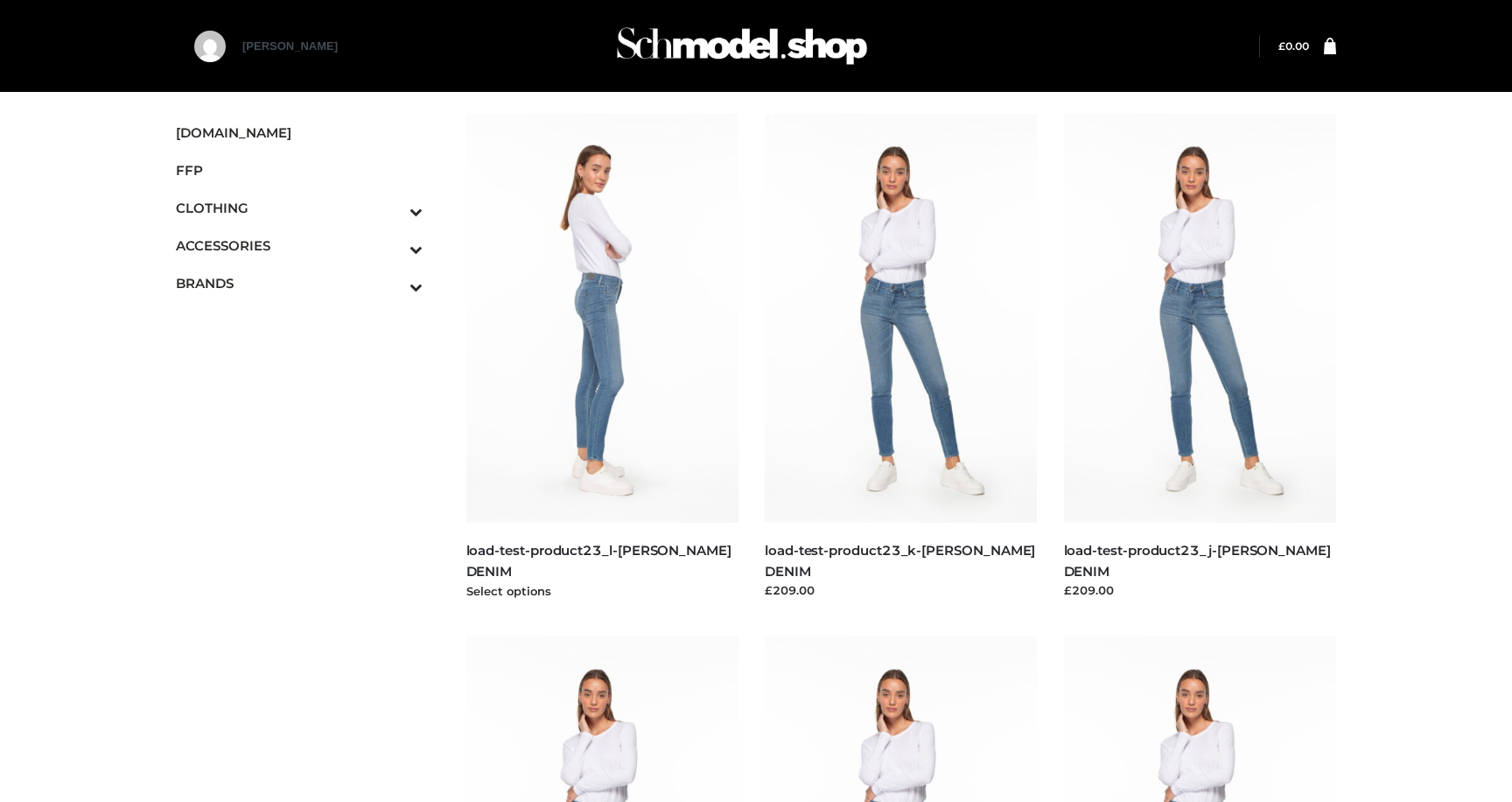
click at [690, 373] on img at bounding box center [602, 318] width 273 height 409
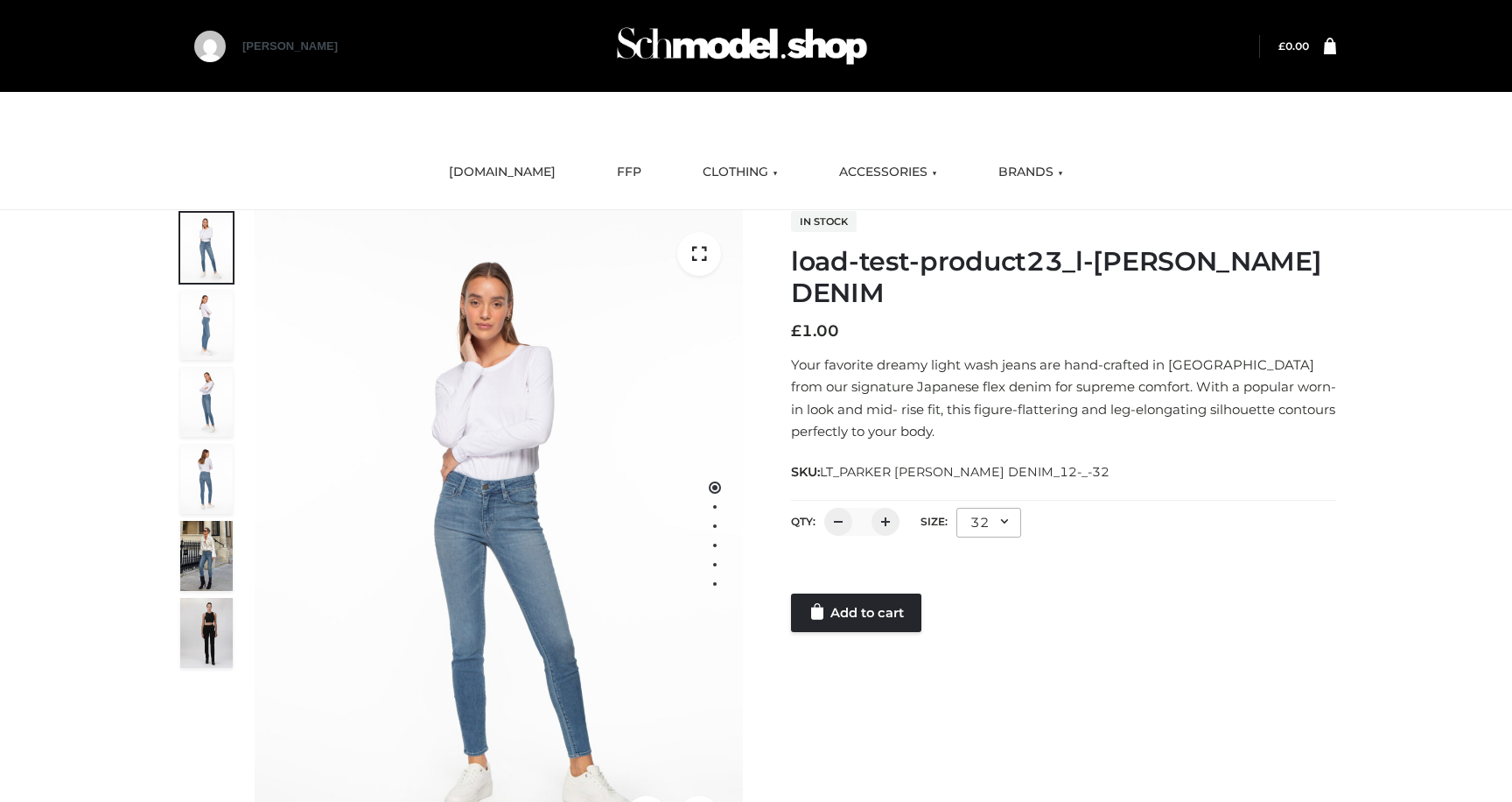
click at [989, 516] on div "32" at bounding box center [989, 523] width 65 height 30
click at [968, 634] on li "25" at bounding box center [1035, 635] width 158 height 39
click at [884, 612] on link "Add to cart" at bounding box center [856, 613] width 130 height 39
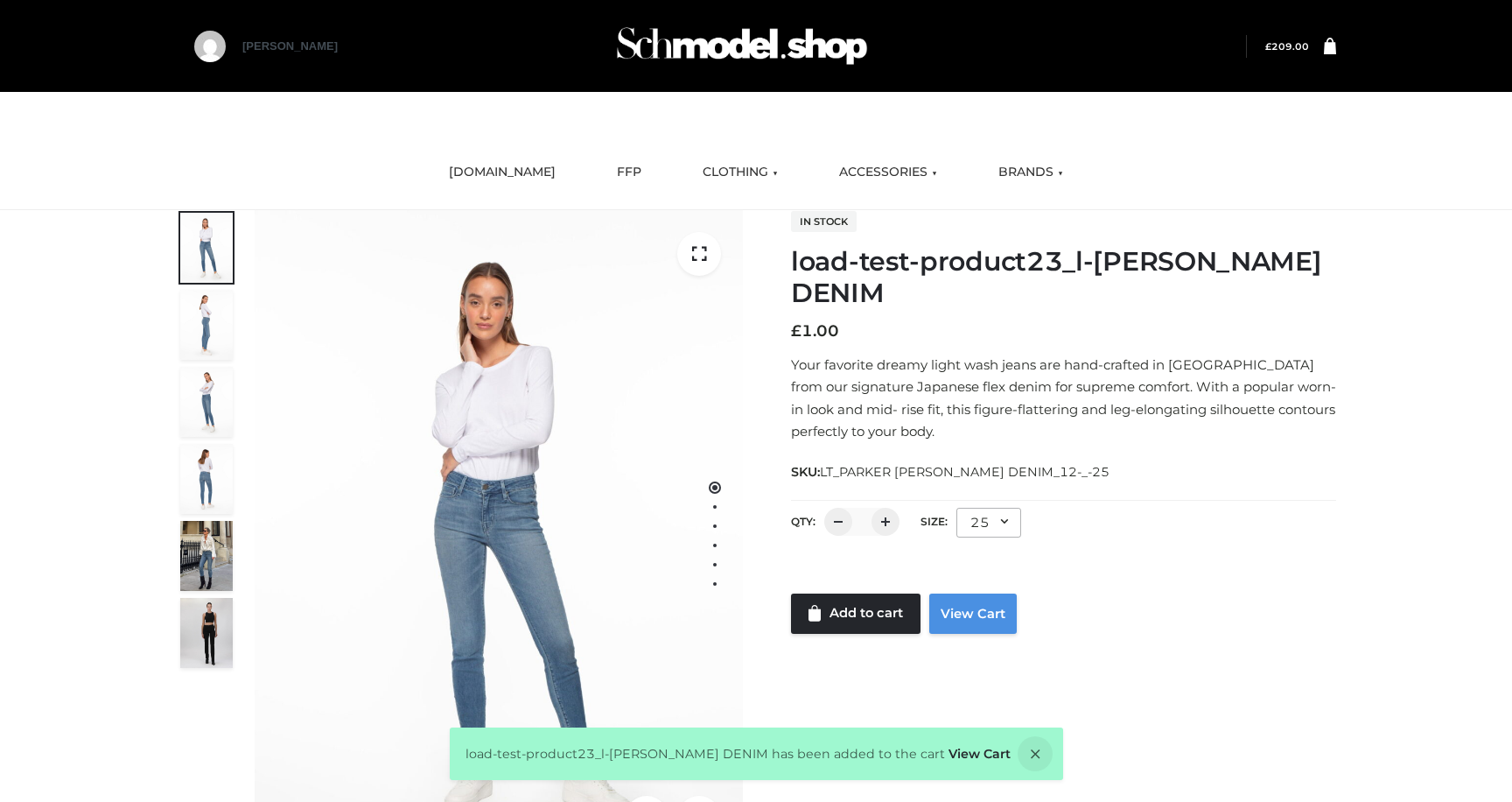
click at [938, 617] on link "View Cart" at bounding box center [973, 613] width 88 height 40
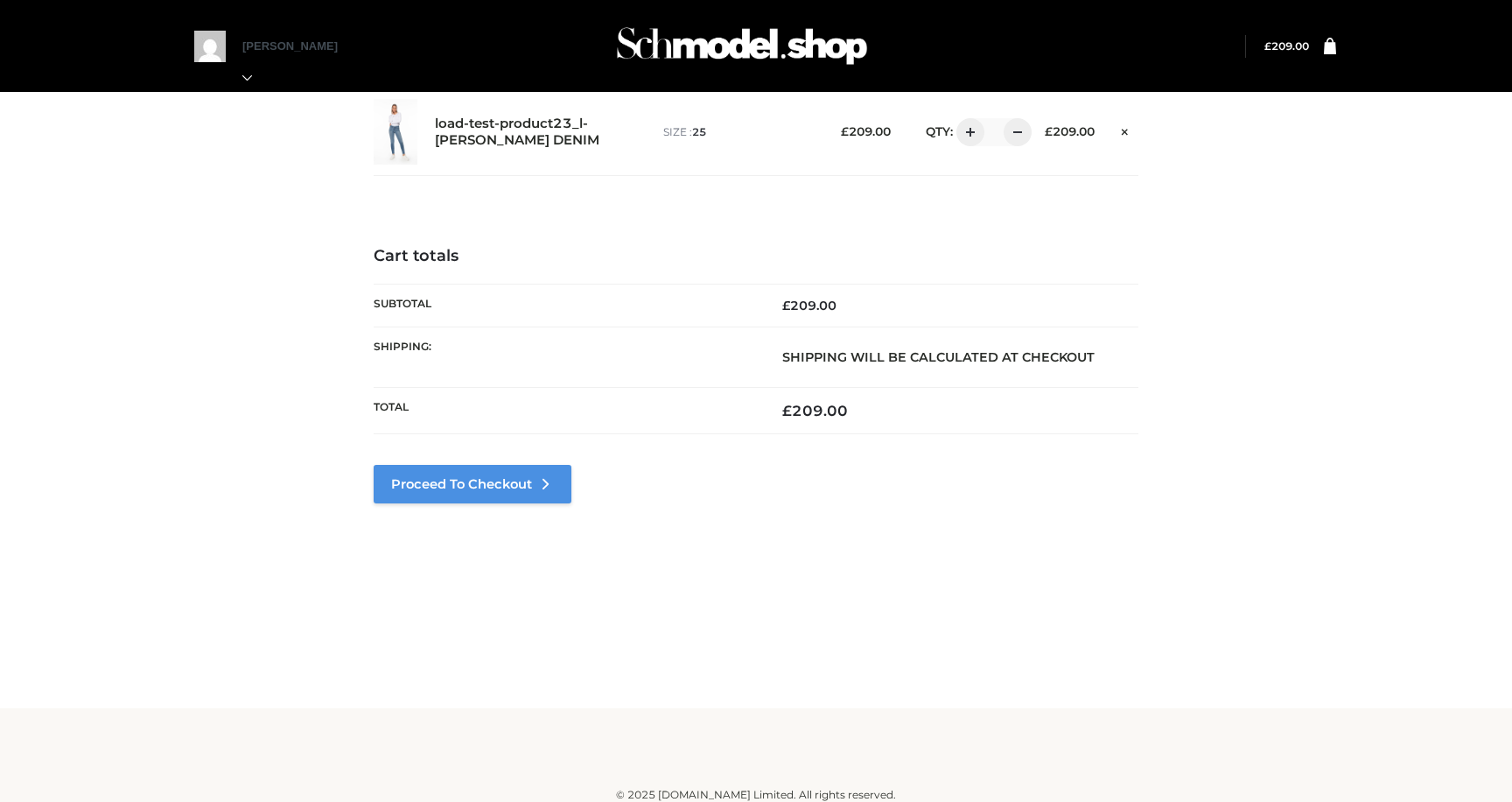
click at [505, 481] on link "Proceed to Checkout" at bounding box center [472, 484] width 198 height 39
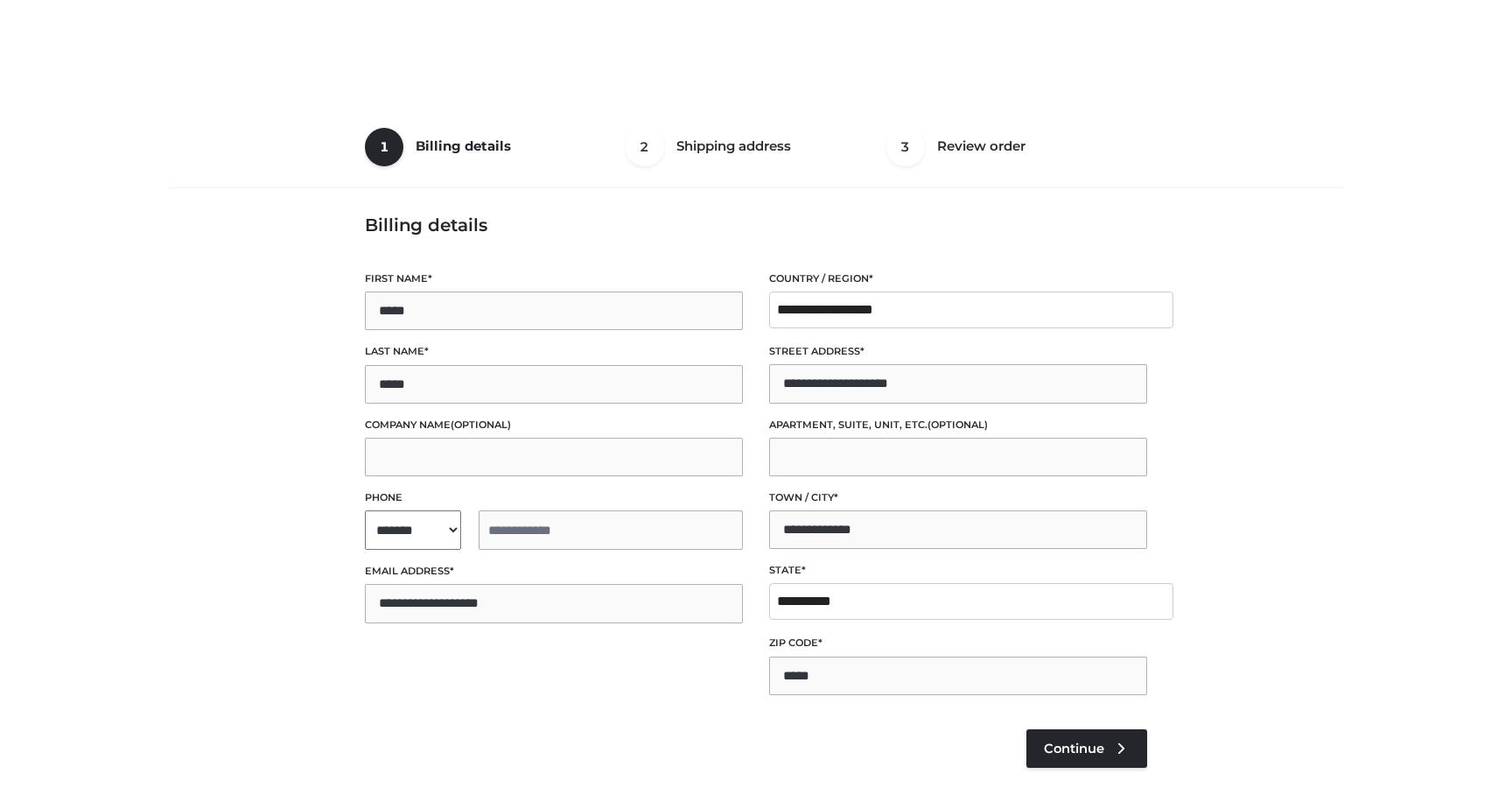
select select "**"
type input "**********"
select select "**"
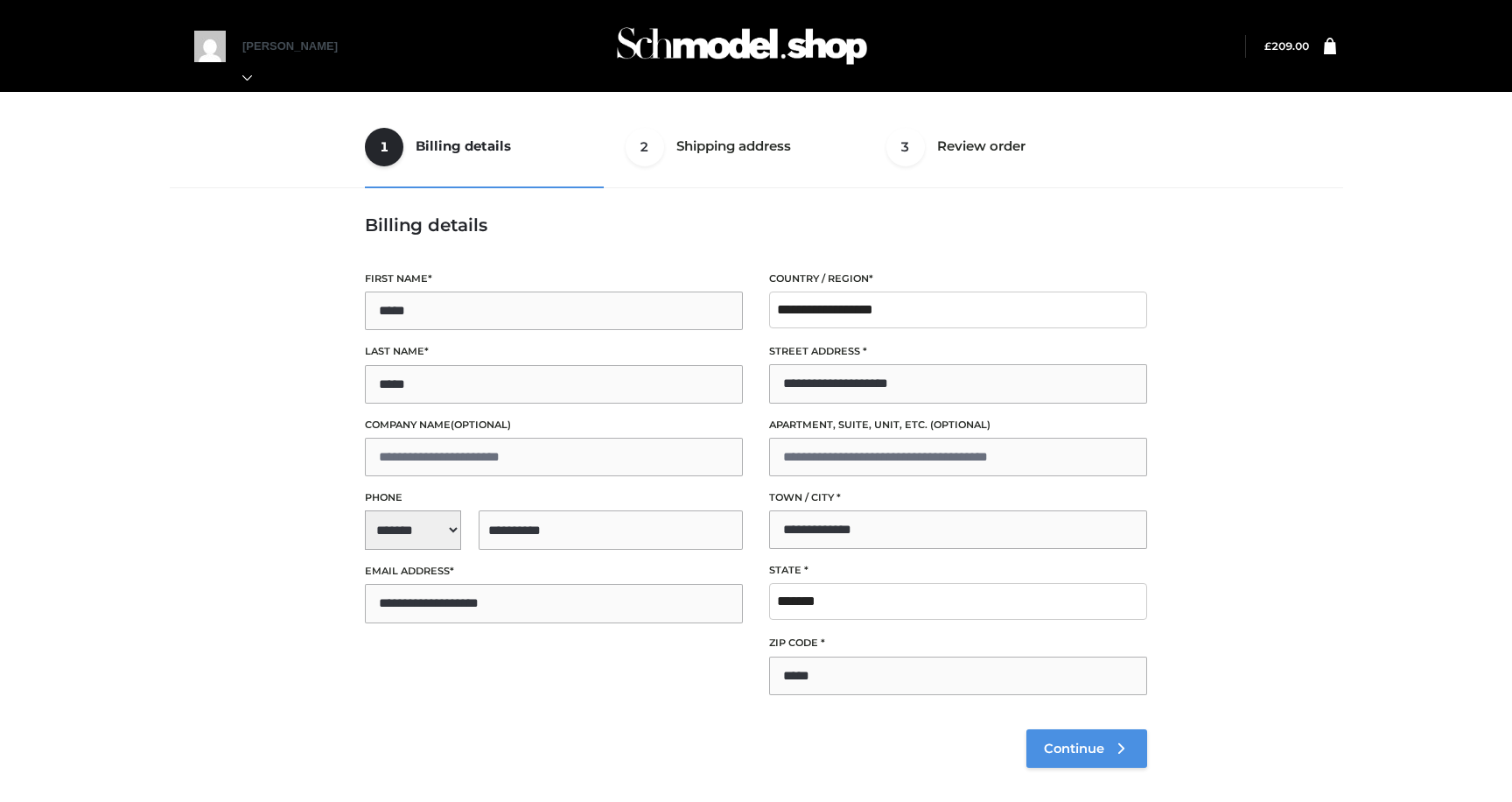
click at [1046, 758] on link "Continue" at bounding box center [1087, 748] width 121 height 39
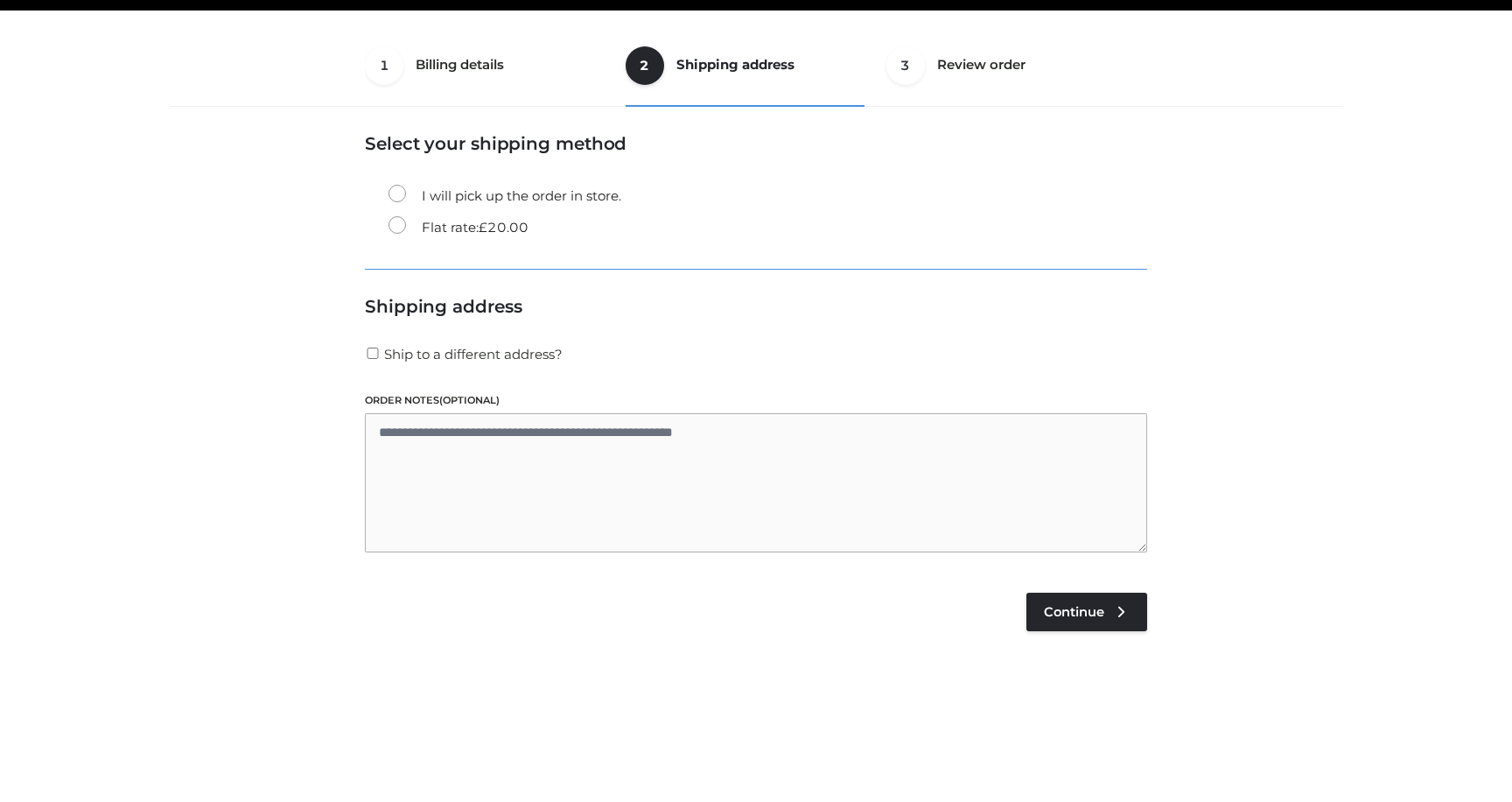
scroll to position [106, 0]
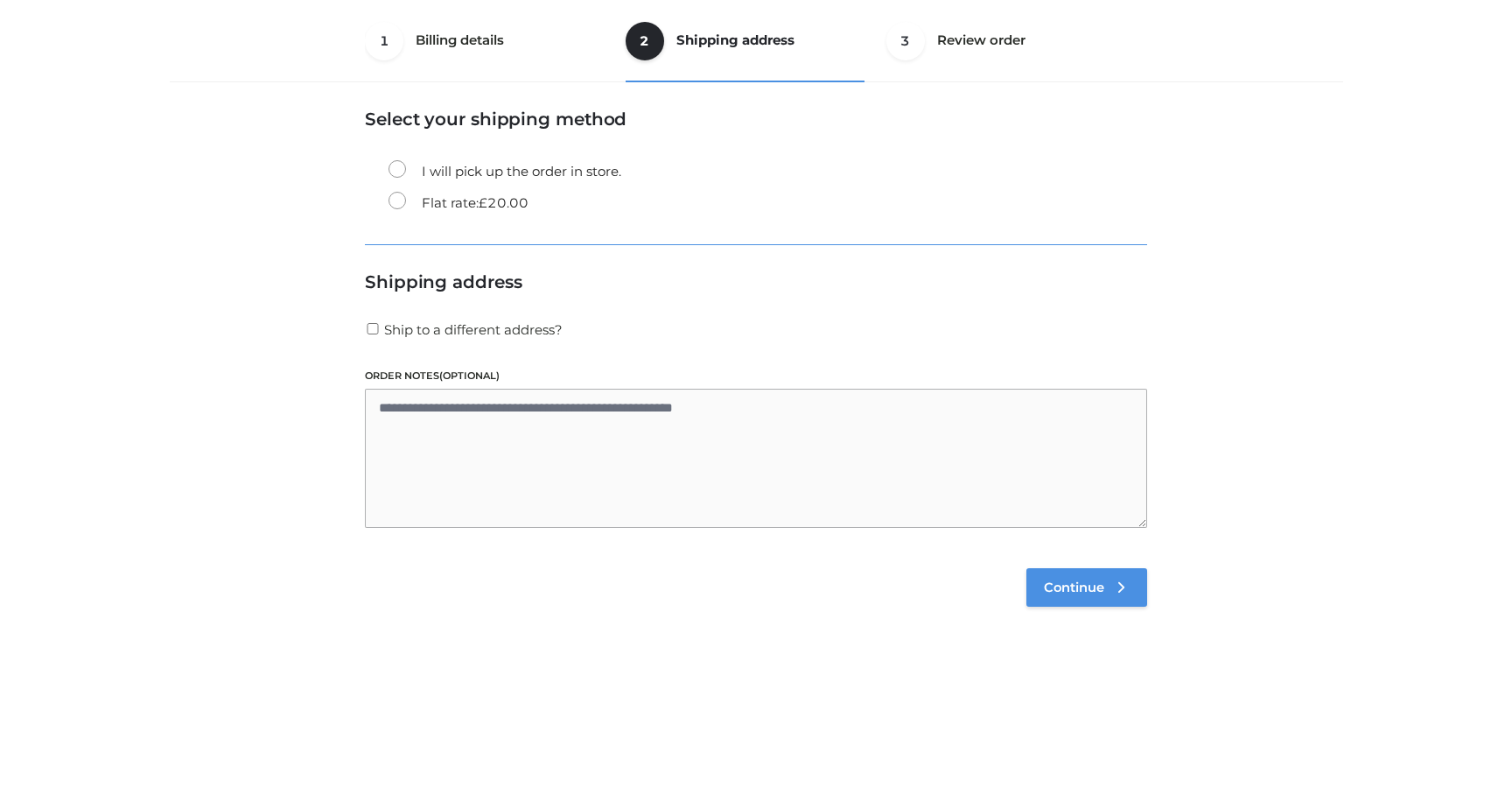
click at [1065, 580] on span "Continue" at bounding box center [1074, 587] width 60 height 16
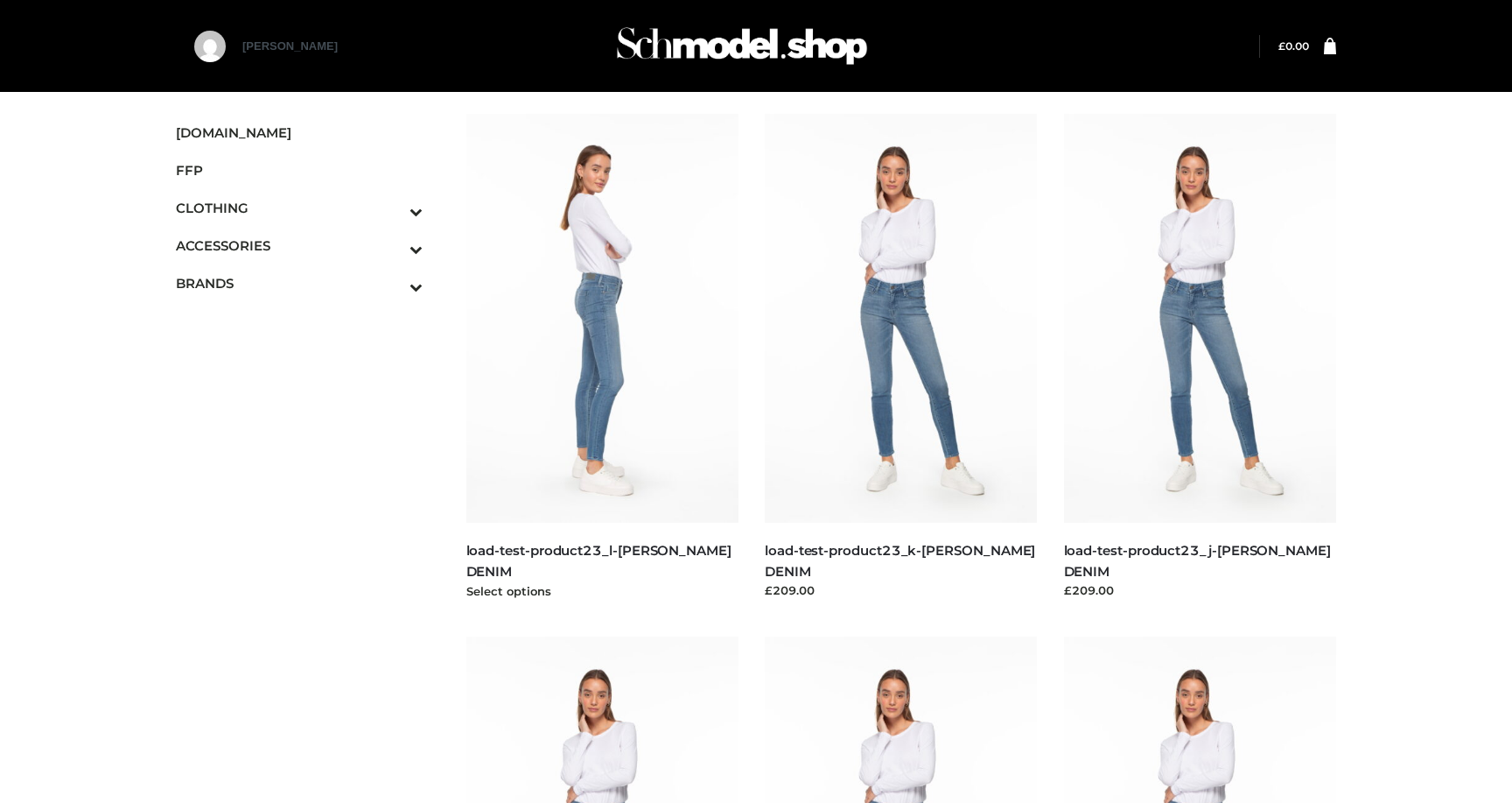
click at [612, 421] on img at bounding box center [602, 318] width 273 height 409
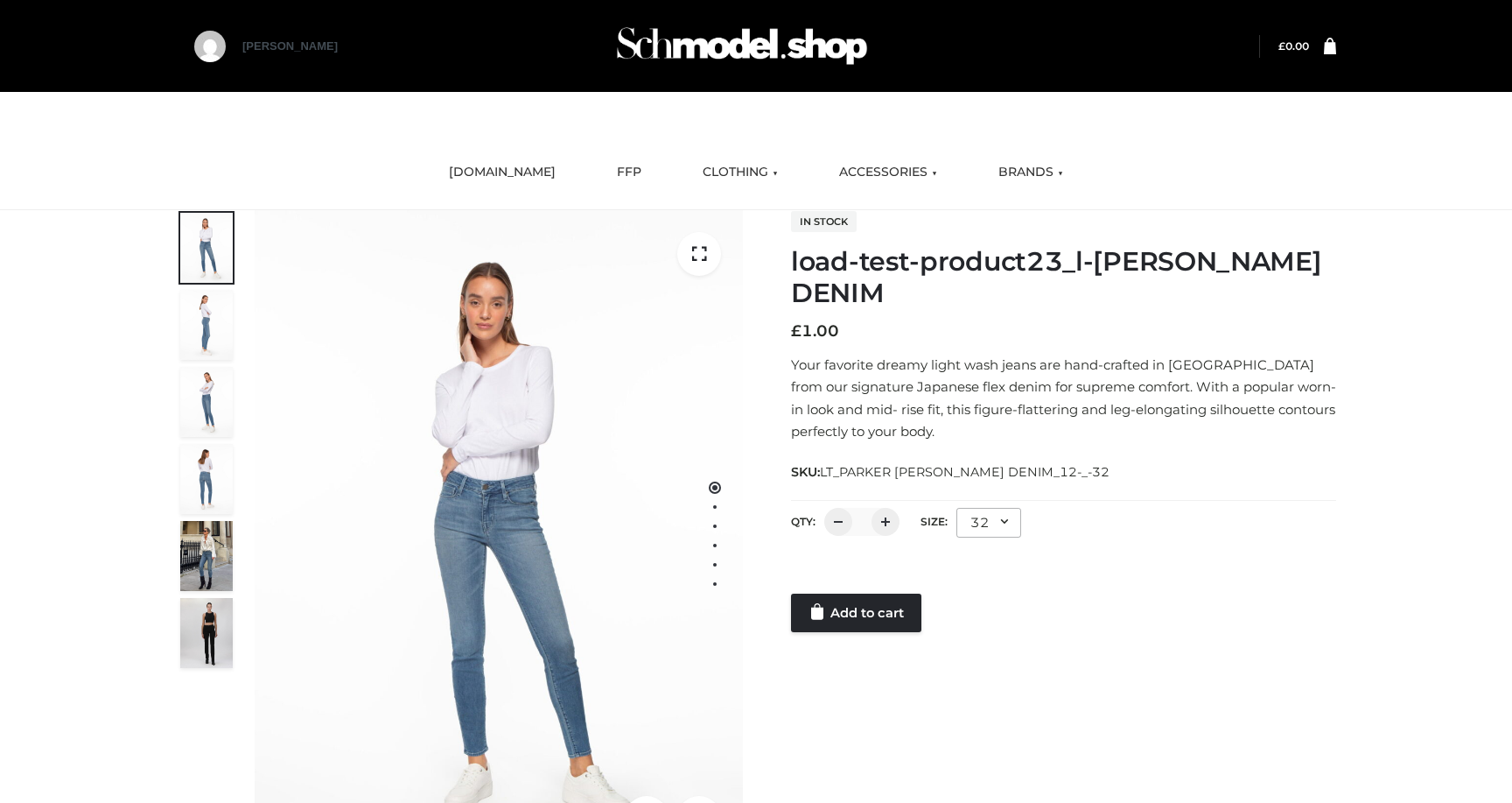
click at [990, 530] on div "32" at bounding box center [989, 523] width 65 height 30
click at [994, 592] on li "24" at bounding box center [1035, 597] width 158 height 39
click at [855, 634] on div "1 / 6 In stock load-test-product23_l-PARKER SMITH DENIM £ 1.00 Your favorite dr…" at bounding box center [755, 535] width 1186 height 651
click at [858, 595] on div "Add to cart" at bounding box center [1063, 596] width 545 height 74
click at [856, 608] on link "Add to cart" at bounding box center [856, 613] width 130 height 39
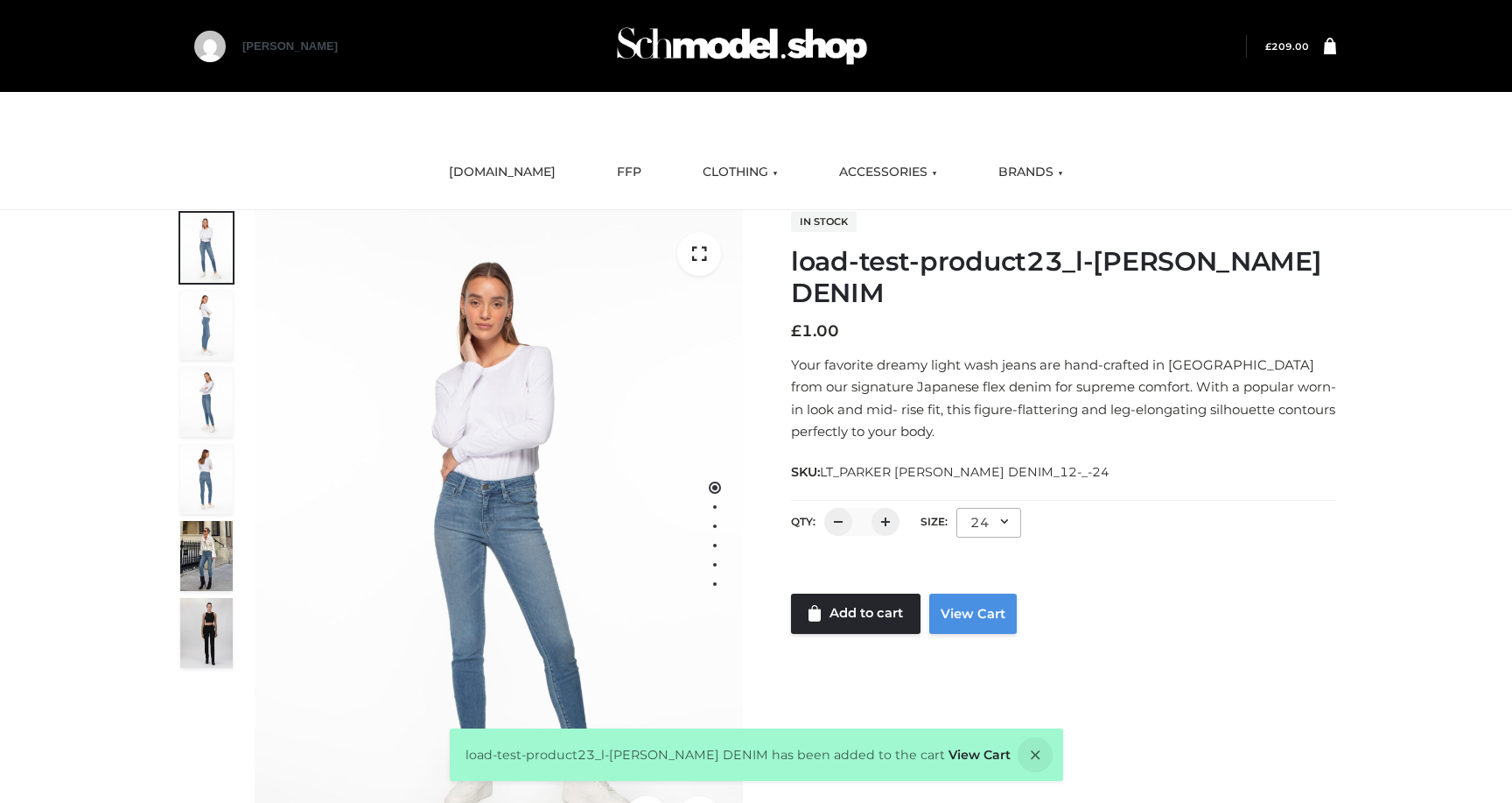
click at [969, 613] on link "View Cart" at bounding box center [973, 613] width 88 height 40
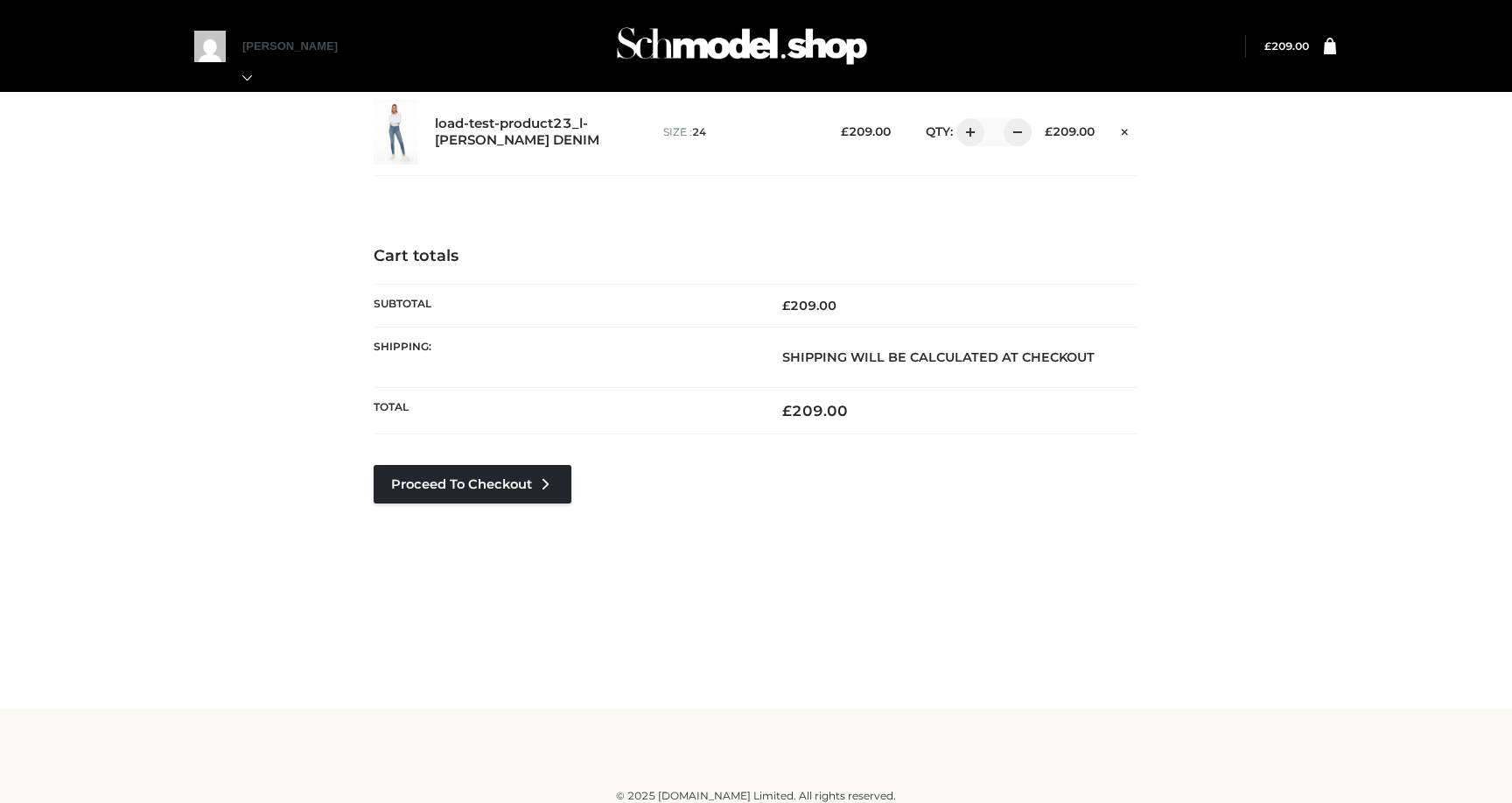
click at [499, 508] on div "Proceed to Checkout" at bounding box center [472, 510] width 198 height 91
click at [500, 504] on div "Proceed to Checkout" at bounding box center [472, 510] width 198 height 91
click at [500, 485] on link "Proceed to Checkout" at bounding box center [472, 484] width 198 height 39
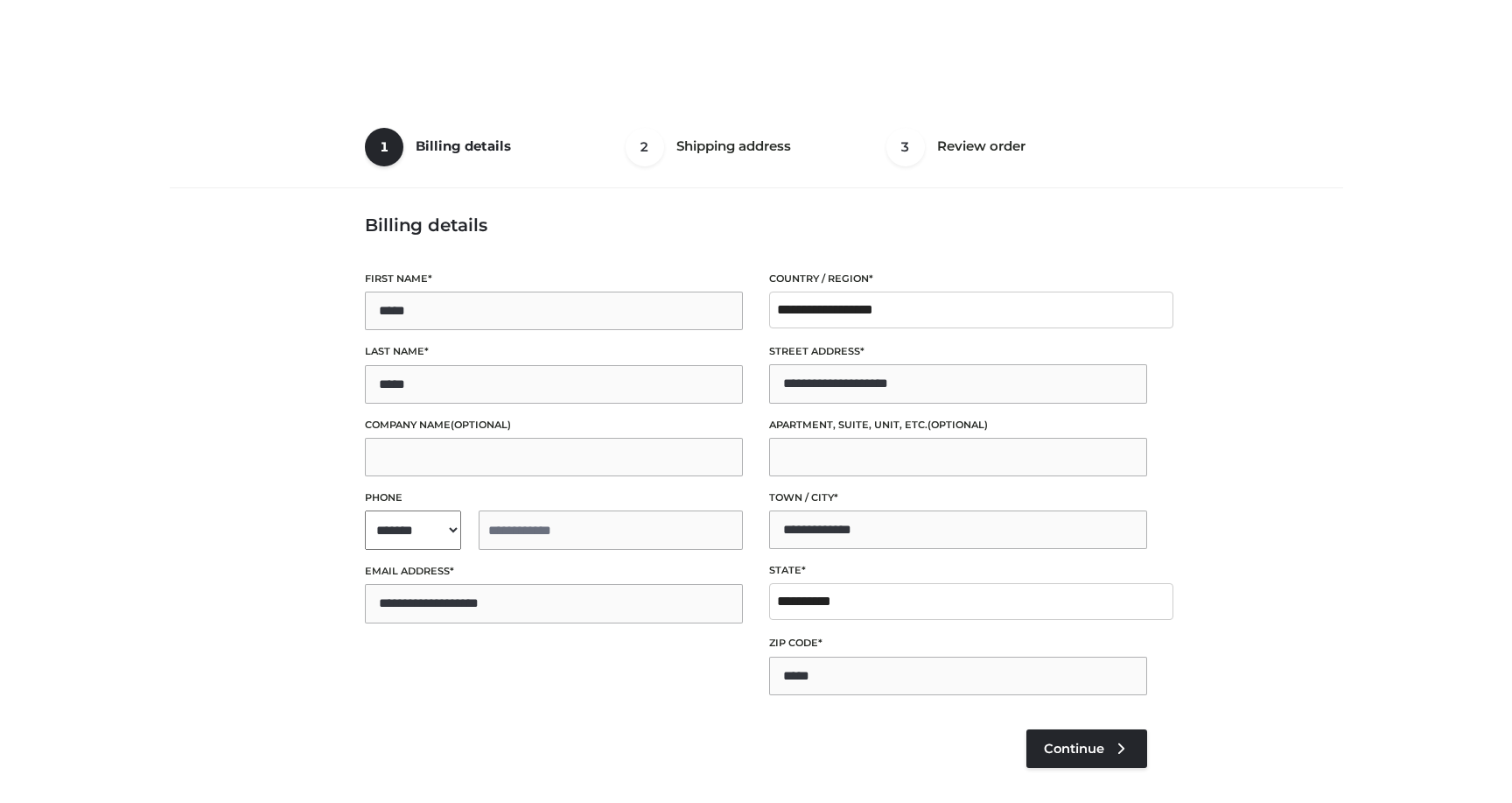
select select "**"
type input "**********"
select select "**"
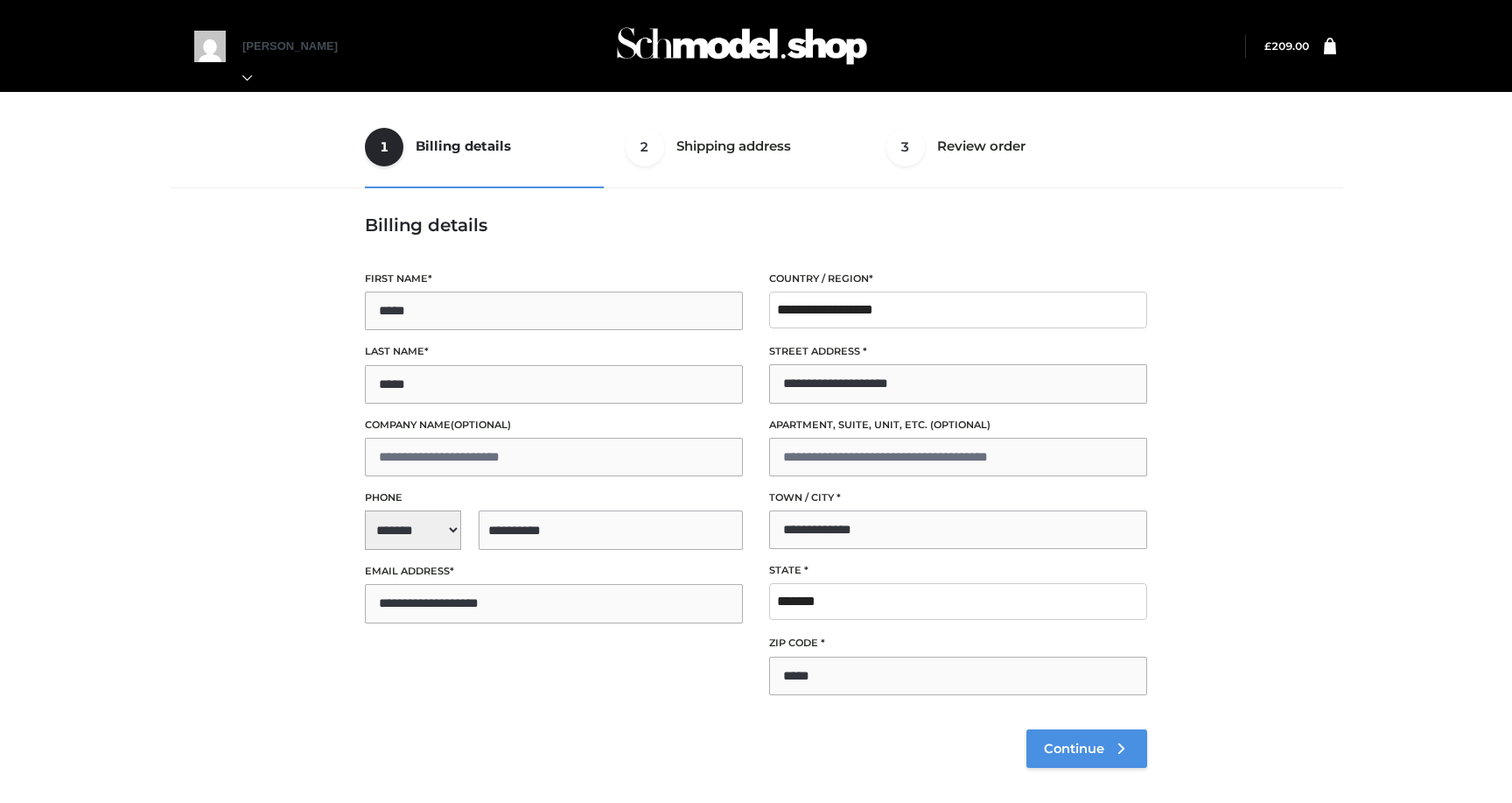
click at [1070, 743] on span "Continue" at bounding box center [1074, 748] width 60 height 16
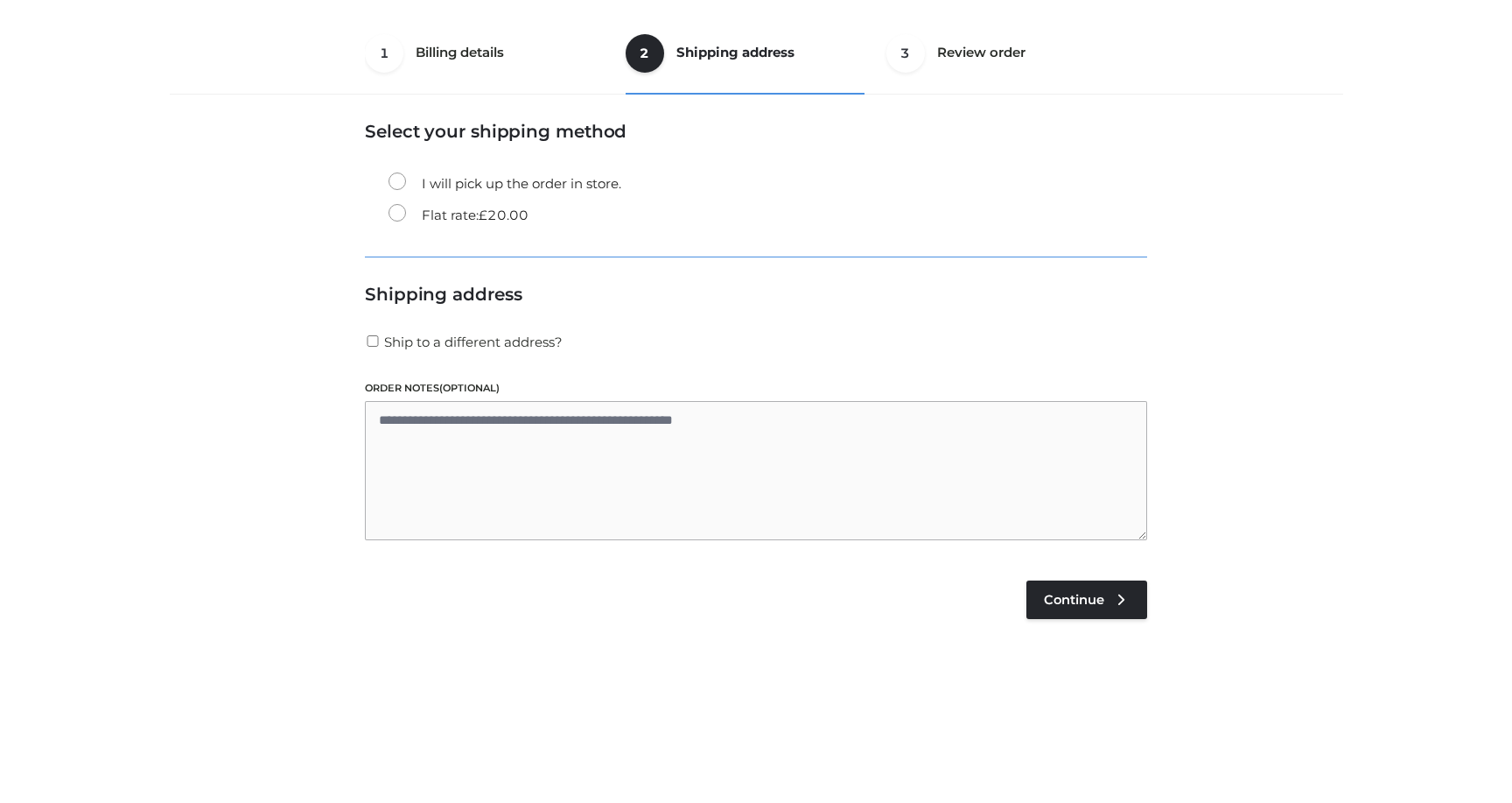
scroll to position [106, 0]
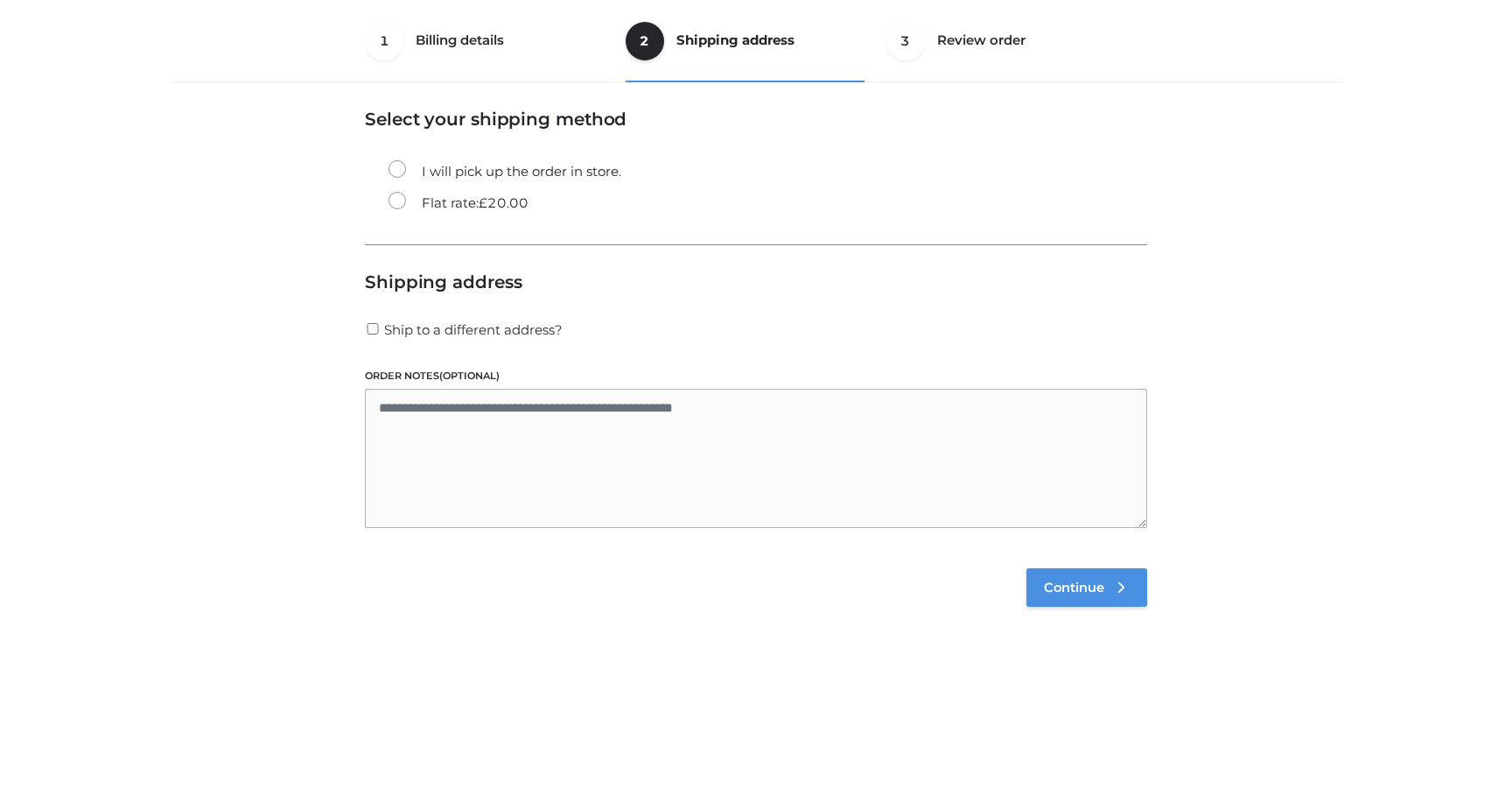
click at [1089, 604] on link "Continue" at bounding box center [1087, 588] width 121 height 39
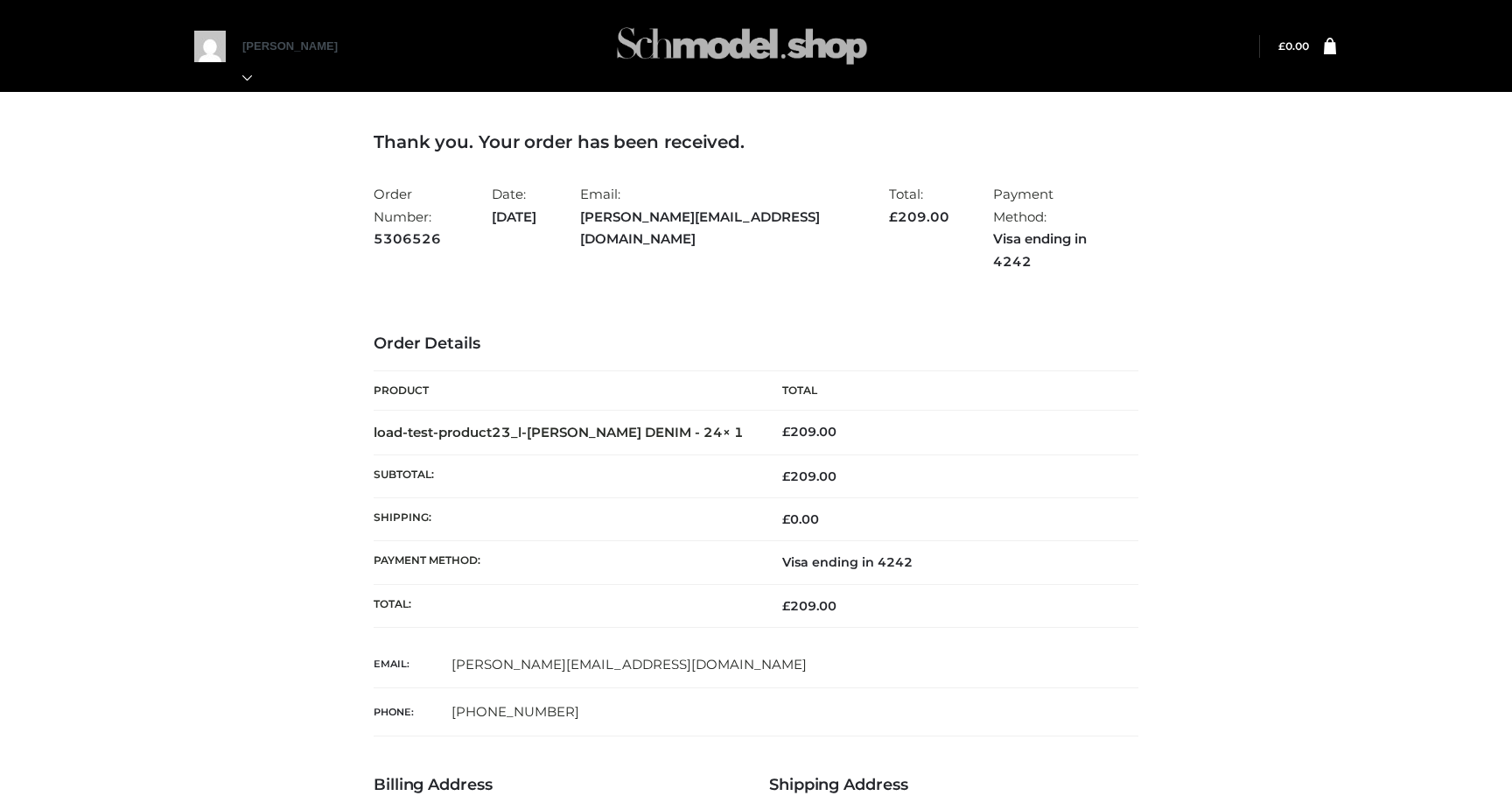
click at [664, 30] on img at bounding box center [742, 46] width 263 height 69
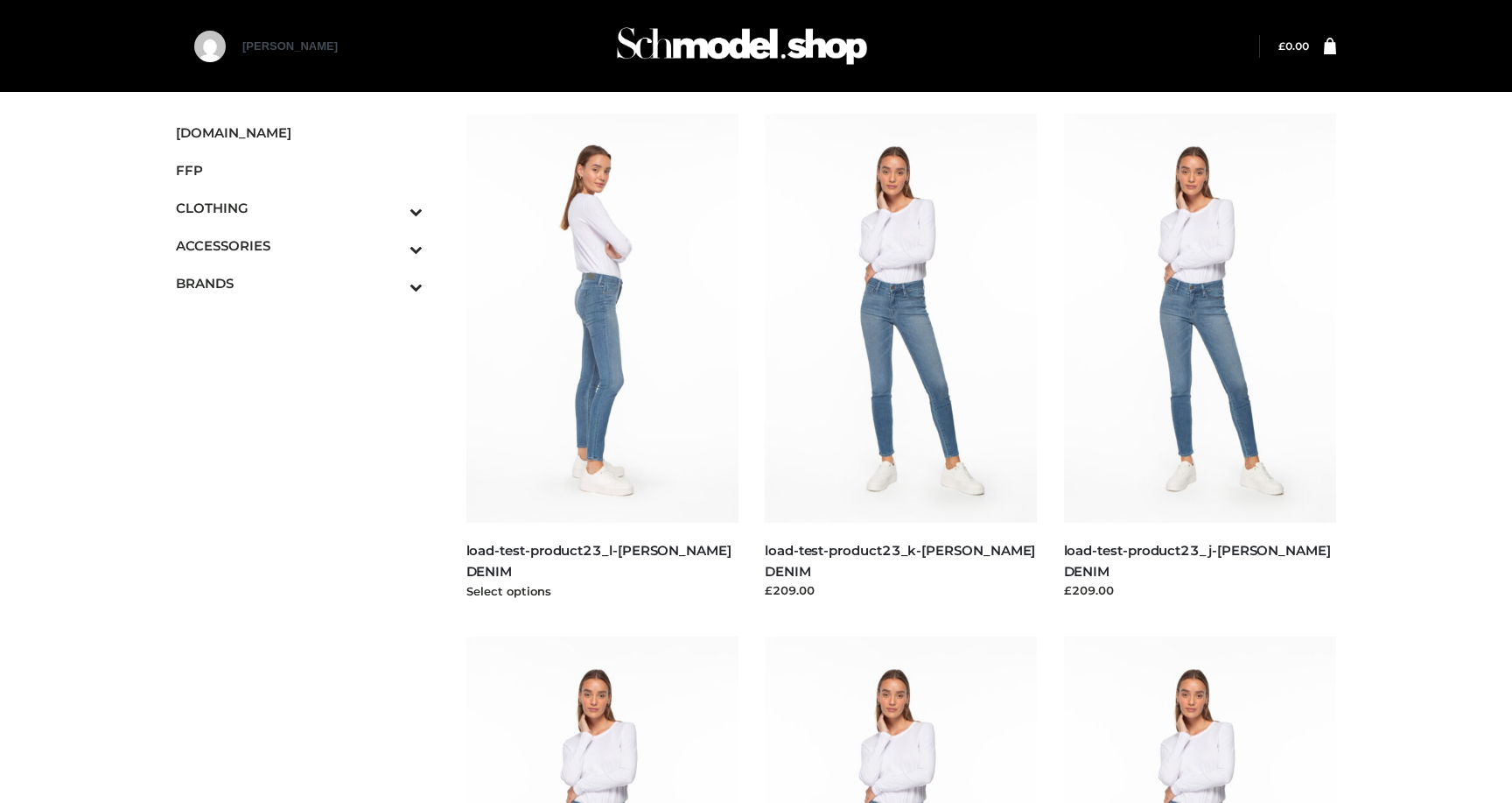
click at [640, 378] on img at bounding box center [602, 318] width 273 height 409
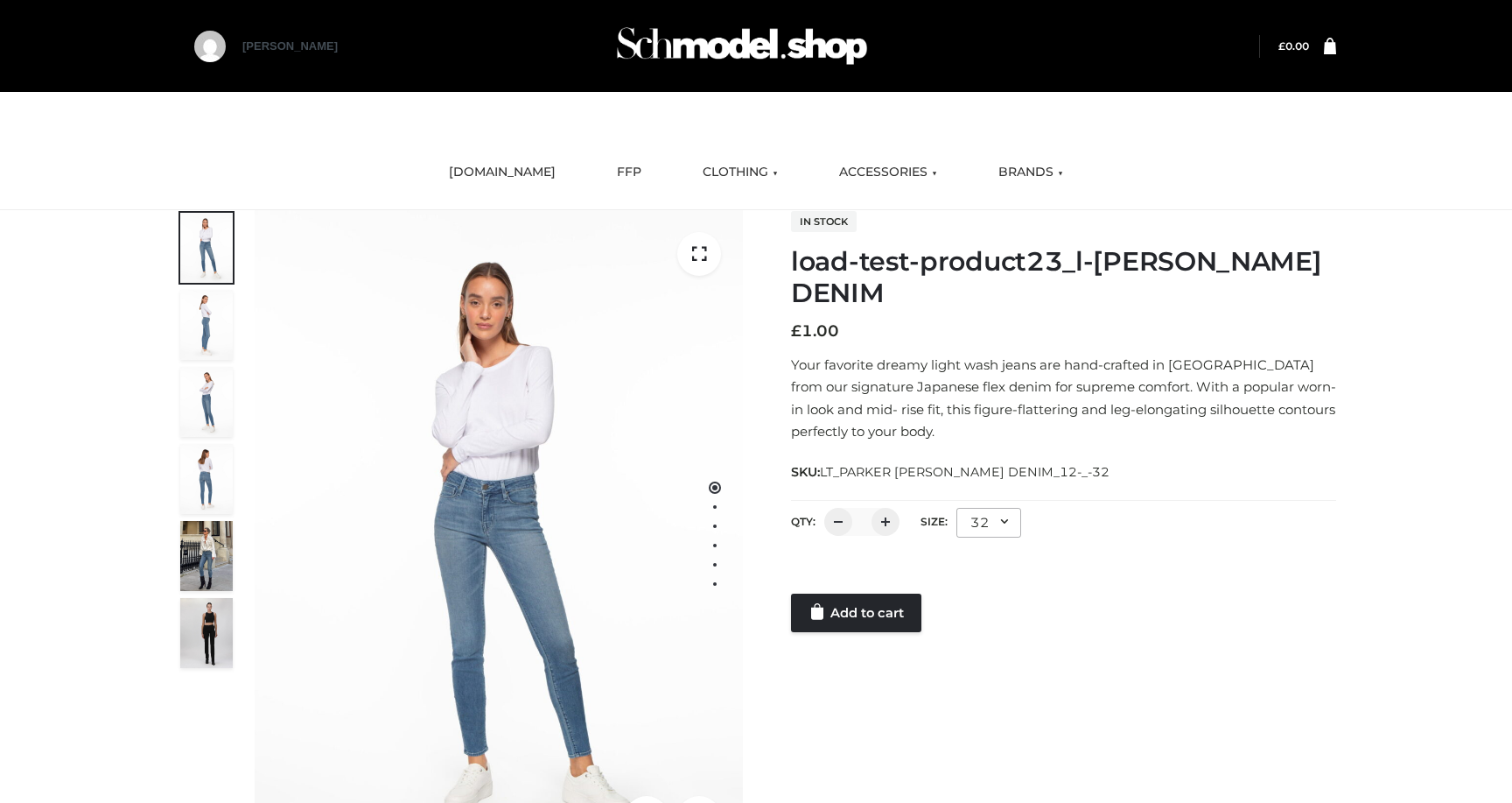
click at [863, 579] on div at bounding box center [1063, 576] width 545 height 35
click at [863, 594] on link "Add to cart" at bounding box center [856, 613] width 130 height 39
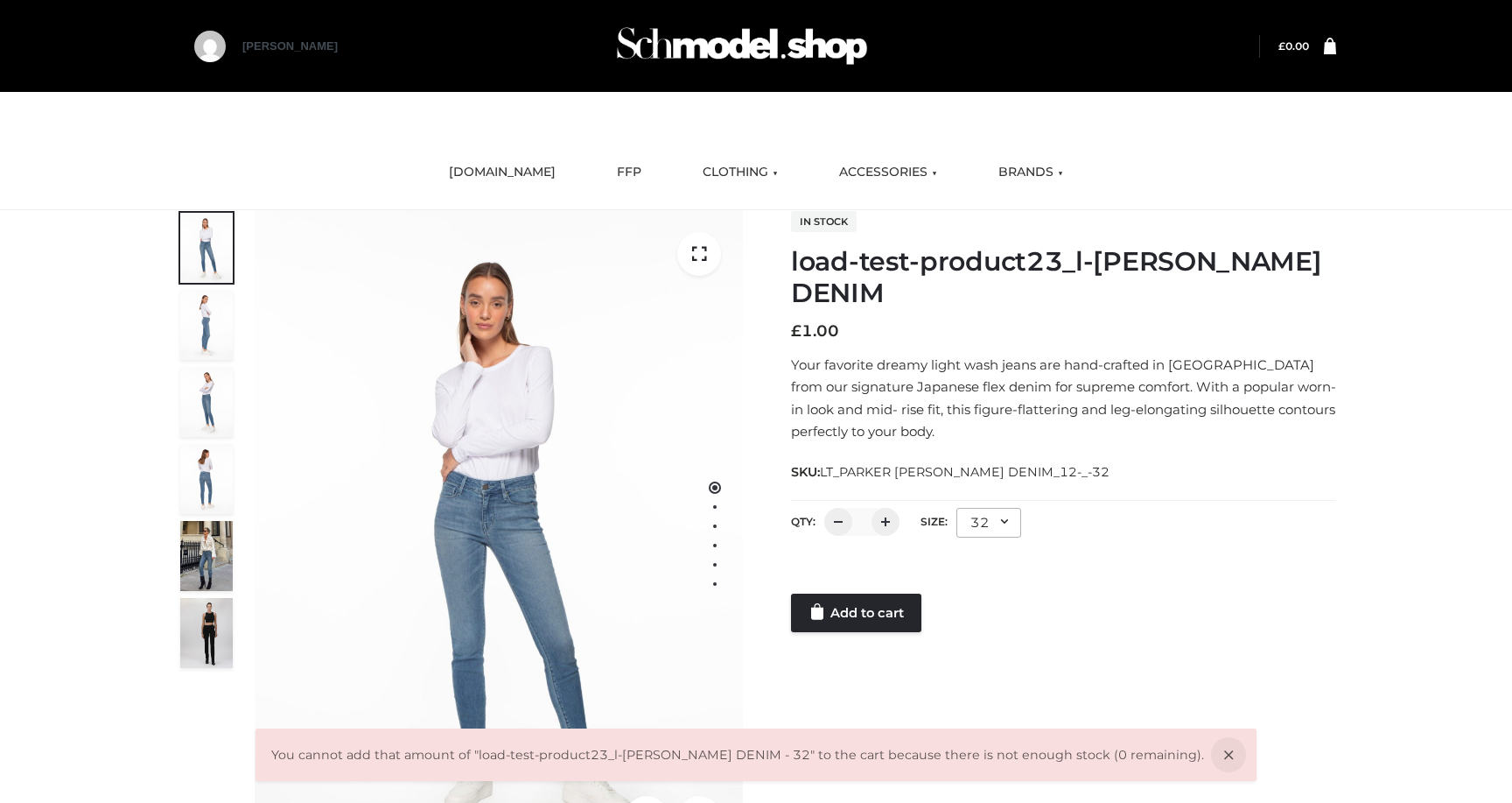
click at [968, 516] on div "32" at bounding box center [989, 523] width 65 height 30
click at [985, 617] on li "25" at bounding box center [1035, 635] width 158 height 39
click at [836, 613] on link "Add to cart" at bounding box center [856, 613] width 130 height 39
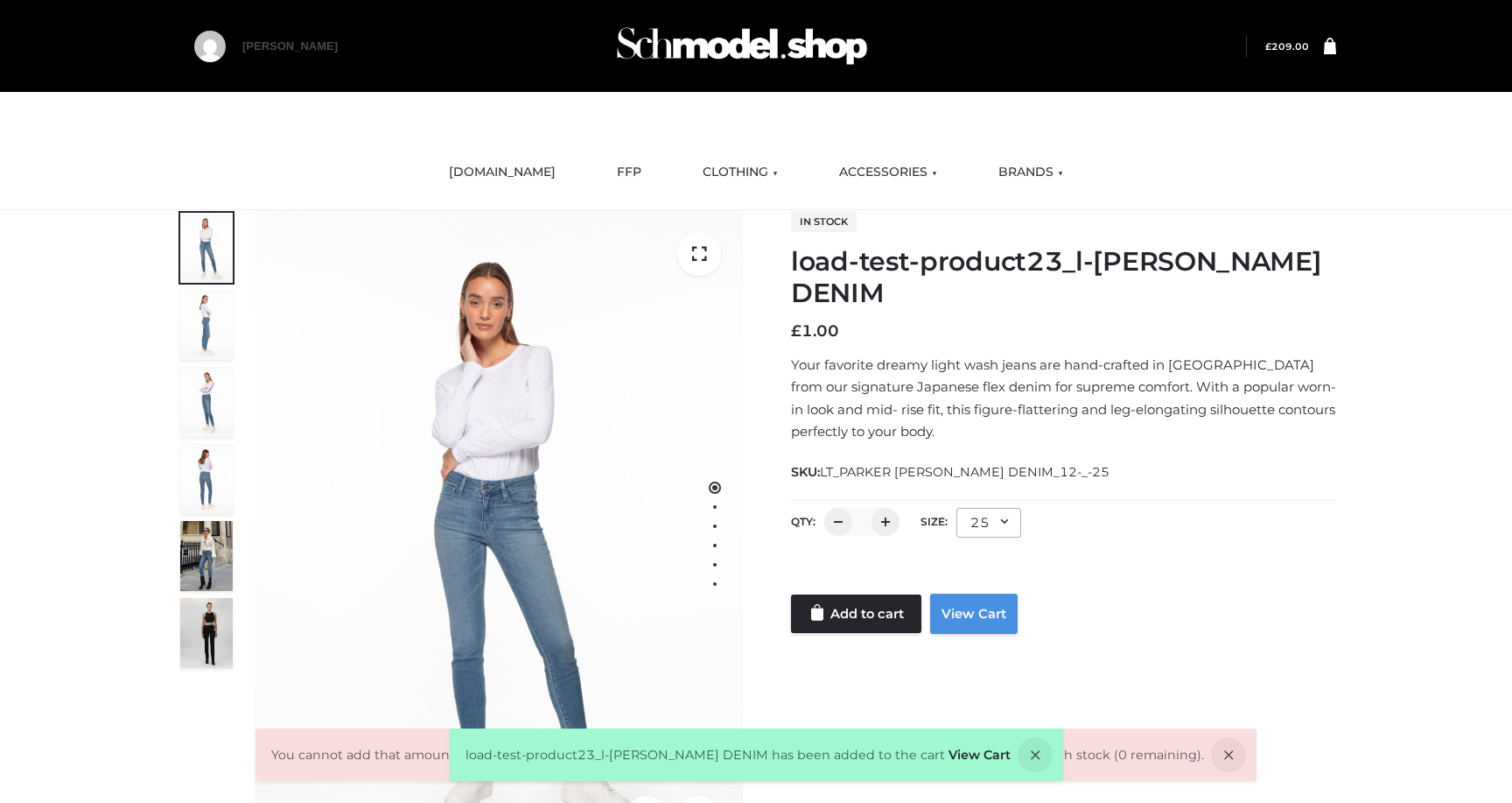
click at [998, 620] on link "View Cart" at bounding box center [974, 613] width 88 height 40
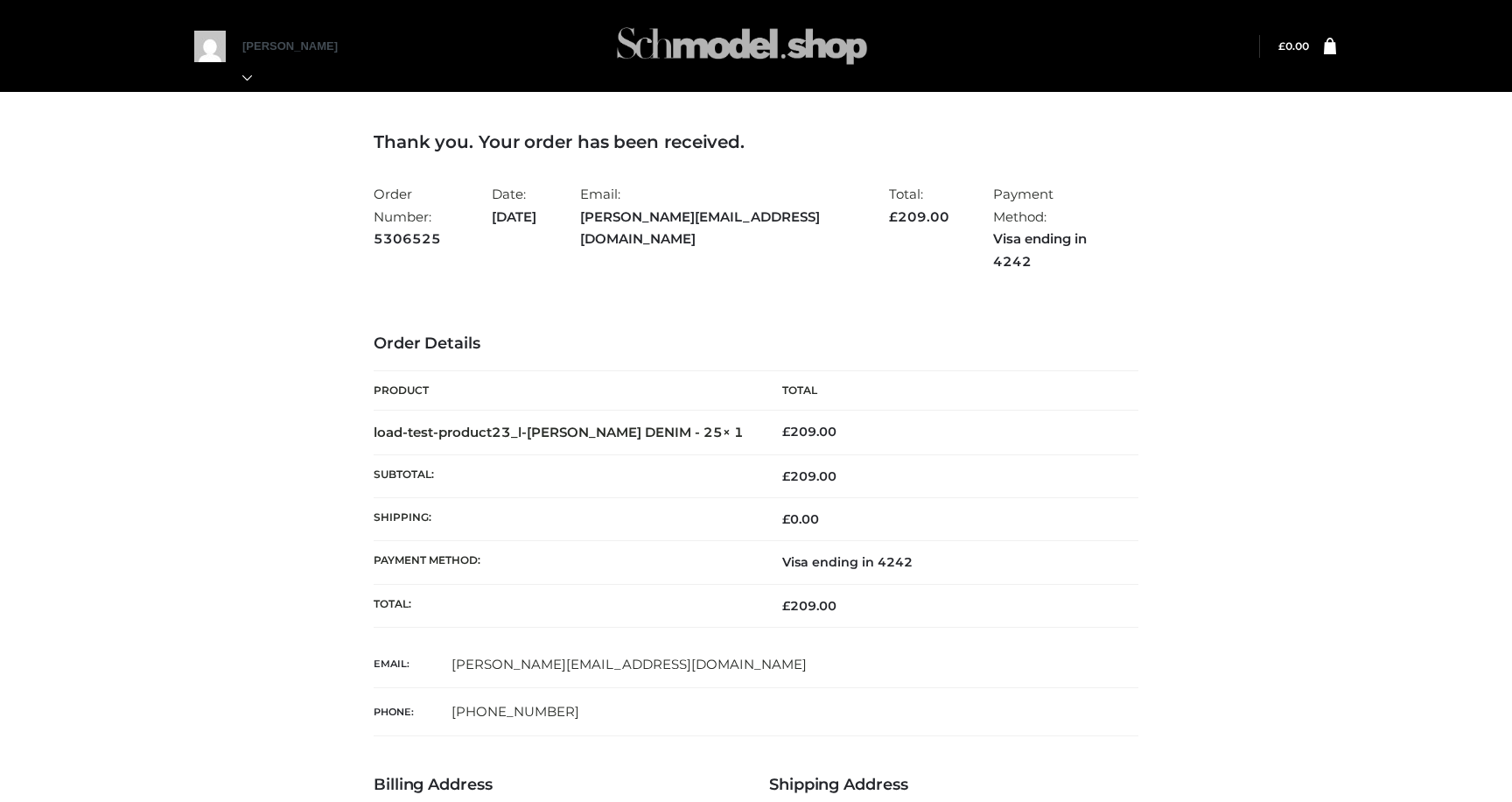
click at [690, 36] on img at bounding box center [742, 46] width 263 height 69
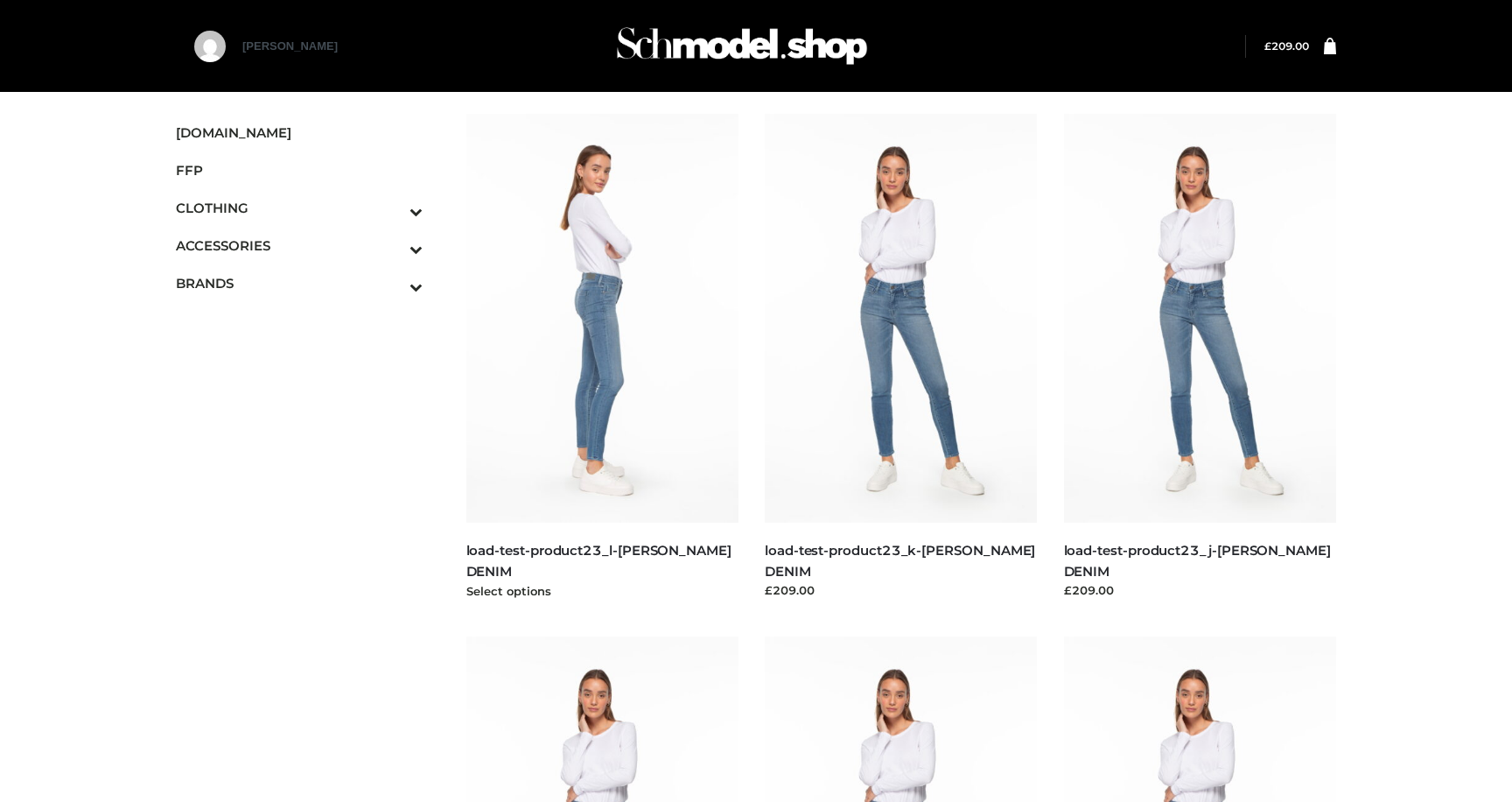
click at [581, 317] on img at bounding box center [602, 318] width 273 height 409
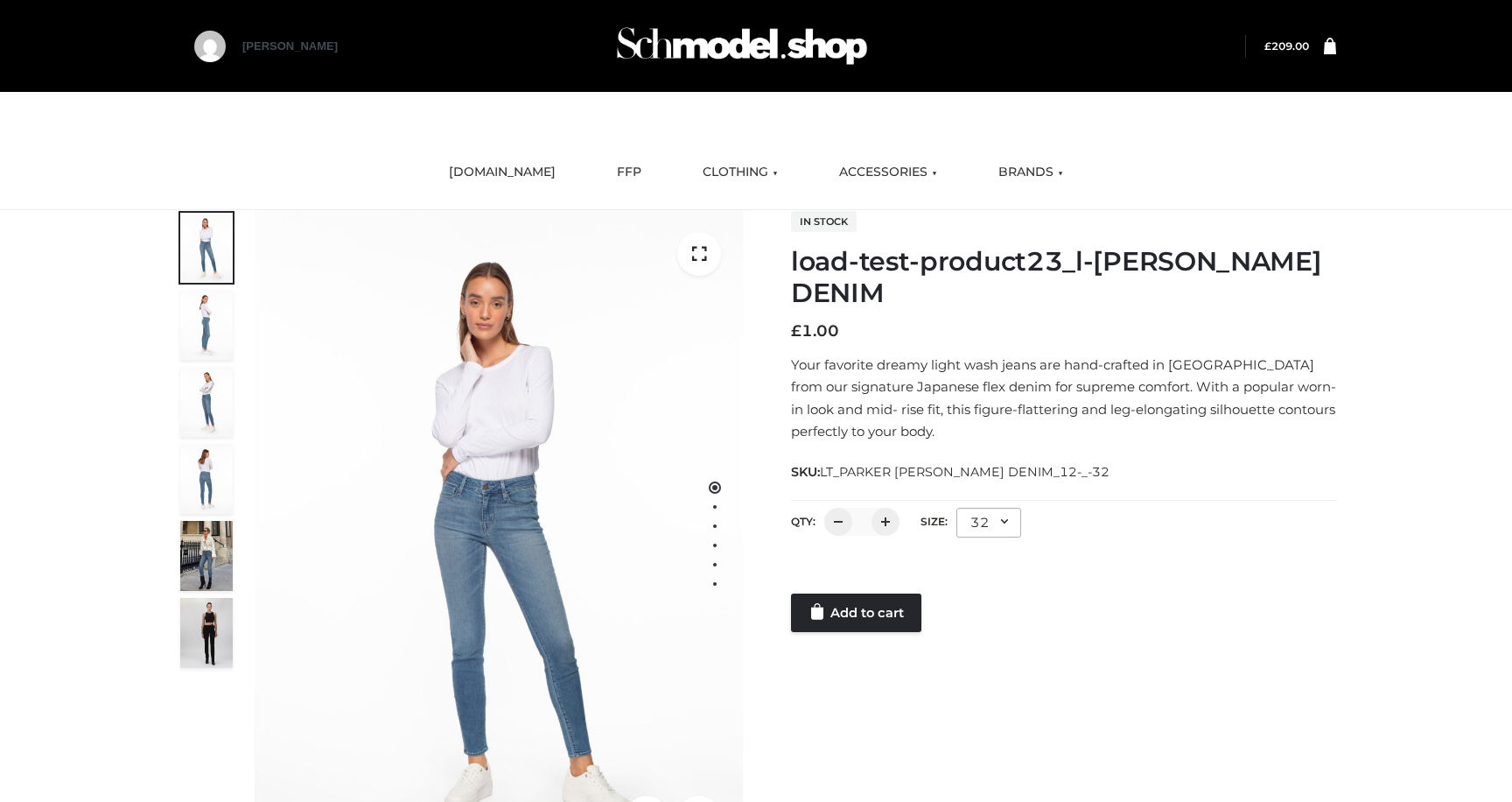
click at [971, 526] on div "32" at bounding box center [989, 523] width 65 height 30
click at [976, 584] on li "24" at bounding box center [1035, 597] width 158 height 39
click at [860, 630] on link "Add to cart" at bounding box center [856, 613] width 130 height 39
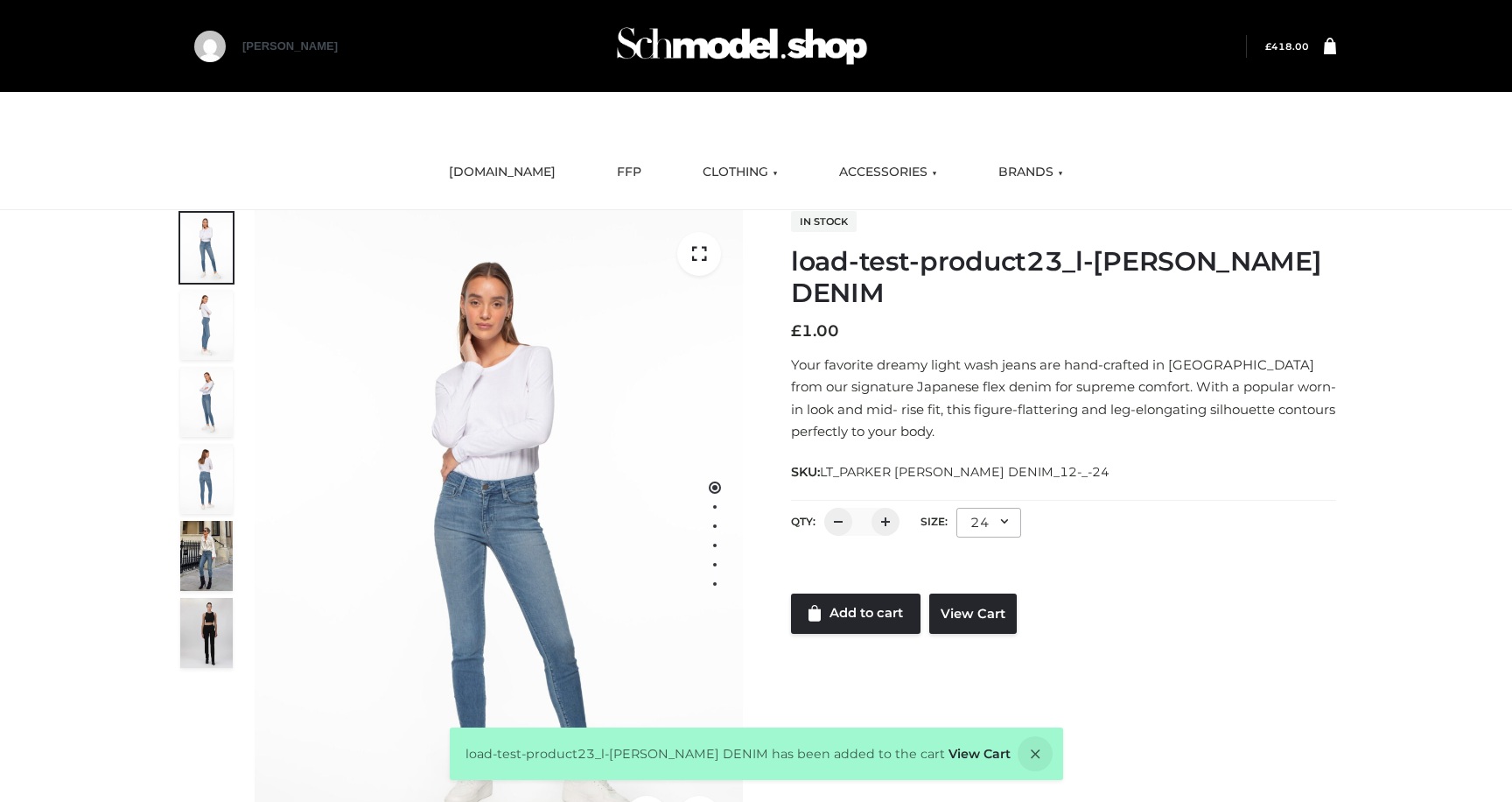
click at [957, 763] on div "load-test-product23_l-[PERSON_NAME] DENIM has been added to the cart View Cart" at bounding box center [756, 753] width 613 height 53
click at [957, 762] on div "load-test-product23_l-[PERSON_NAME] DENIM has been added to the cart View Cart" at bounding box center [756, 753] width 613 height 53
click at [949, 751] on link "View Cart" at bounding box center [980, 753] width 62 height 16
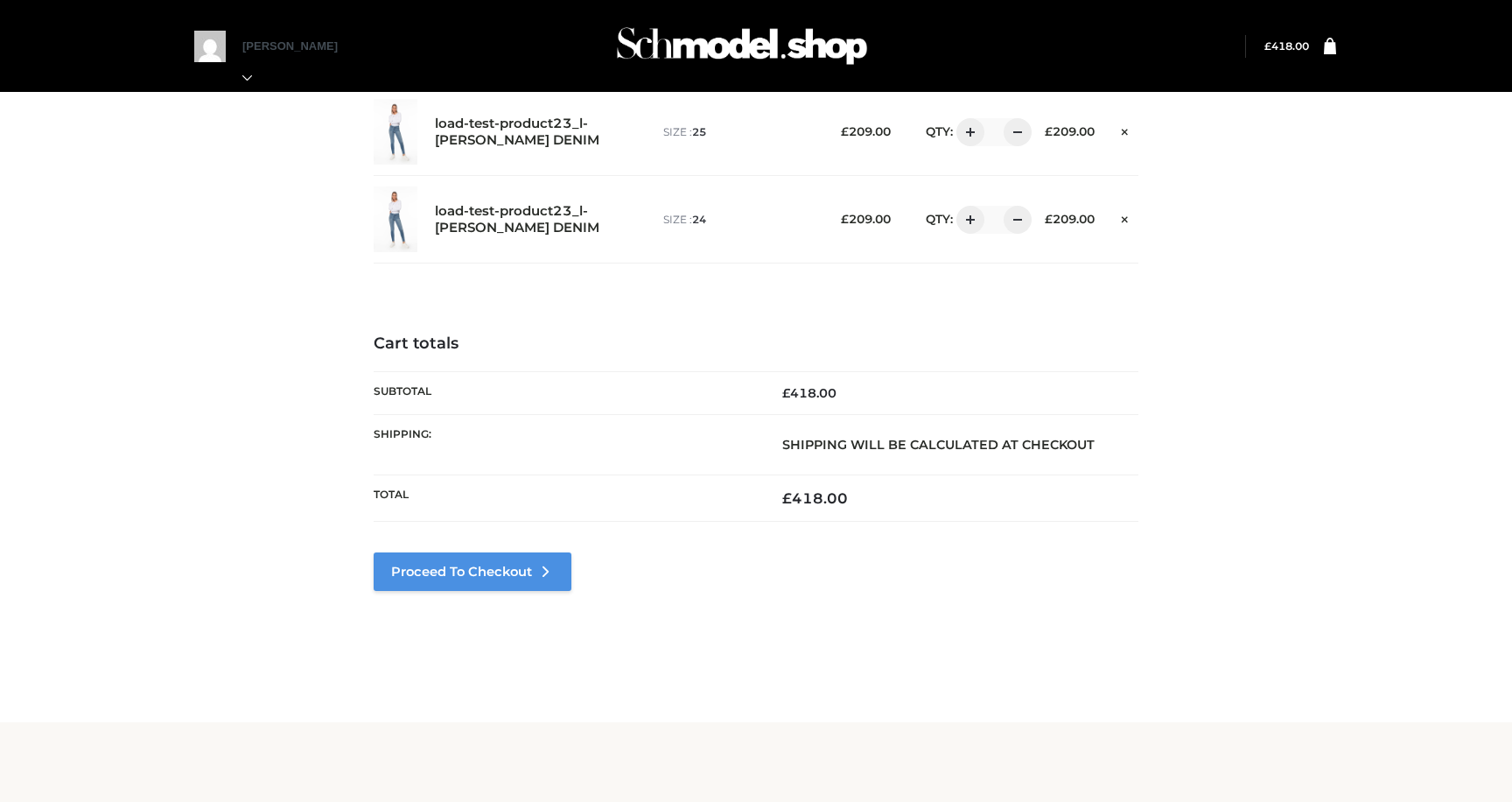
click at [507, 577] on link "Proceed to Checkout" at bounding box center [472, 571] width 198 height 39
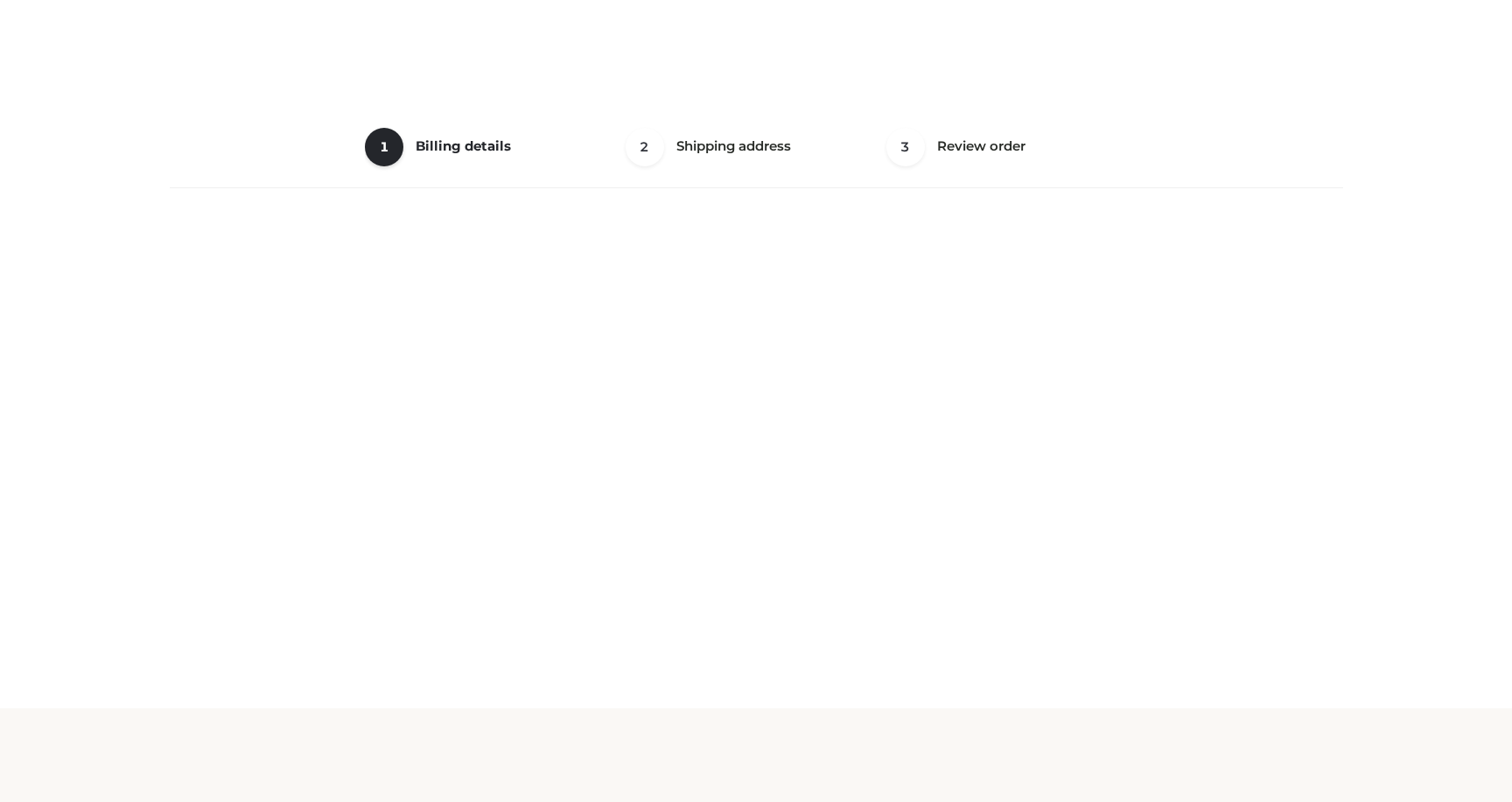
select select "**"
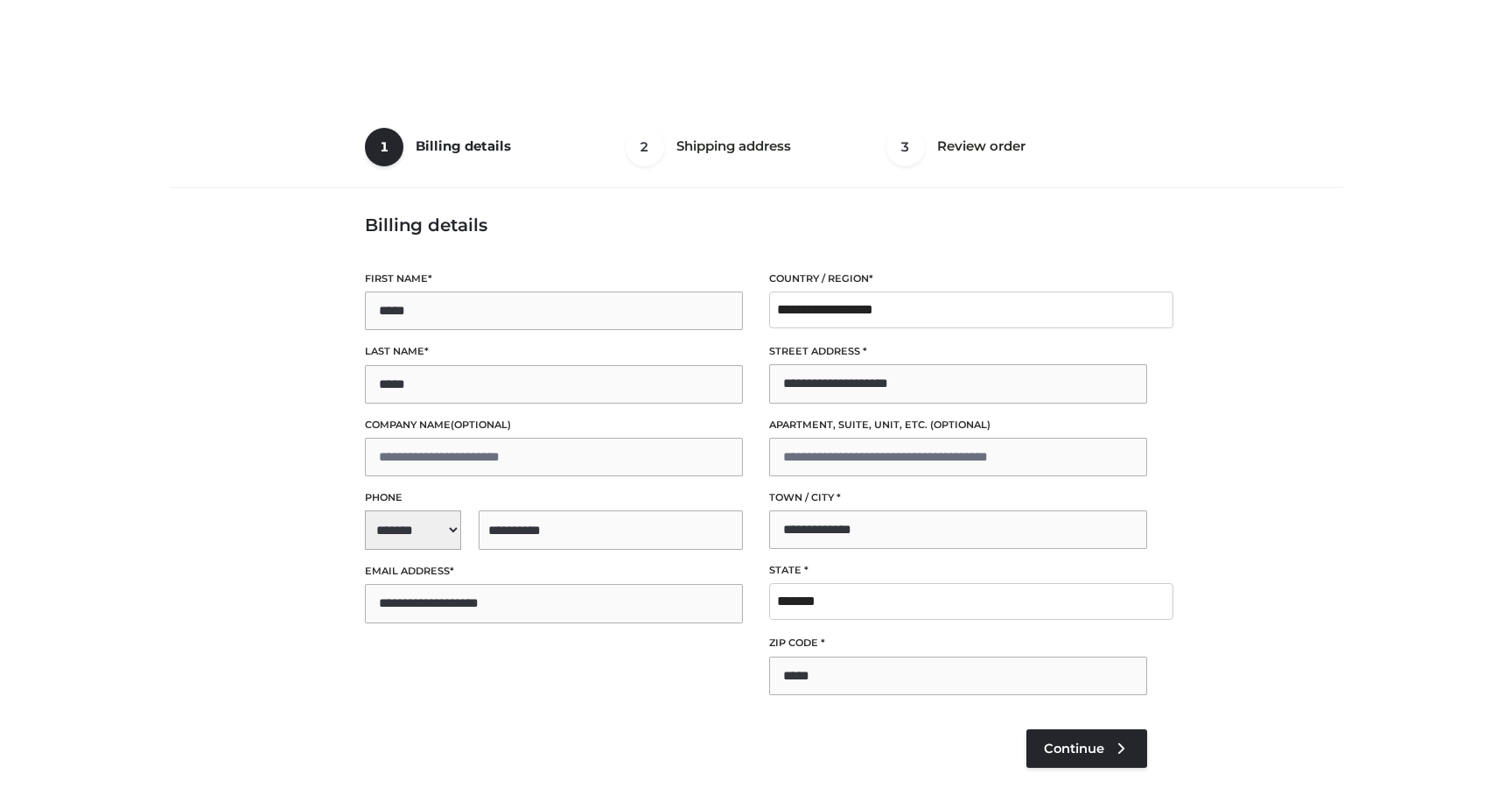
select select "**"
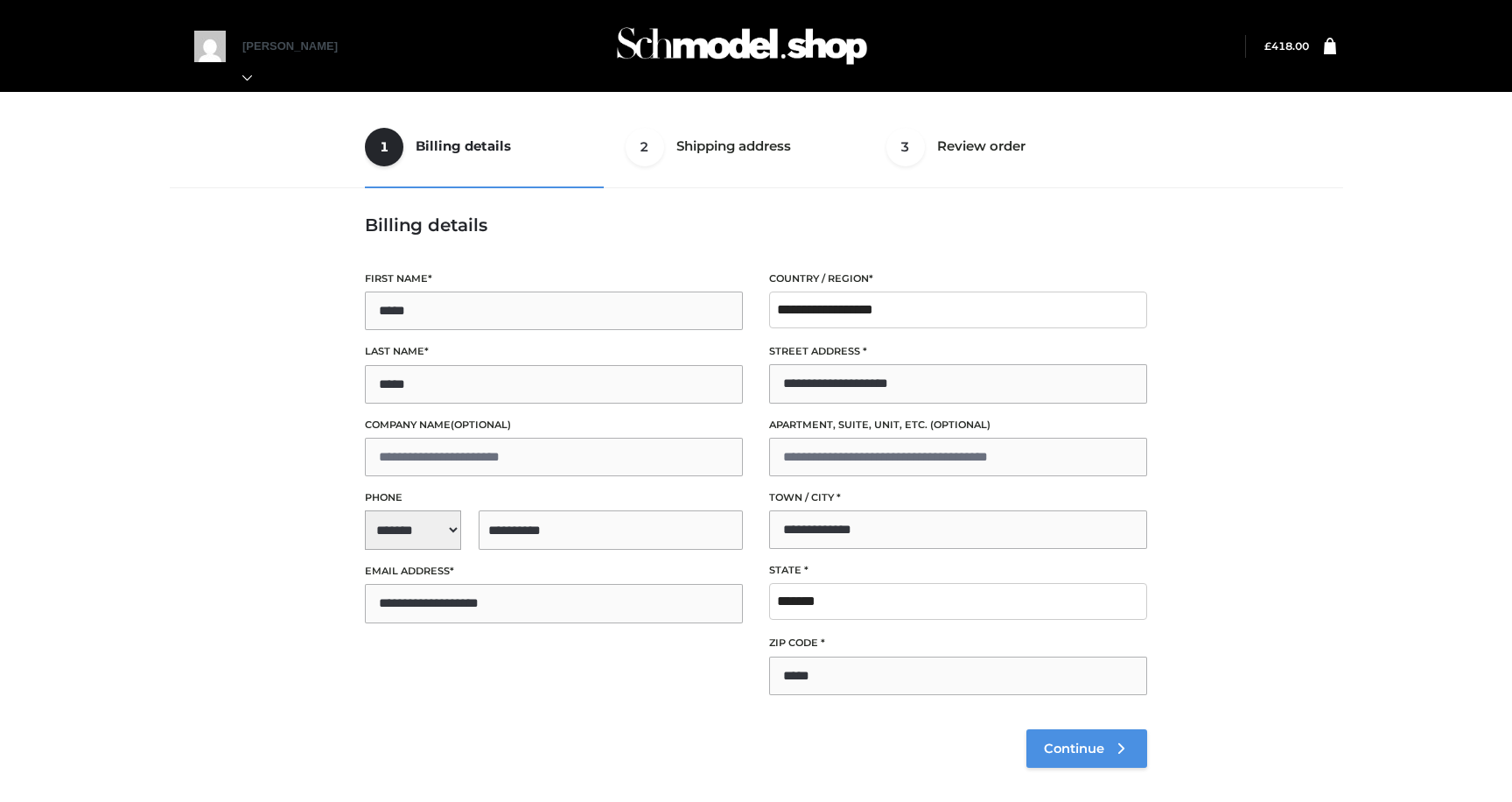
click at [1042, 743] on link "Continue" at bounding box center [1087, 748] width 121 height 39
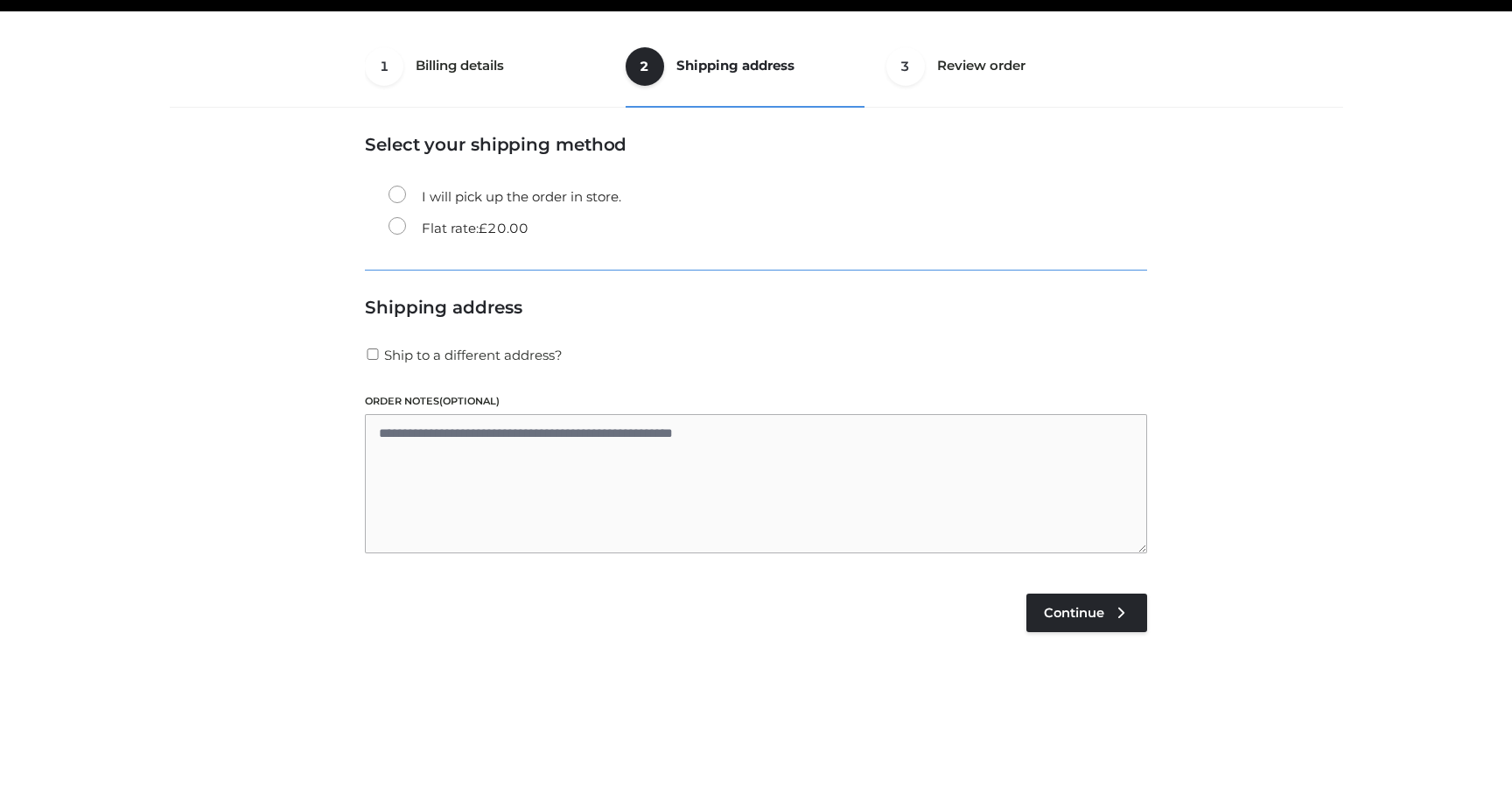
scroll to position [106, 0]
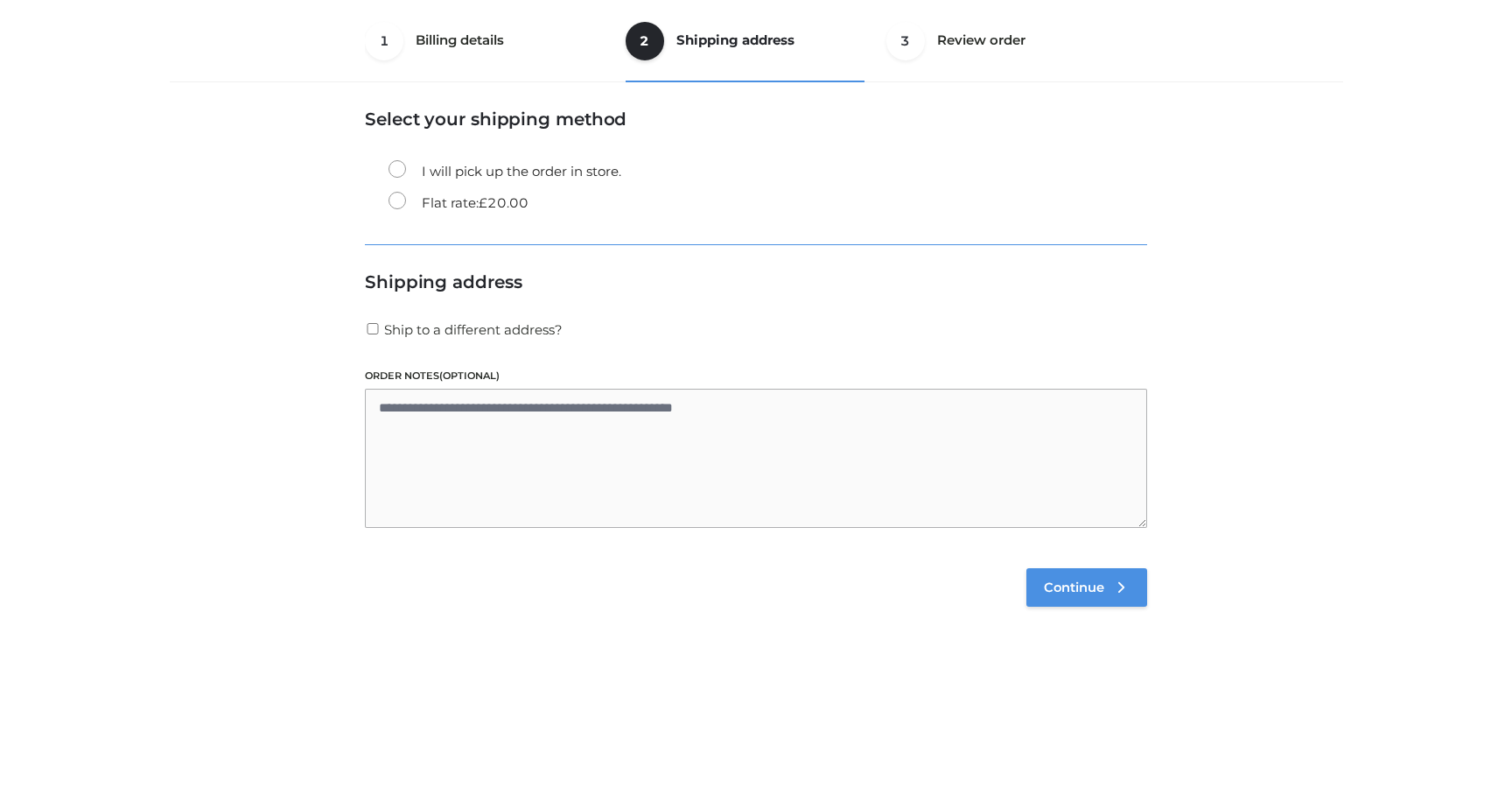
click at [1060, 586] on span "Continue" at bounding box center [1074, 587] width 60 height 16
